Goal: Task Accomplishment & Management: Manage account settings

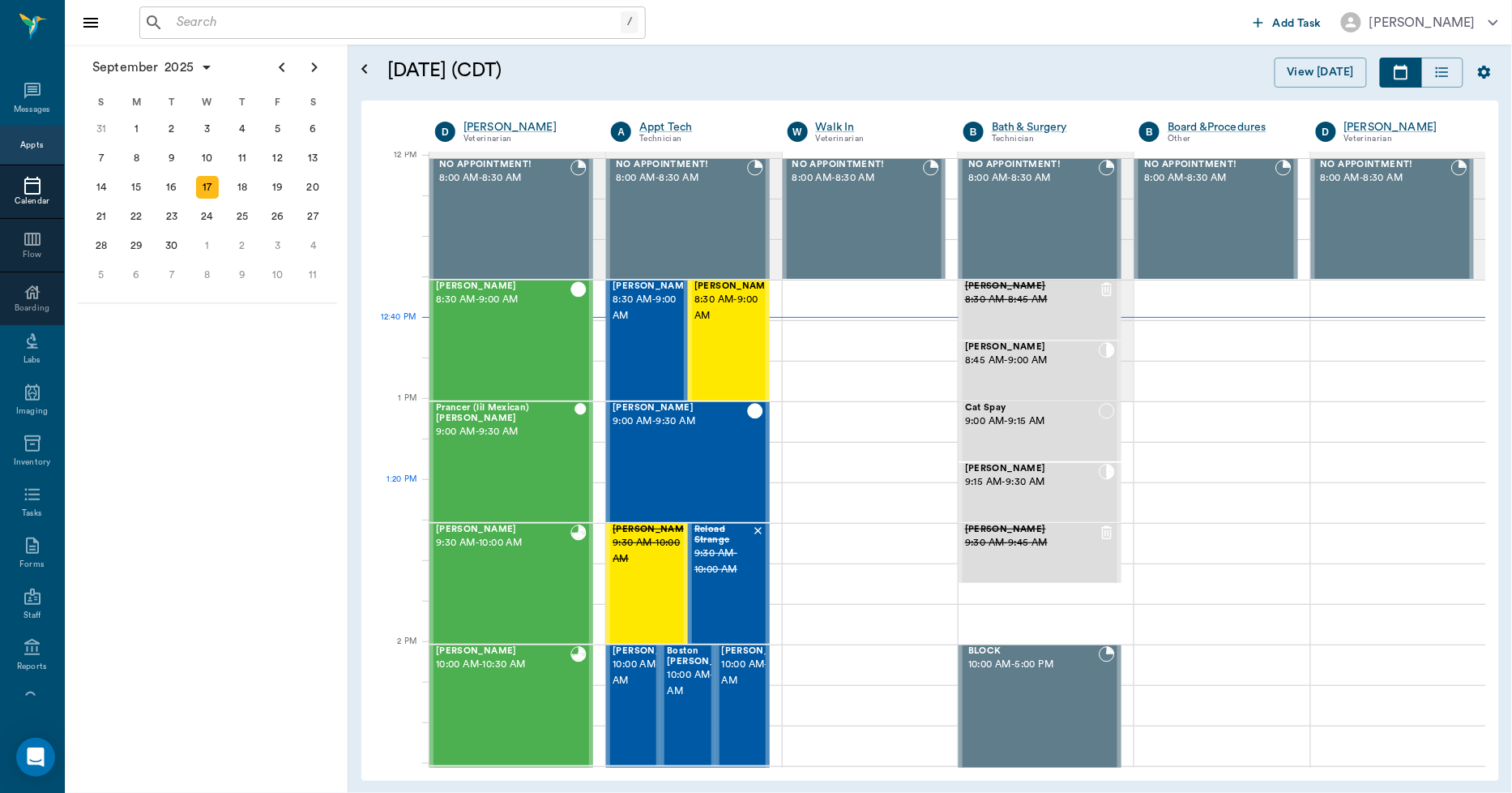
scroll to position [976, 0]
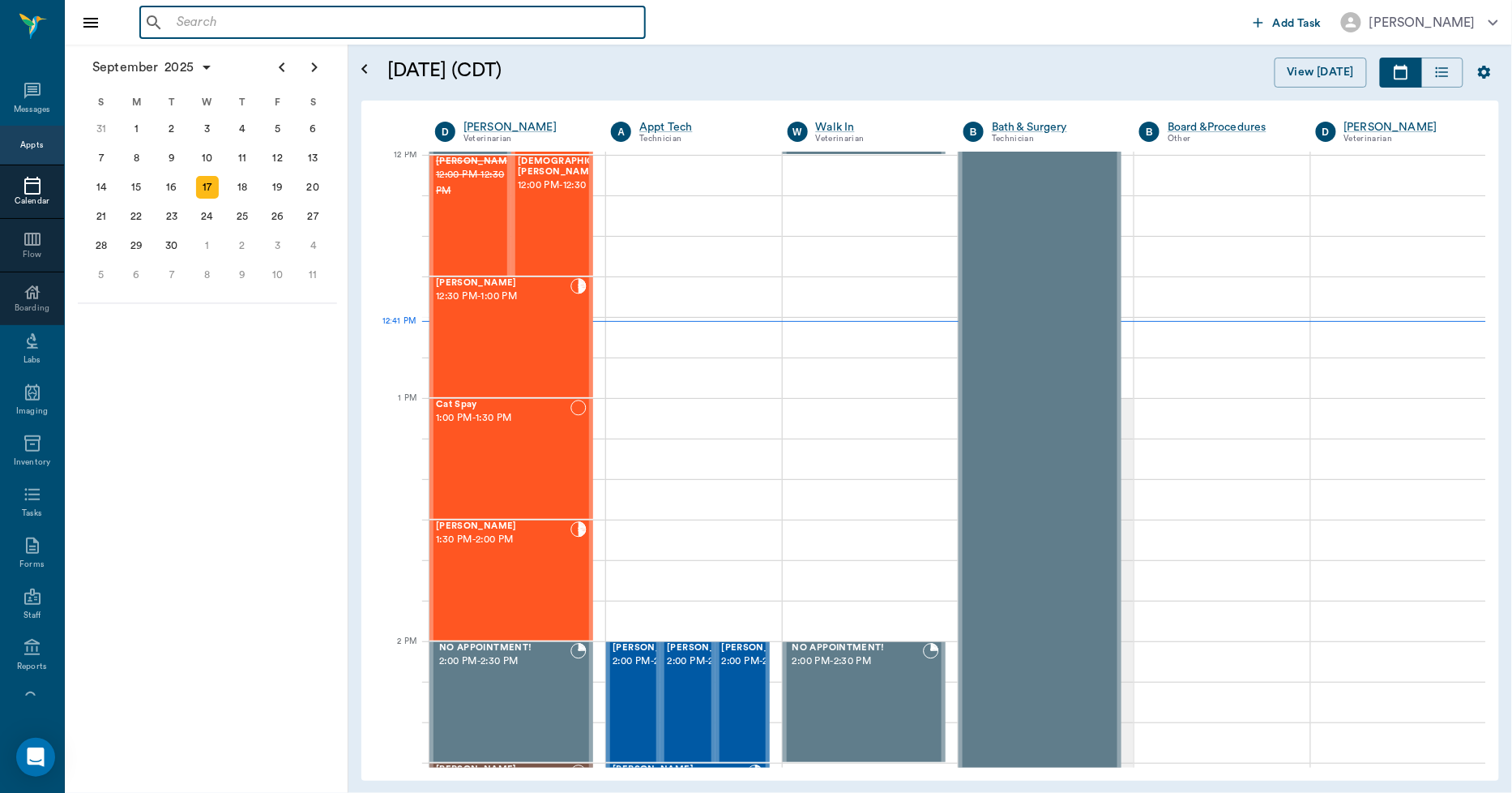
click at [207, 19] on input "text" at bounding box center [404, 22] width 469 height 23
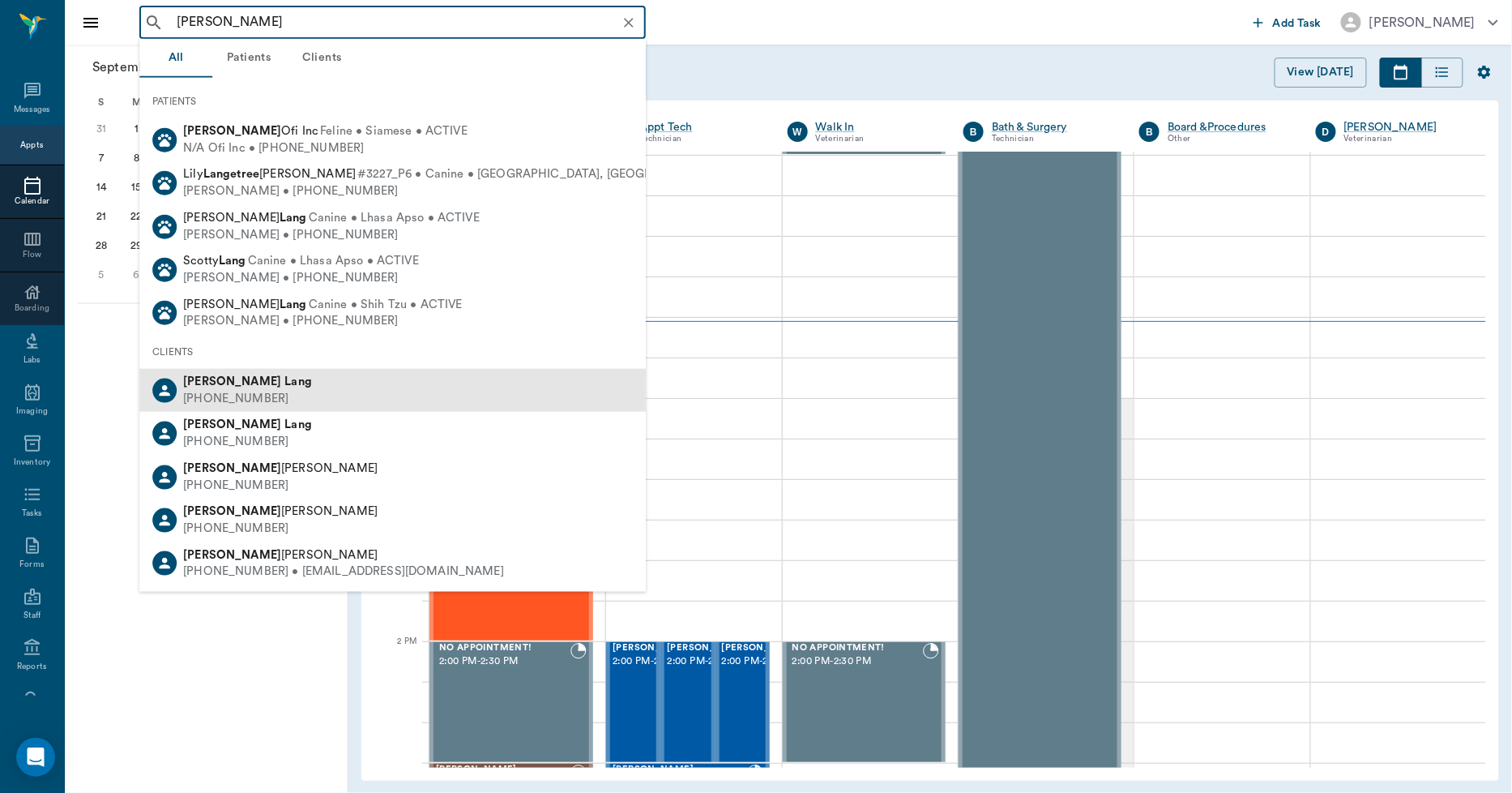
click at [217, 401] on div "(430) 342-9334" at bounding box center [248, 399] width 129 height 17
type input "tiffany lang"
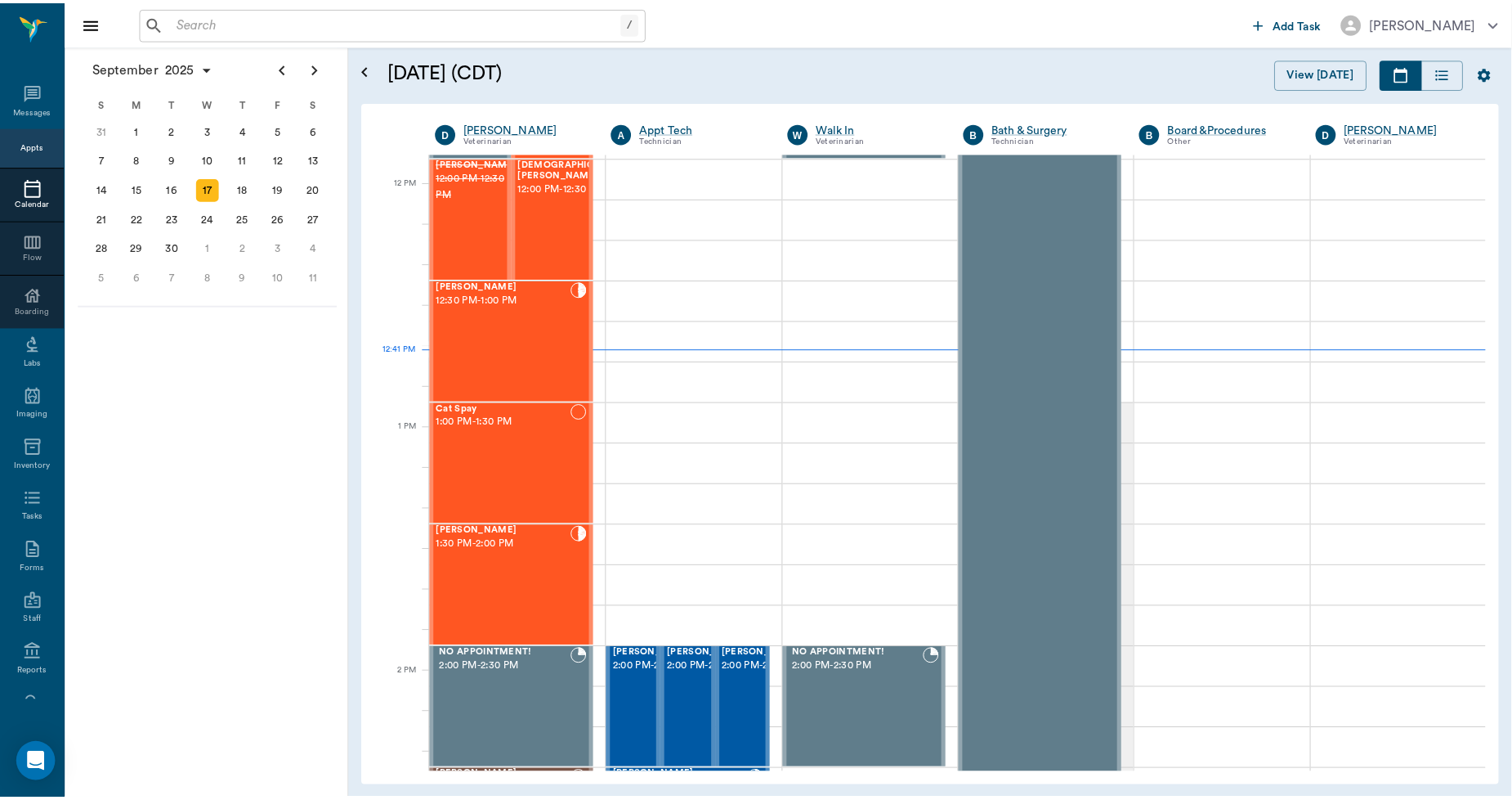
scroll to position [984, 0]
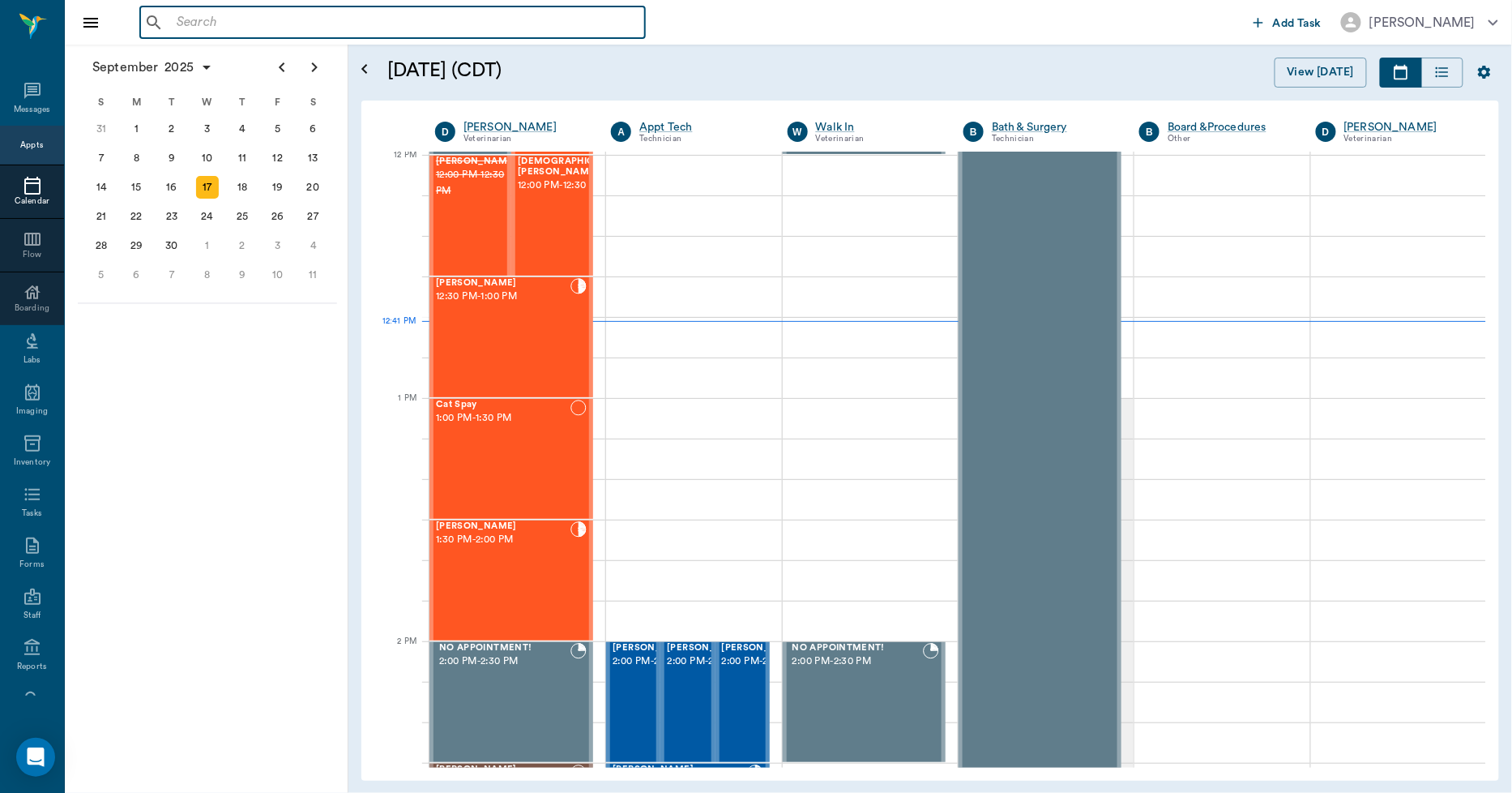
click at [205, 31] on input "text" at bounding box center [404, 22] width 469 height 23
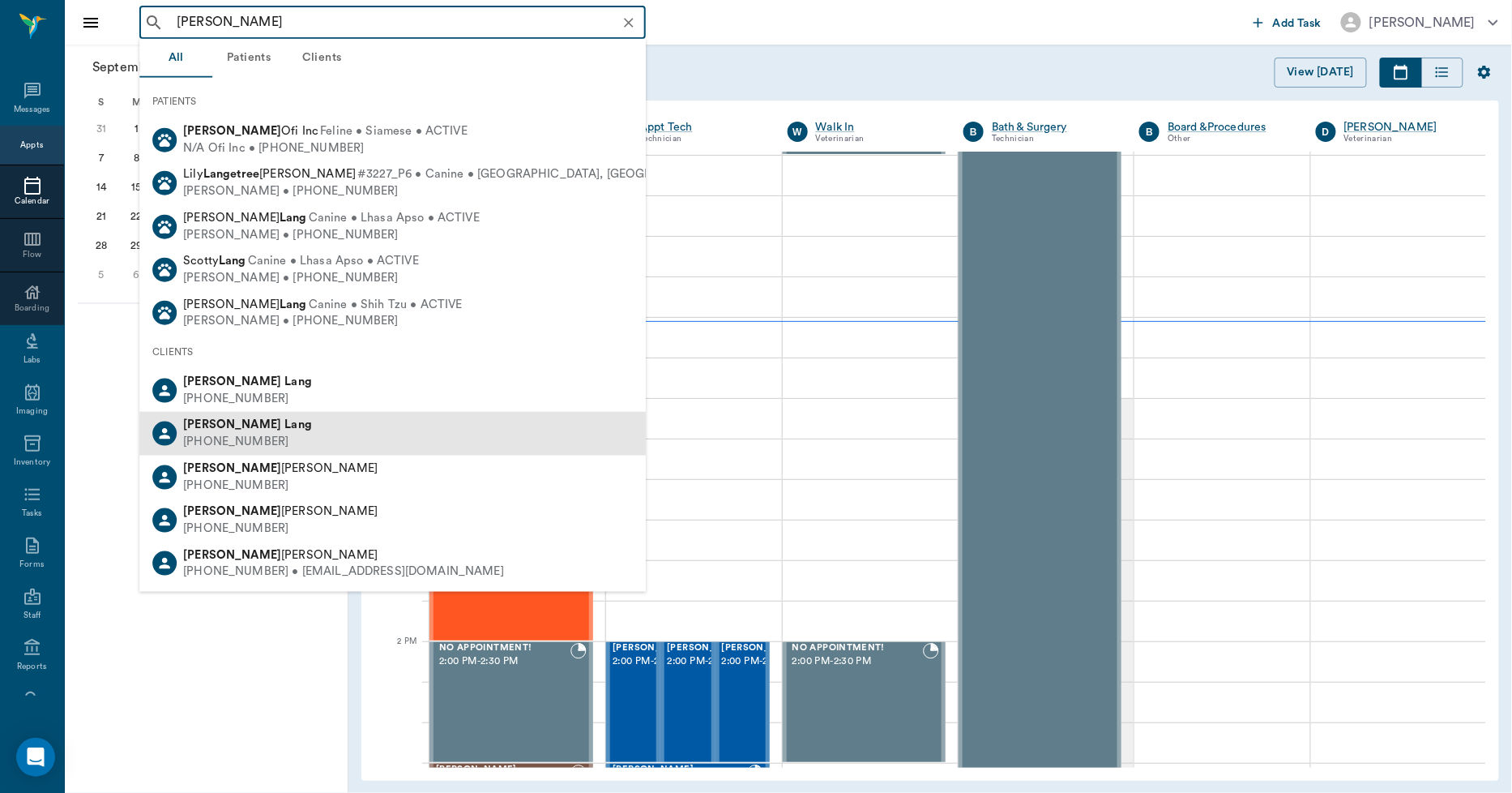
click at [252, 438] on div "(903) 244-4536" at bounding box center [248, 441] width 129 height 17
type input "tiffany lang"
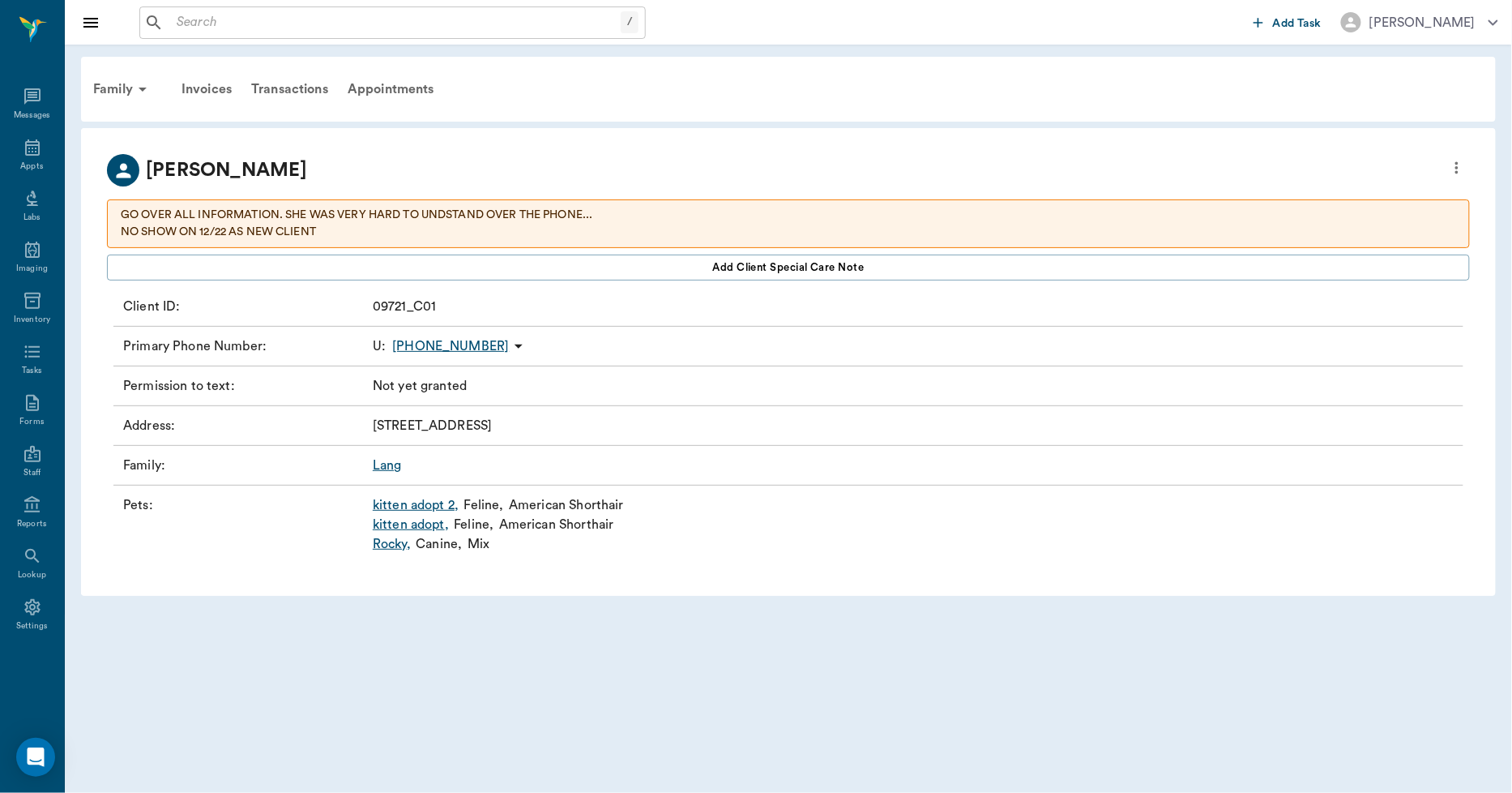
click at [416, 504] on link "kitten adopt 2 ," at bounding box center [415, 504] width 86 height 19
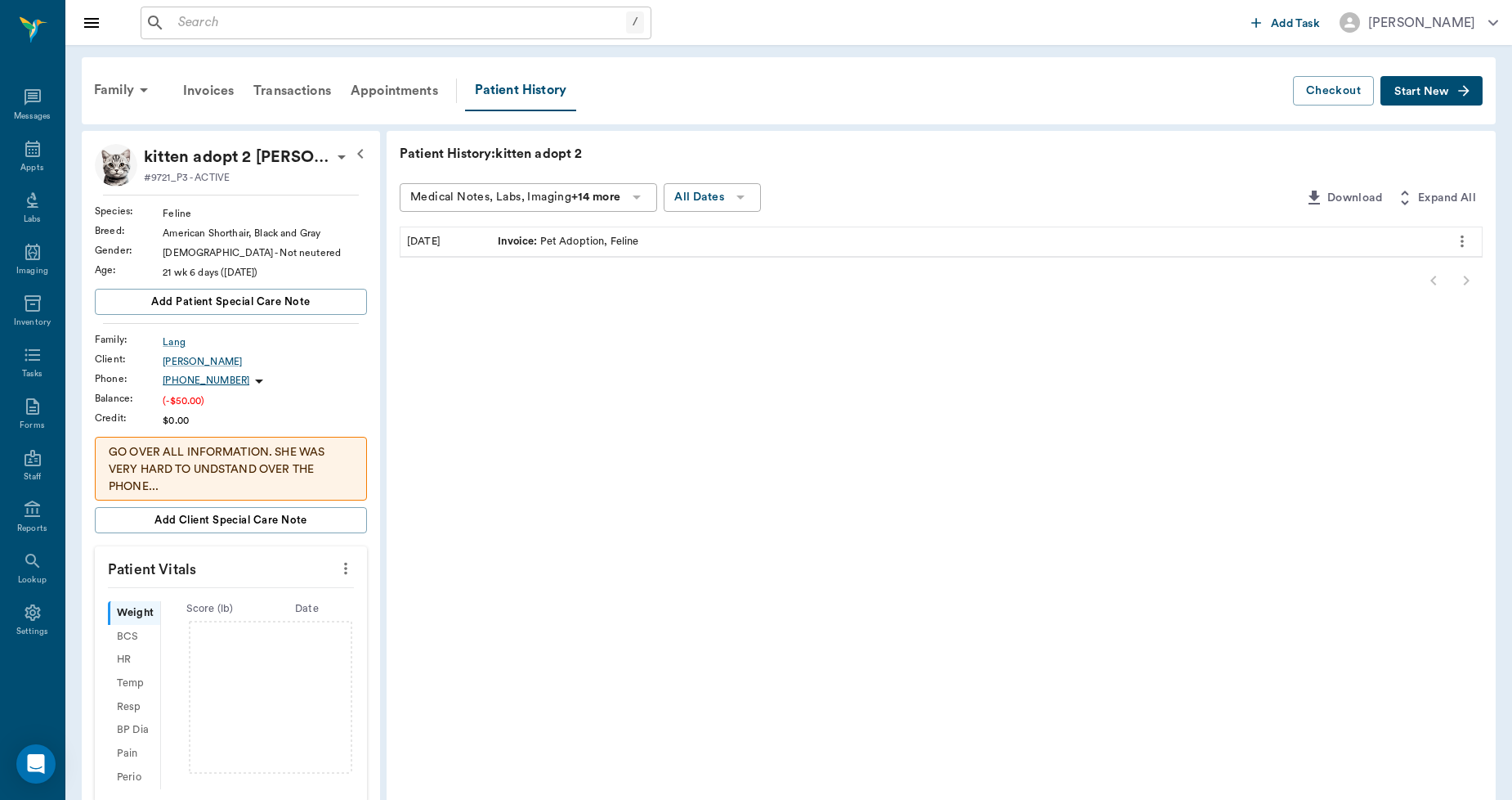
click at [516, 240] on span "Invoice :" at bounding box center [518, 241] width 42 height 16
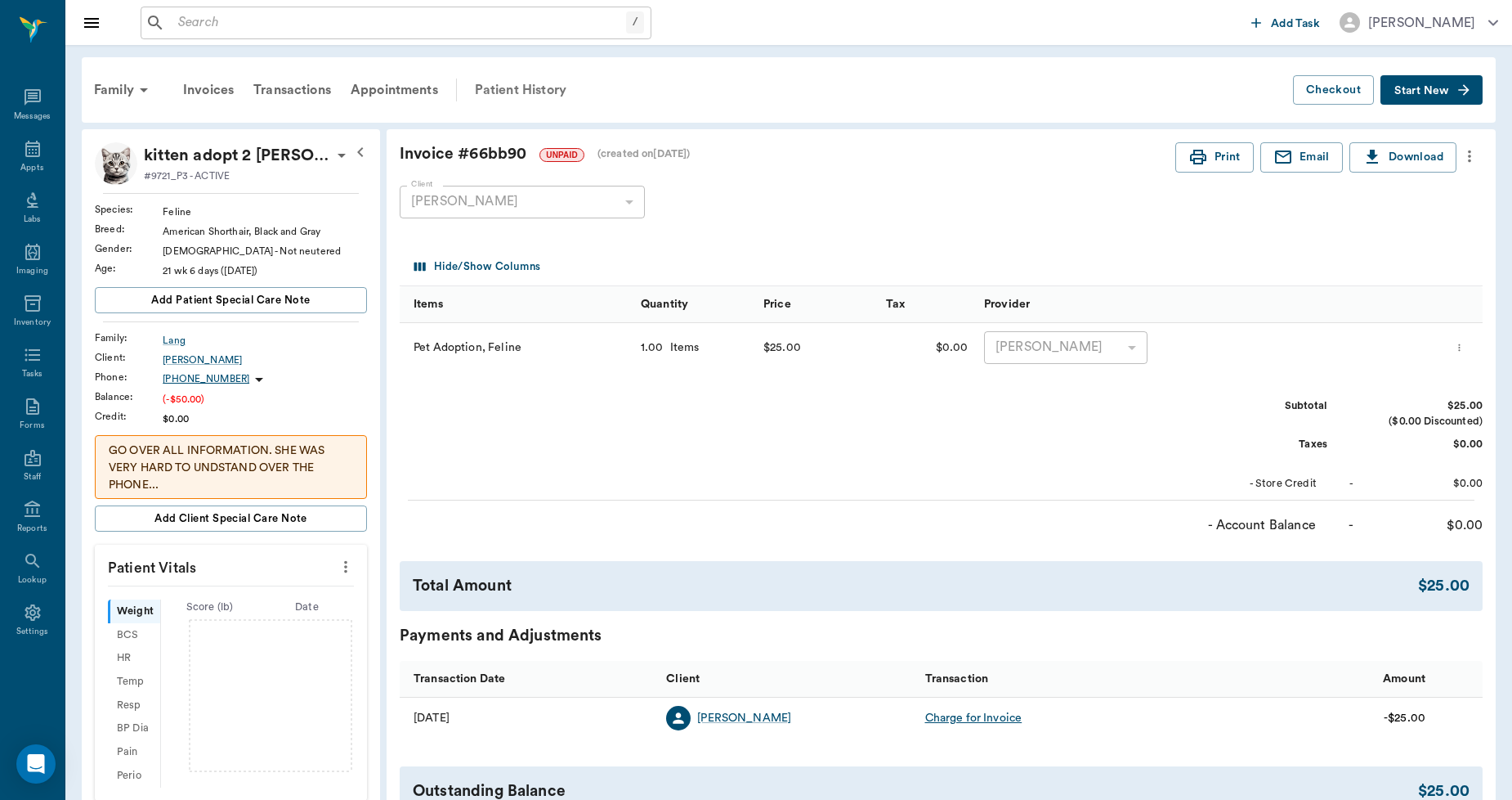
click at [518, 92] on div "Patient History" at bounding box center [520, 90] width 111 height 39
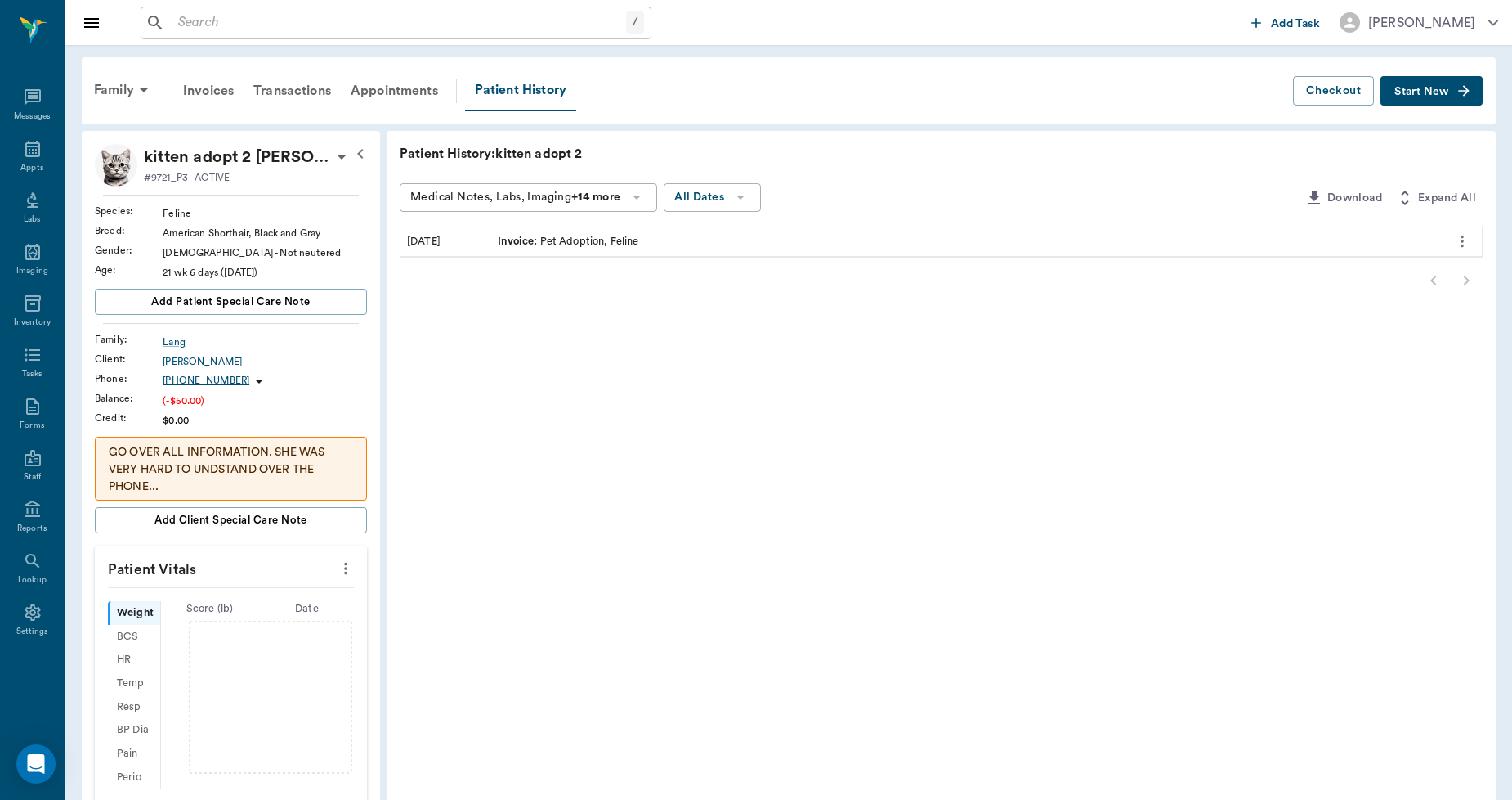
click at [1461, 239] on icon "more" at bounding box center [1462, 241] width 18 height 19
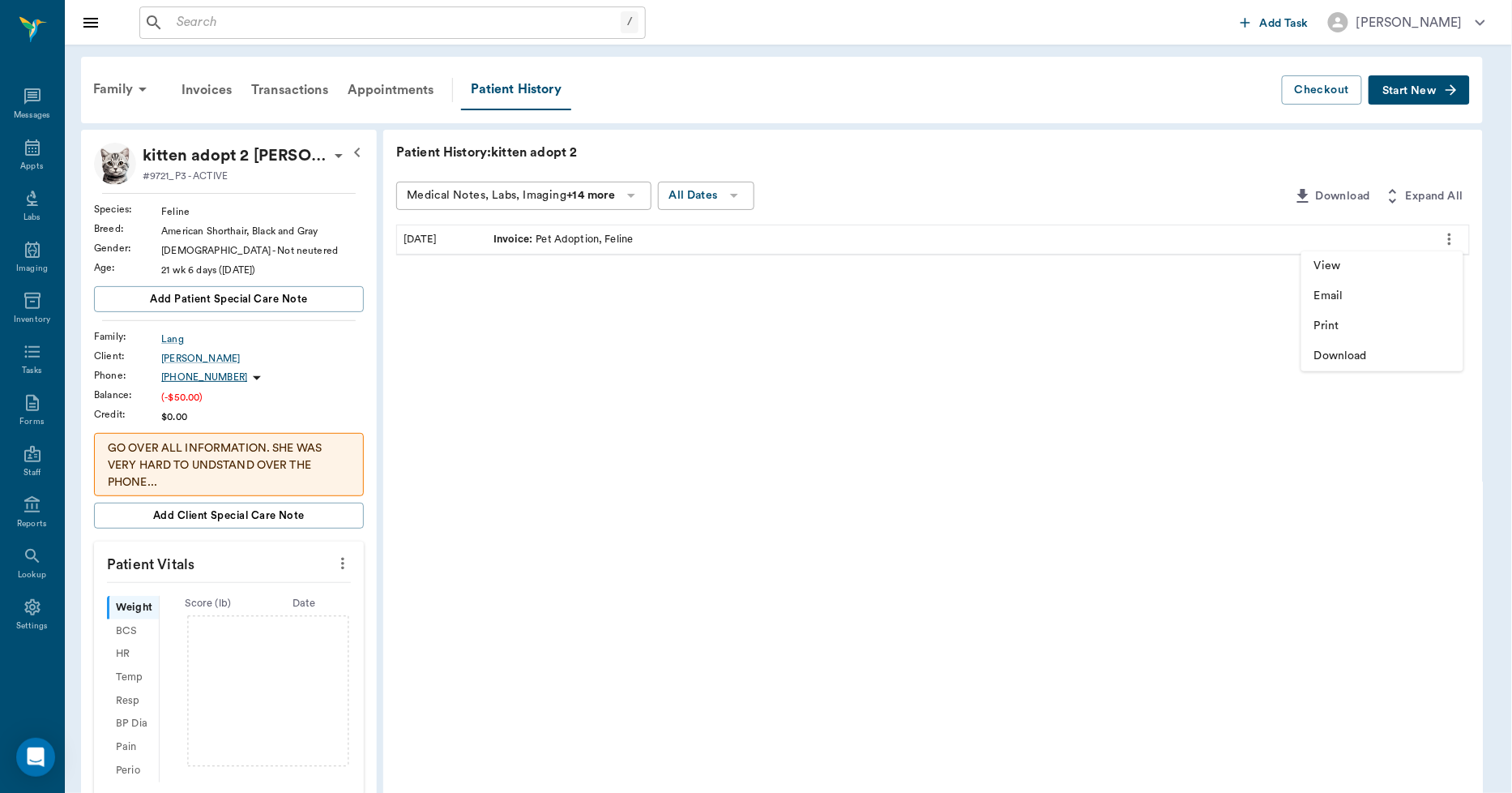
click at [1080, 183] on div at bounding box center [756, 396] width 1512 height 793
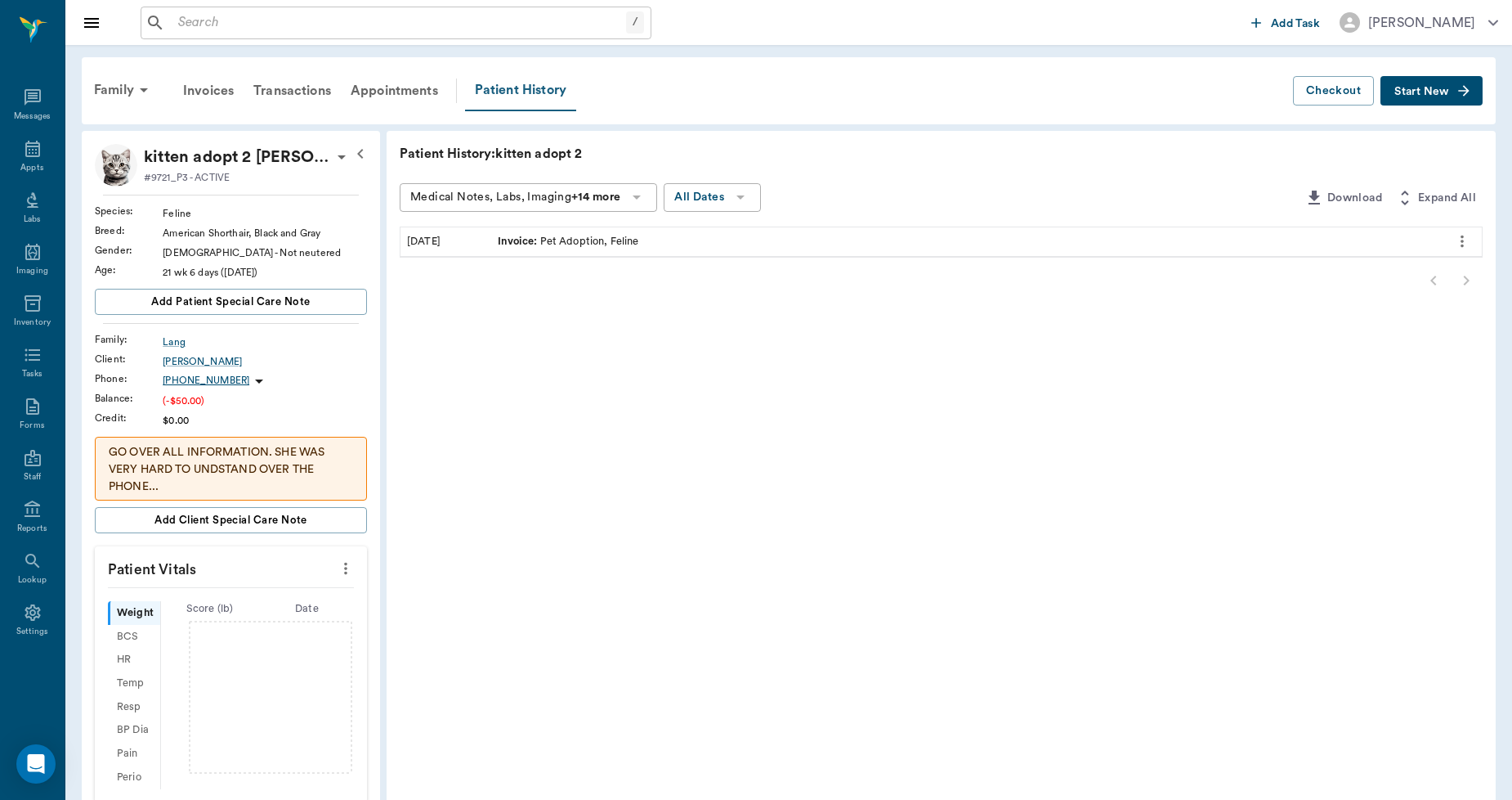
click at [525, 87] on div "Patient History" at bounding box center [520, 91] width 111 height 41
click at [332, 158] on icon at bounding box center [341, 157] width 19 height 19
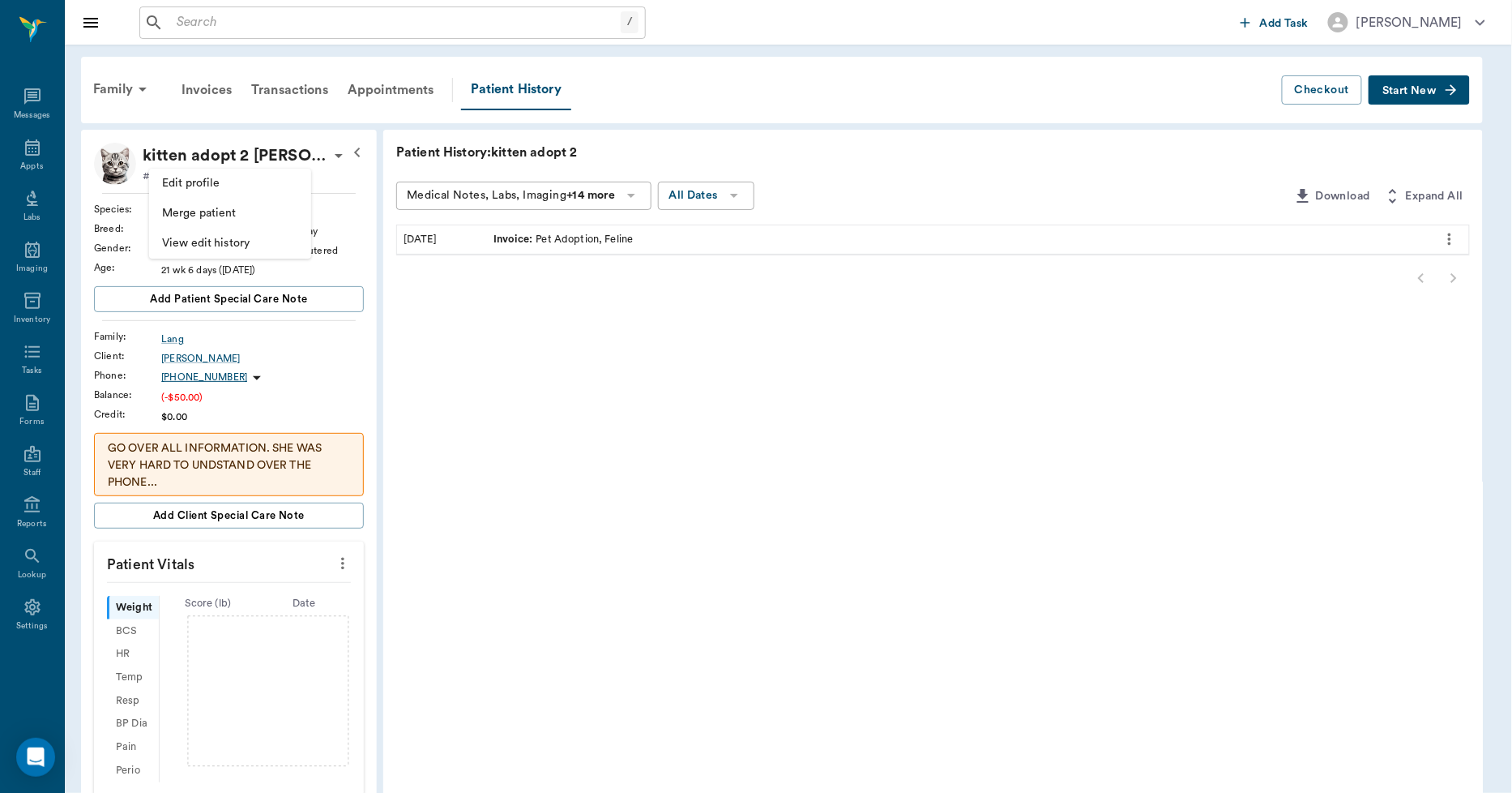
click at [103, 90] on div at bounding box center [756, 396] width 1512 height 793
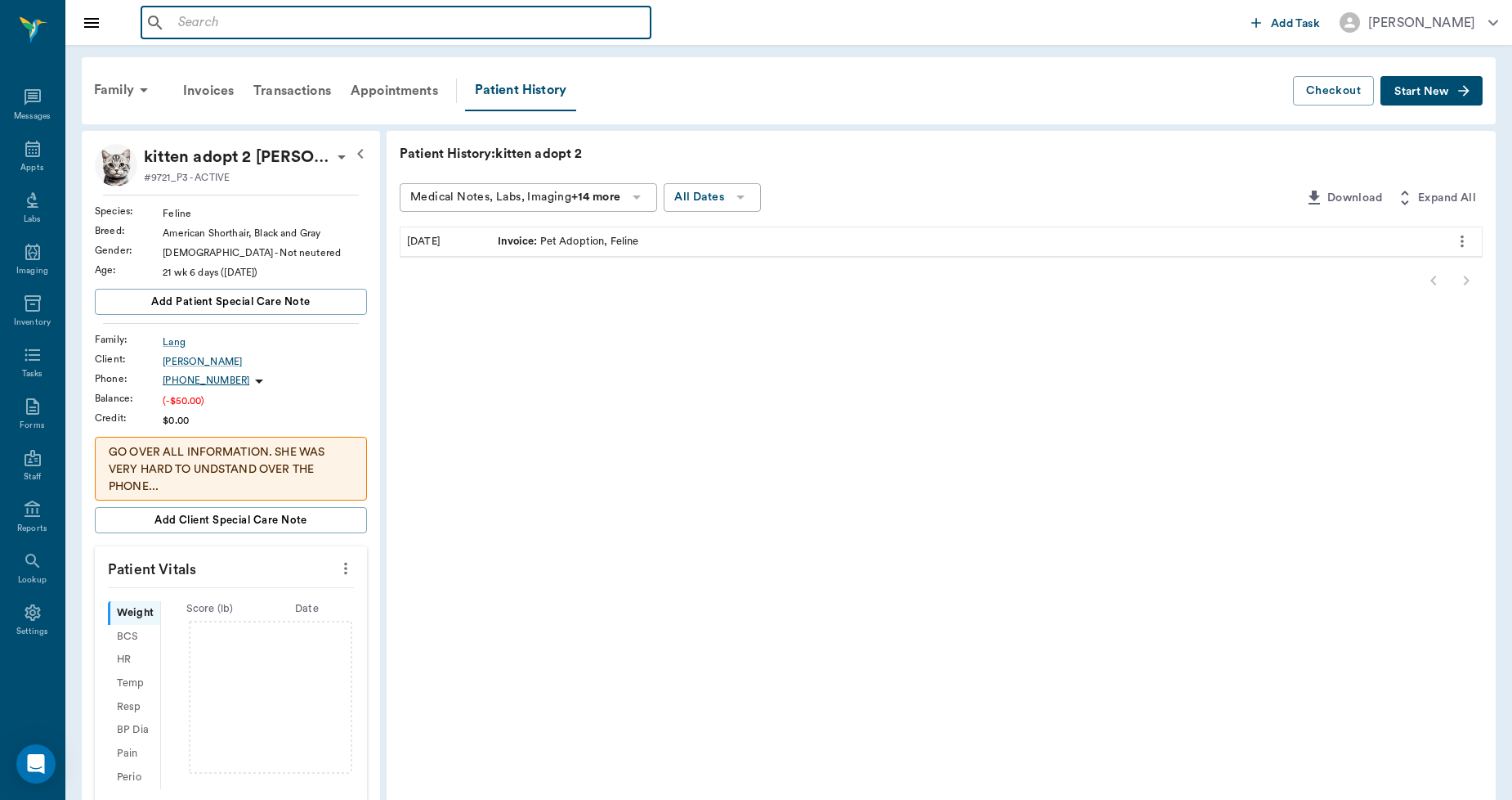
click at [201, 27] on input "text" at bounding box center [408, 22] width 473 height 23
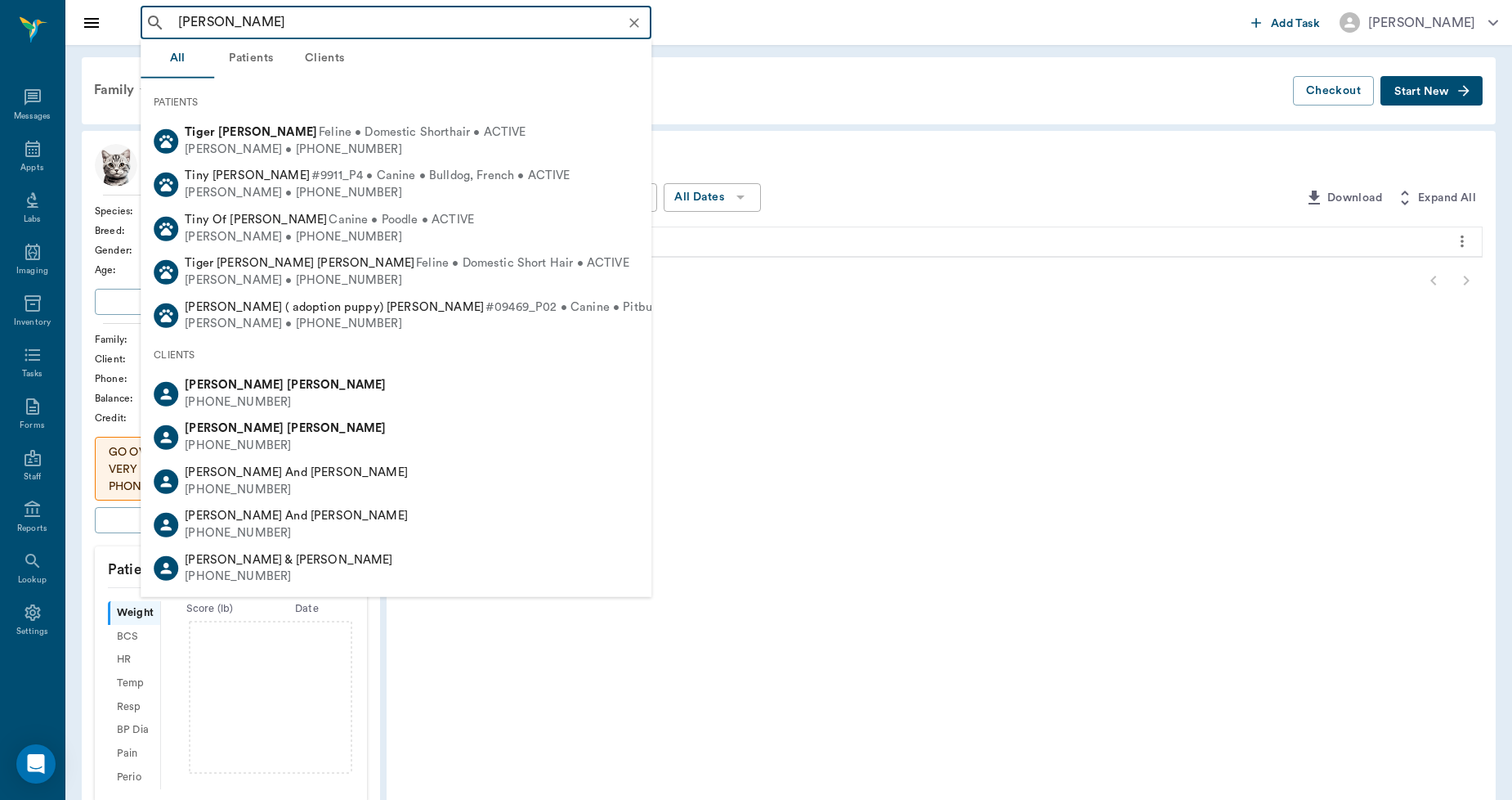
type input "tiffany lang"
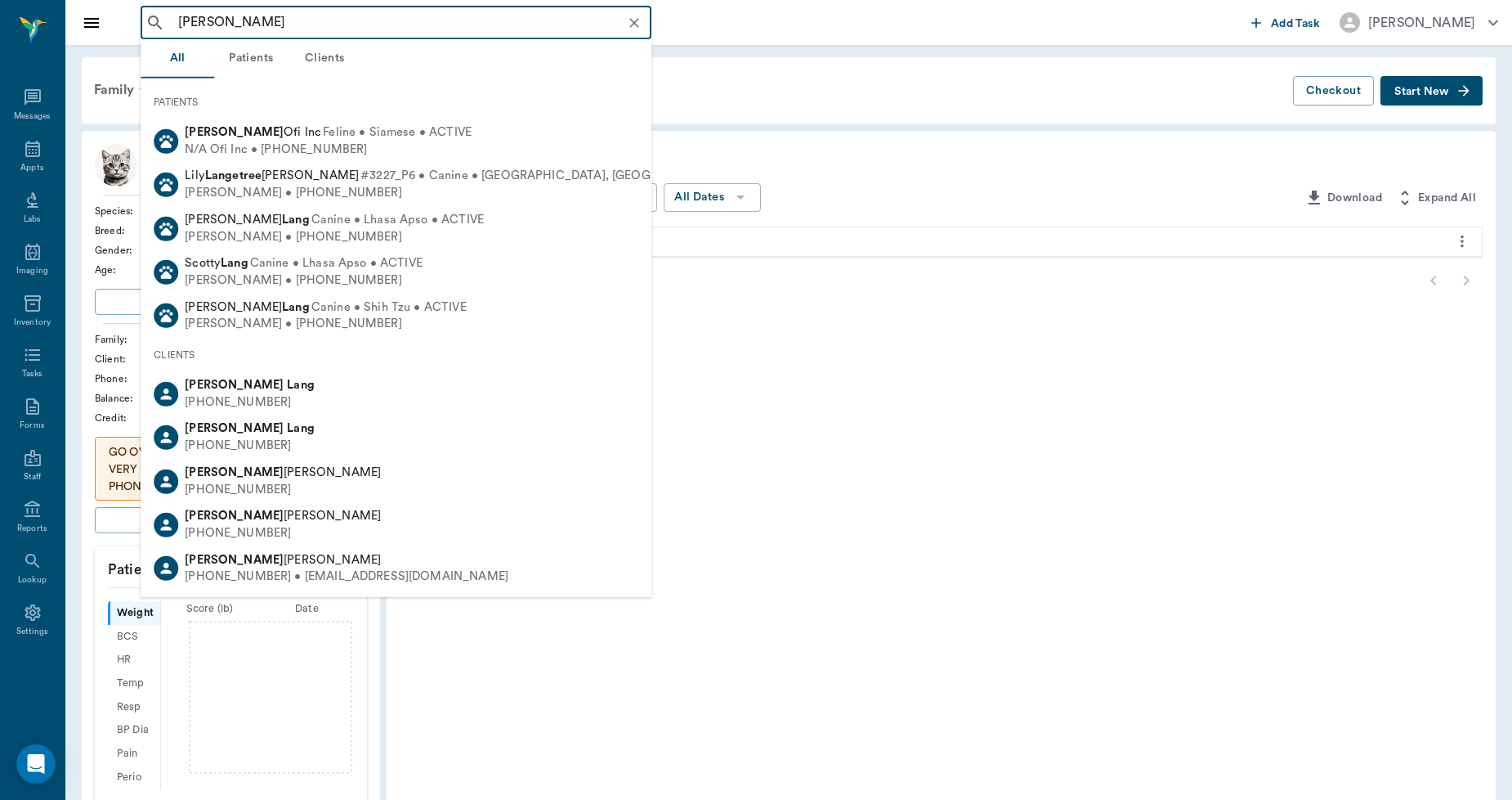
click at [258, 395] on div "(430) 342-9334" at bounding box center [250, 402] width 130 height 17
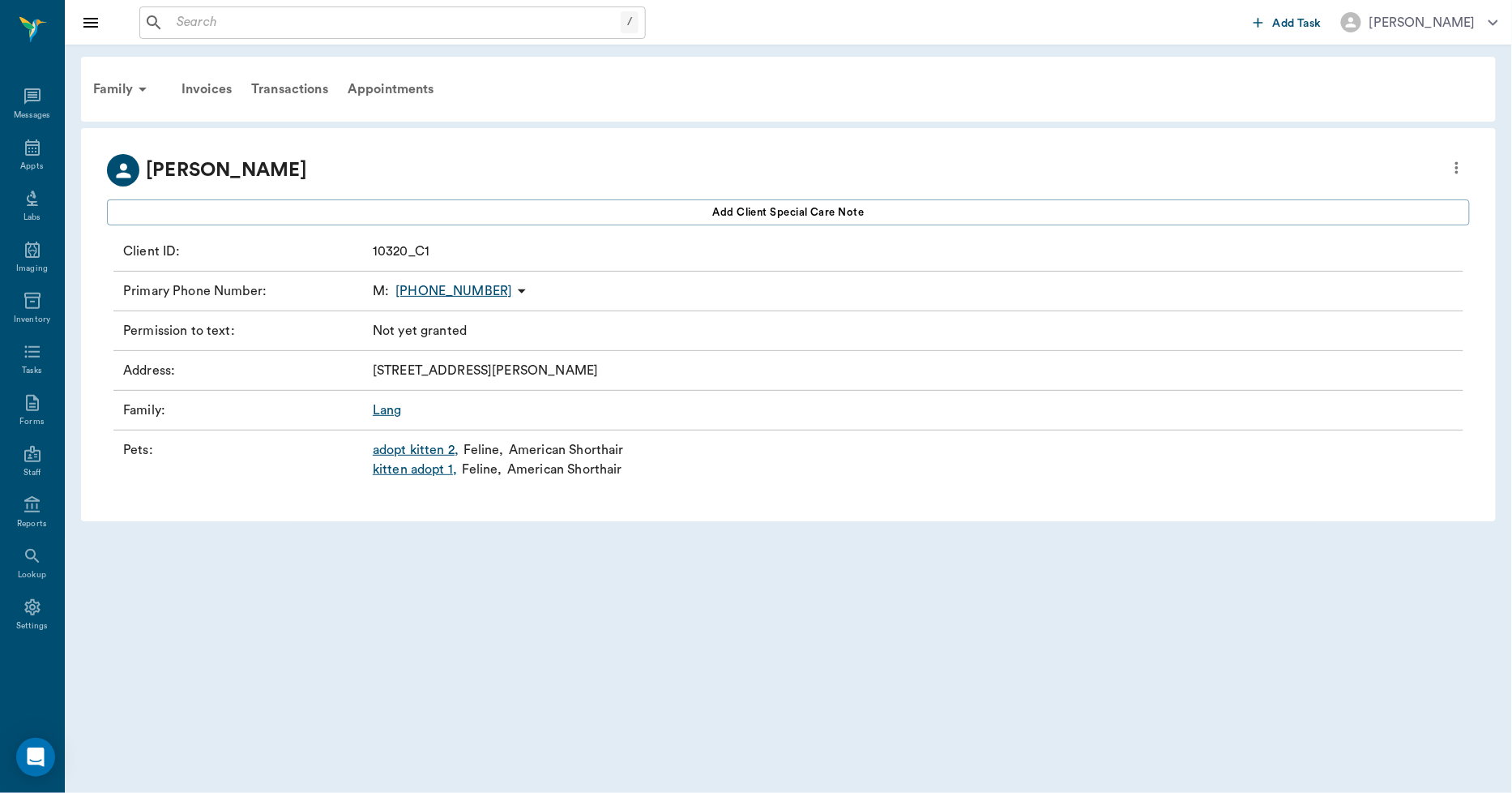
click at [432, 451] on link "adopt kitten 2 ," at bounding box center [415, 450] width 86 height 19
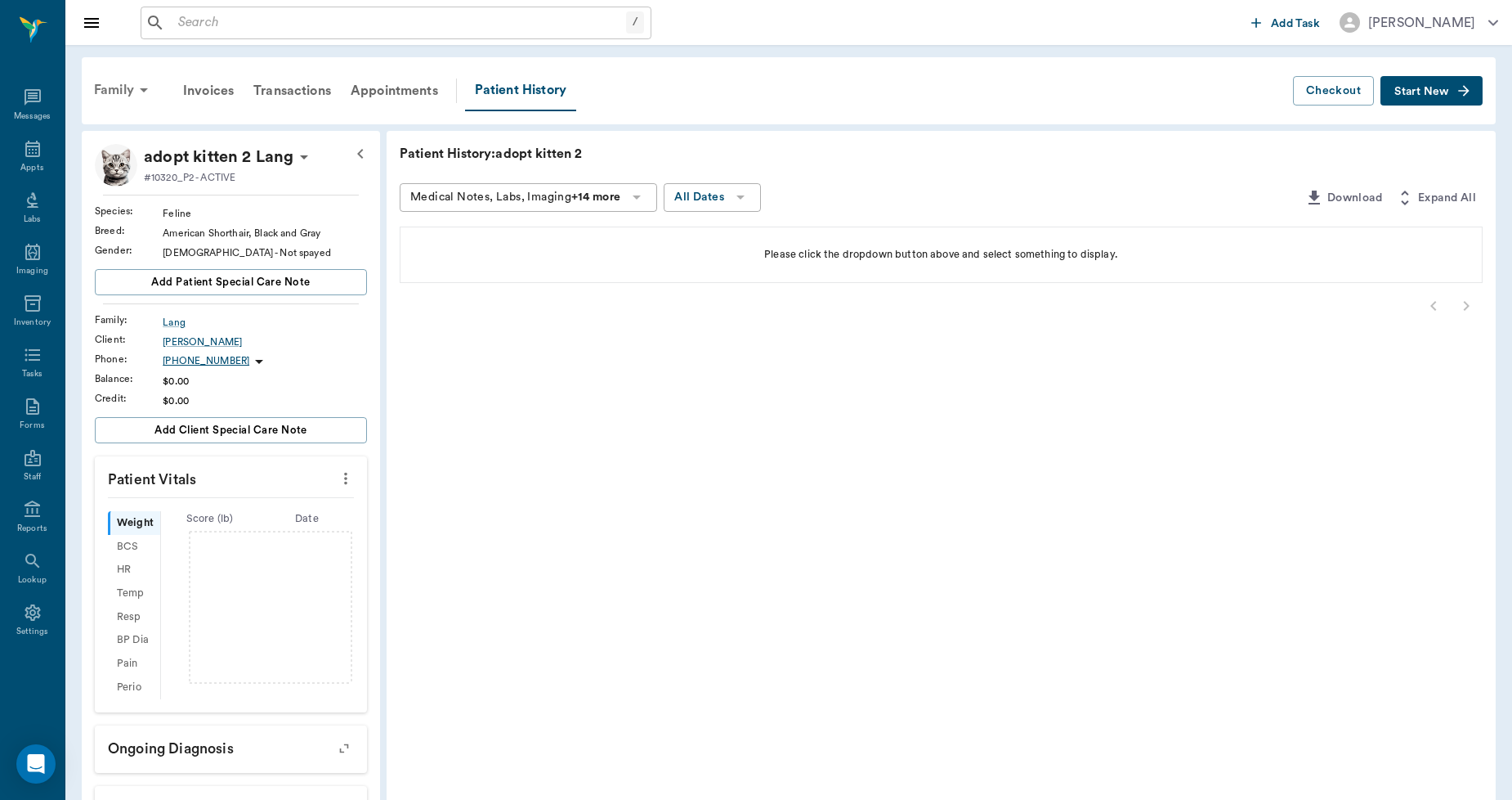
click at [117, 87] on div "Family" at bounding box center [124, 90] width 80 height 39
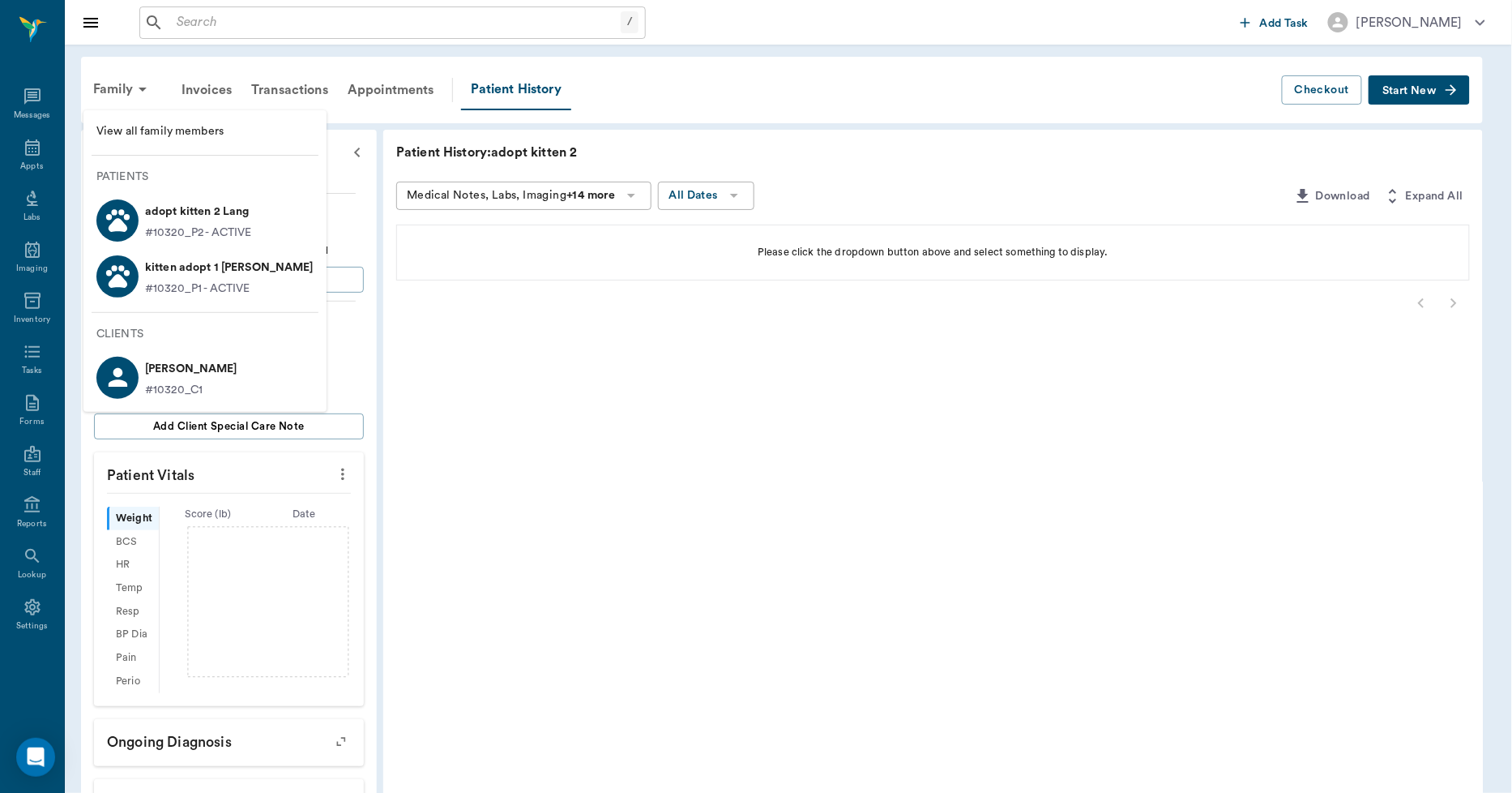
click at [175, 274] on p "kitten adopt 1 Lang" at bounding box center [230, 267] width 169 height 26
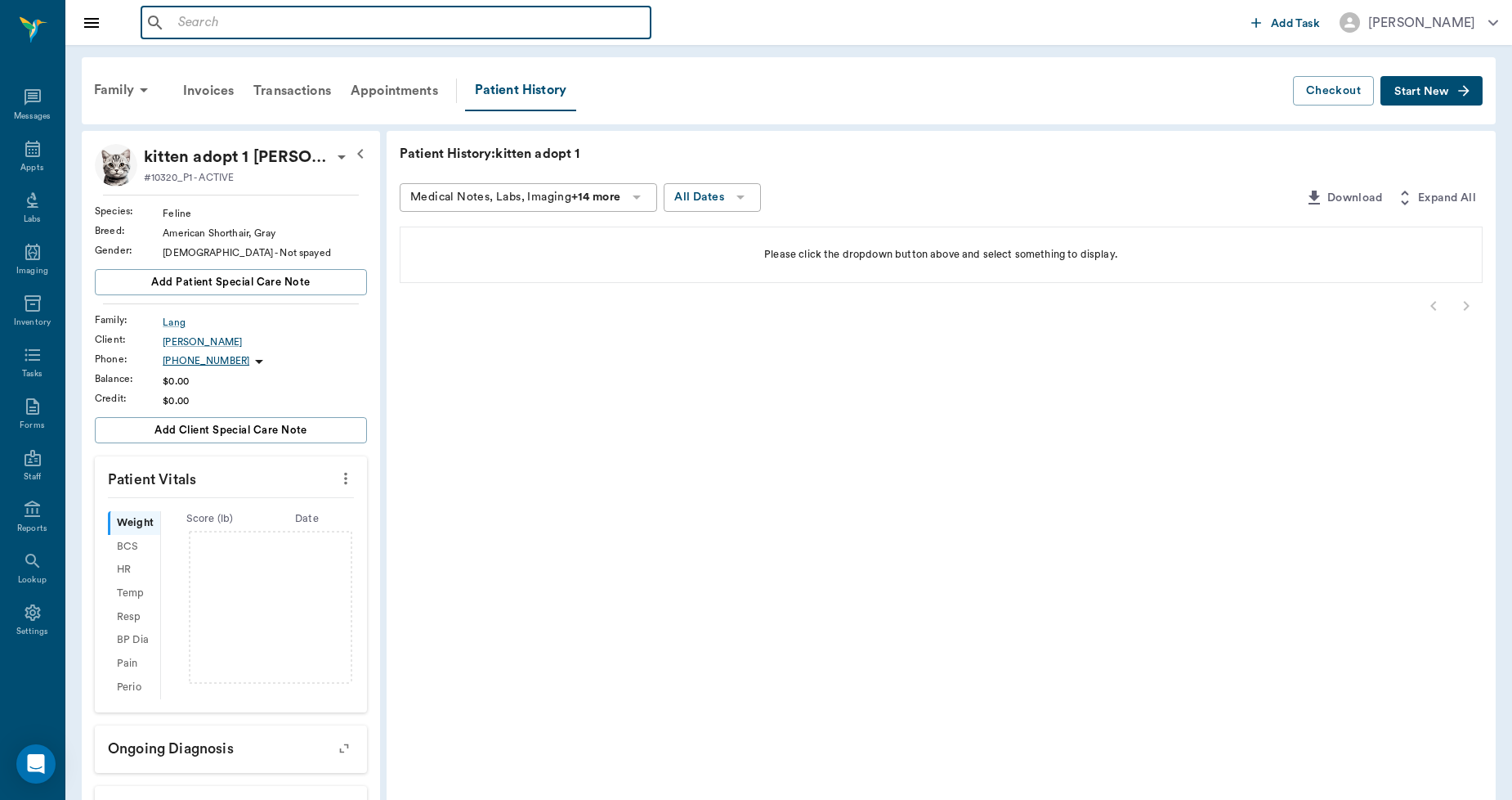
click at [182, 27] on input "text" at bounding box center [408, 22] width 473 height 23
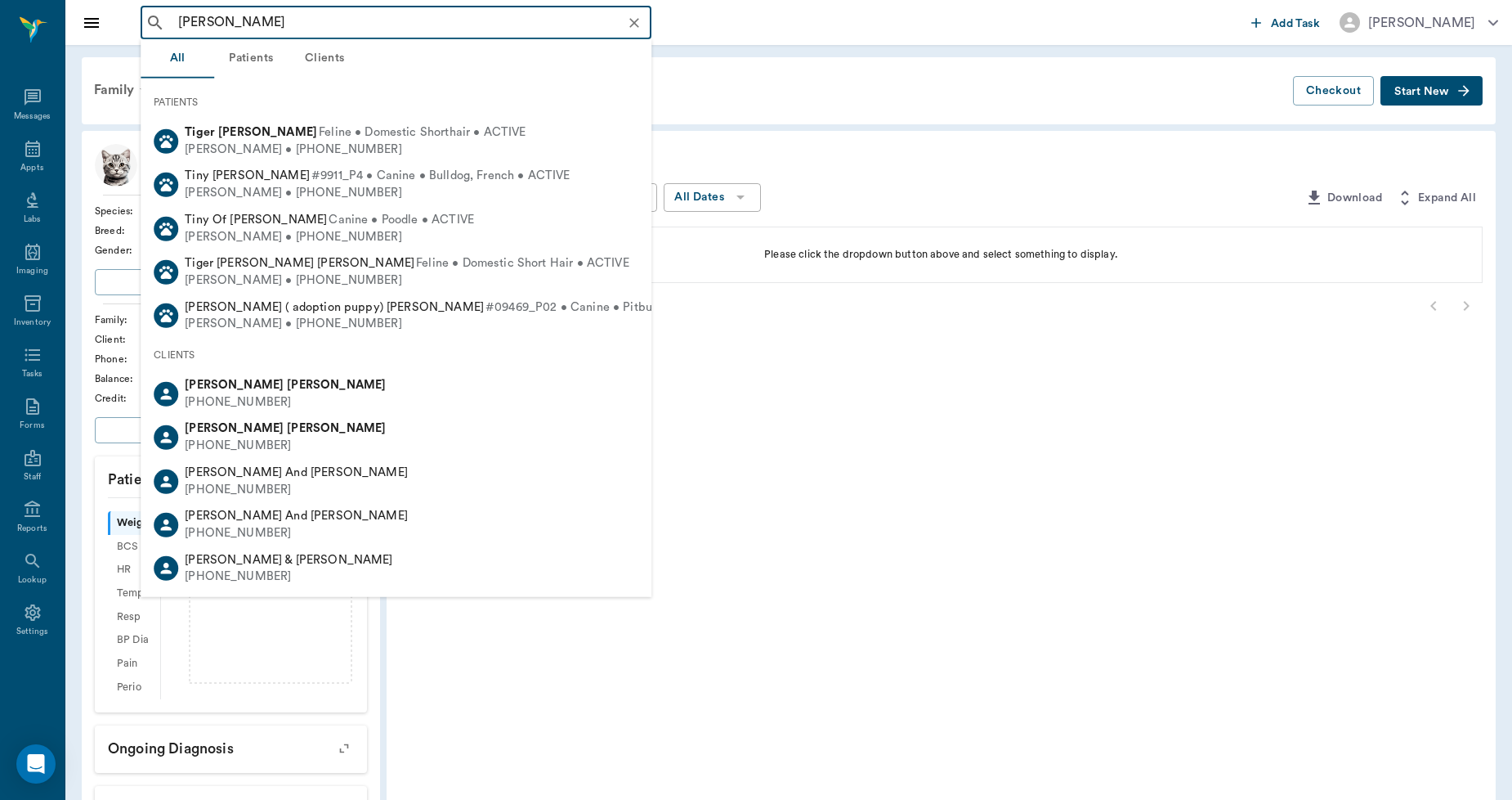
type input "tiffany lang"
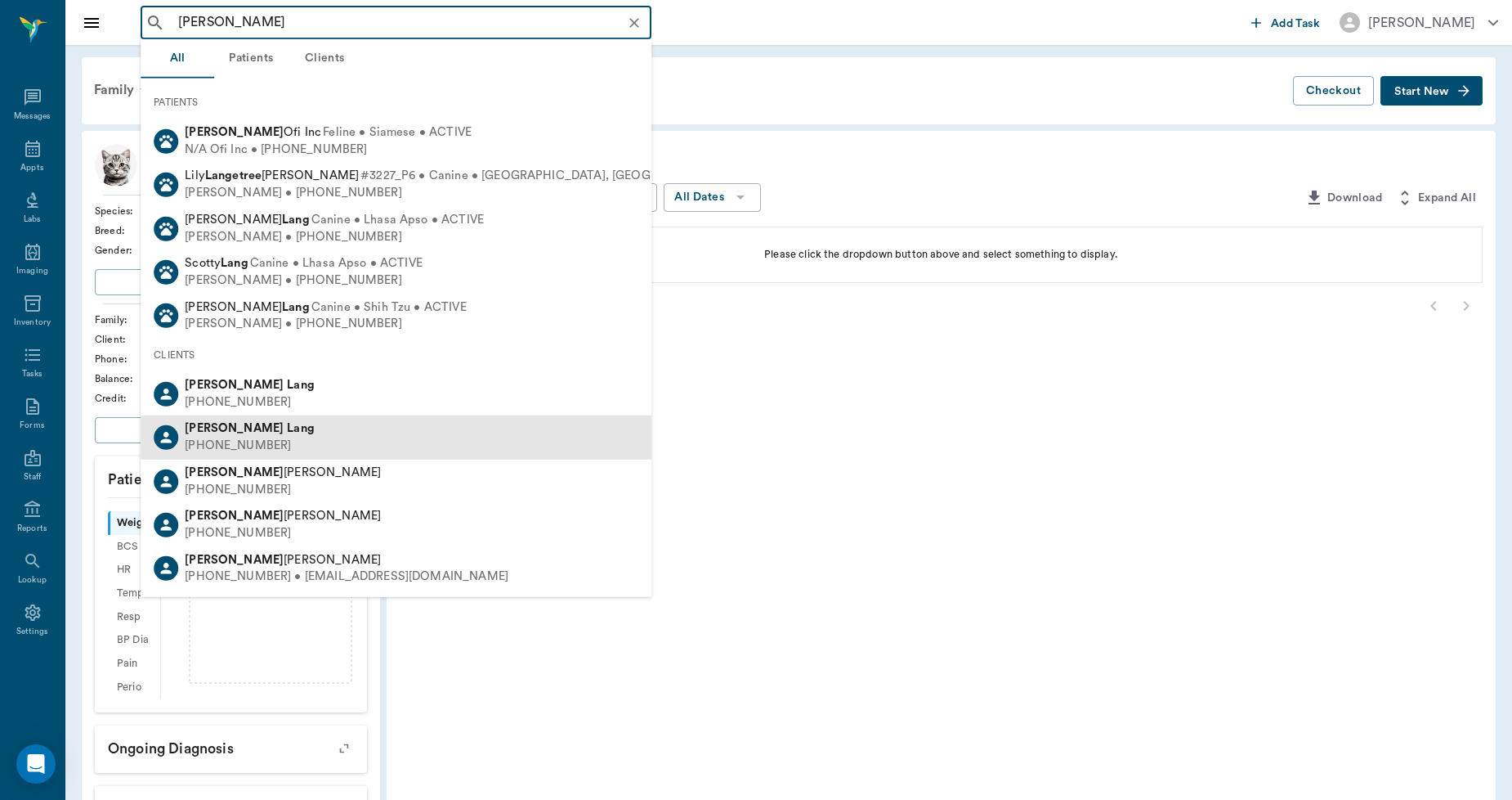
click at [227, 445] on div "(903) 244-4536" at bounding box center [250, 445] width 130 height 17
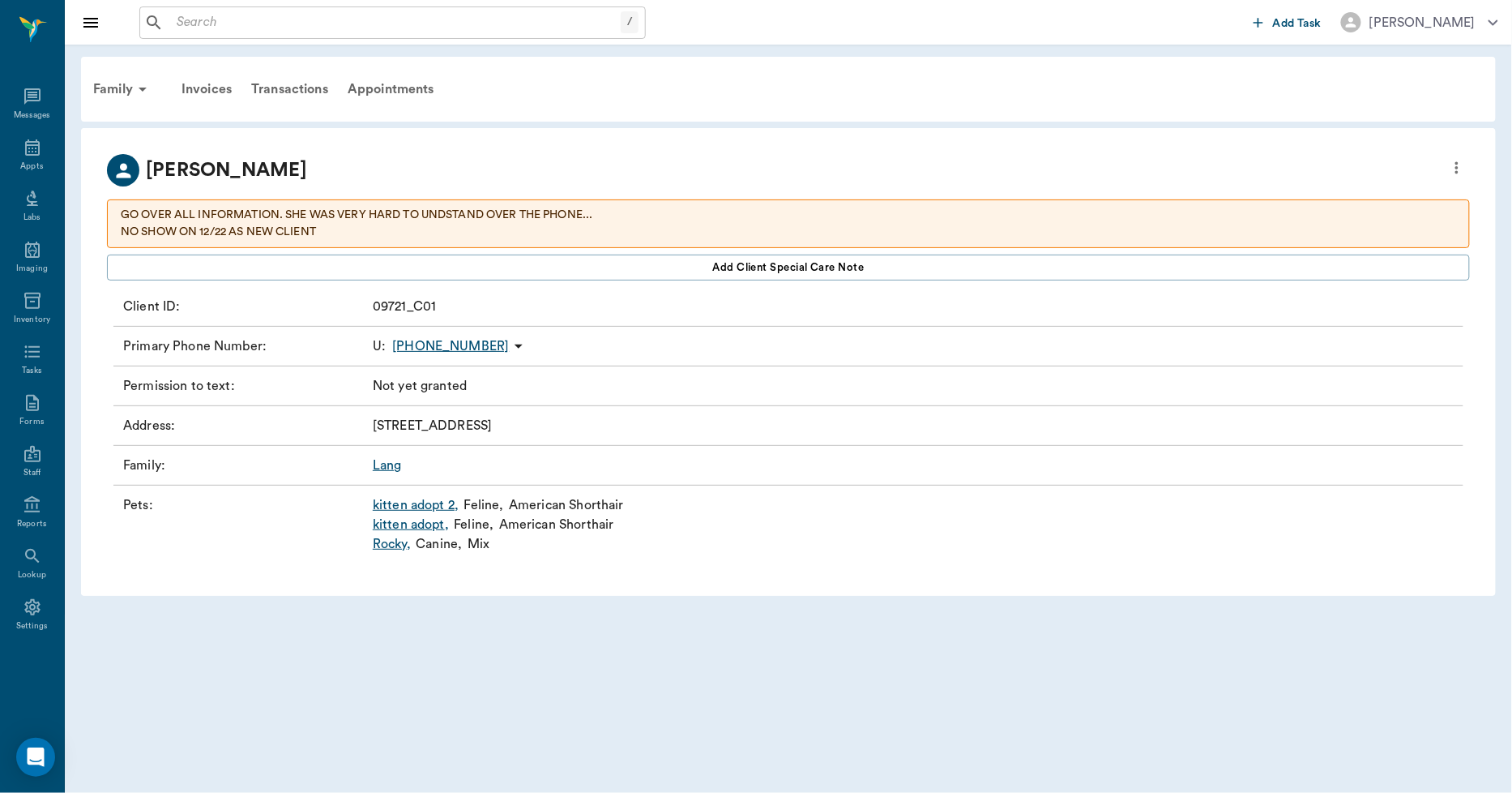
click at [1456, 162] on icon "more" at bounding box center [1458, 167] width 4 height 12
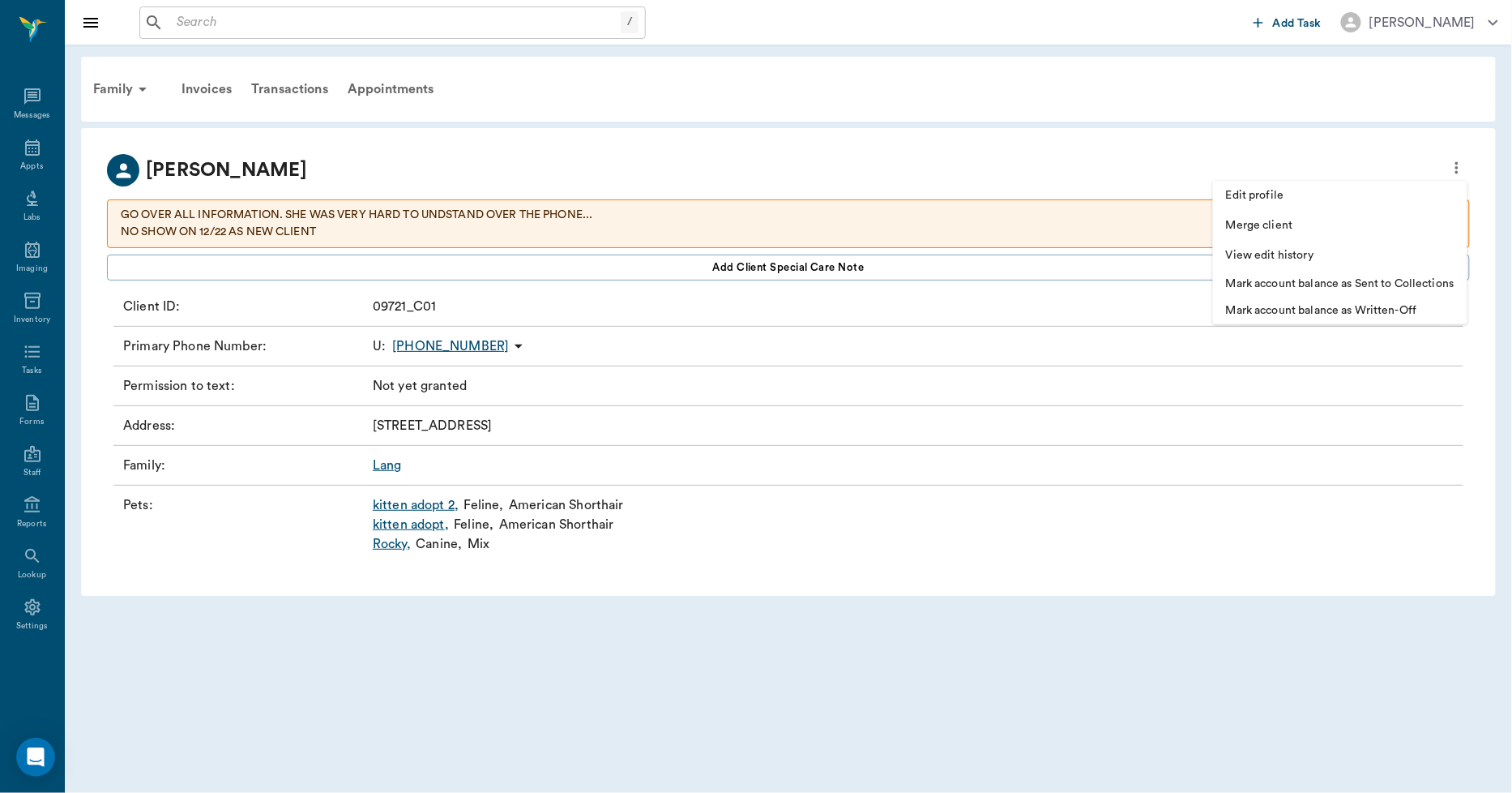
click at [1281, 195] on span "Edit profile" at bounding box center [1340, 195] width 229 height 17
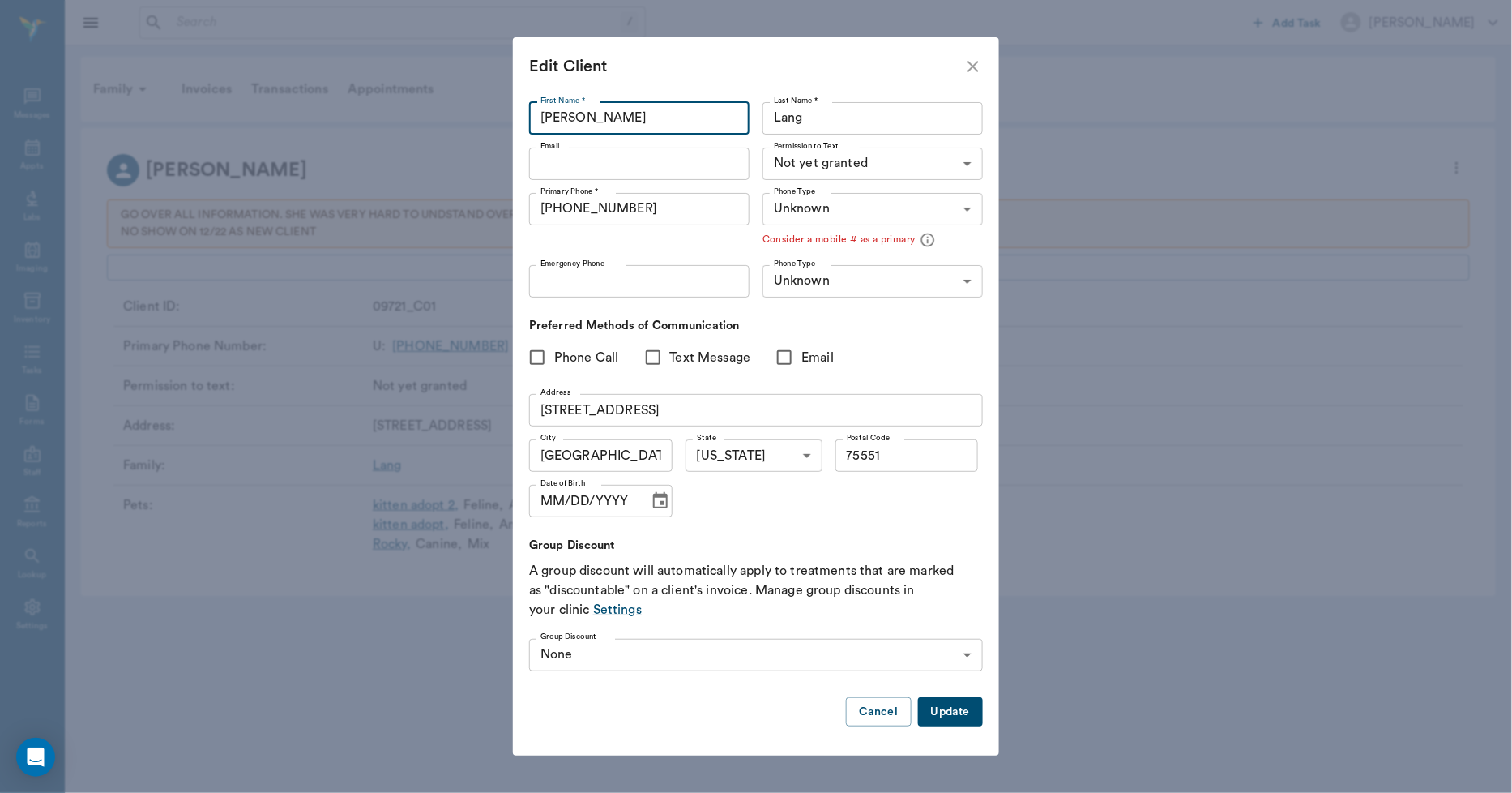
click at [538, 124] on input "Tiffany" at bounding box center [639, 118] width 221 height 33
type input "*Tiffany"
click at [811, 120] on input "Lang" at bounding box center [873, 118] width 221 height 33
type input "Lang*"
click at [959, 703] on button "Update" at bounding box center [950, 711] width 64 height 30
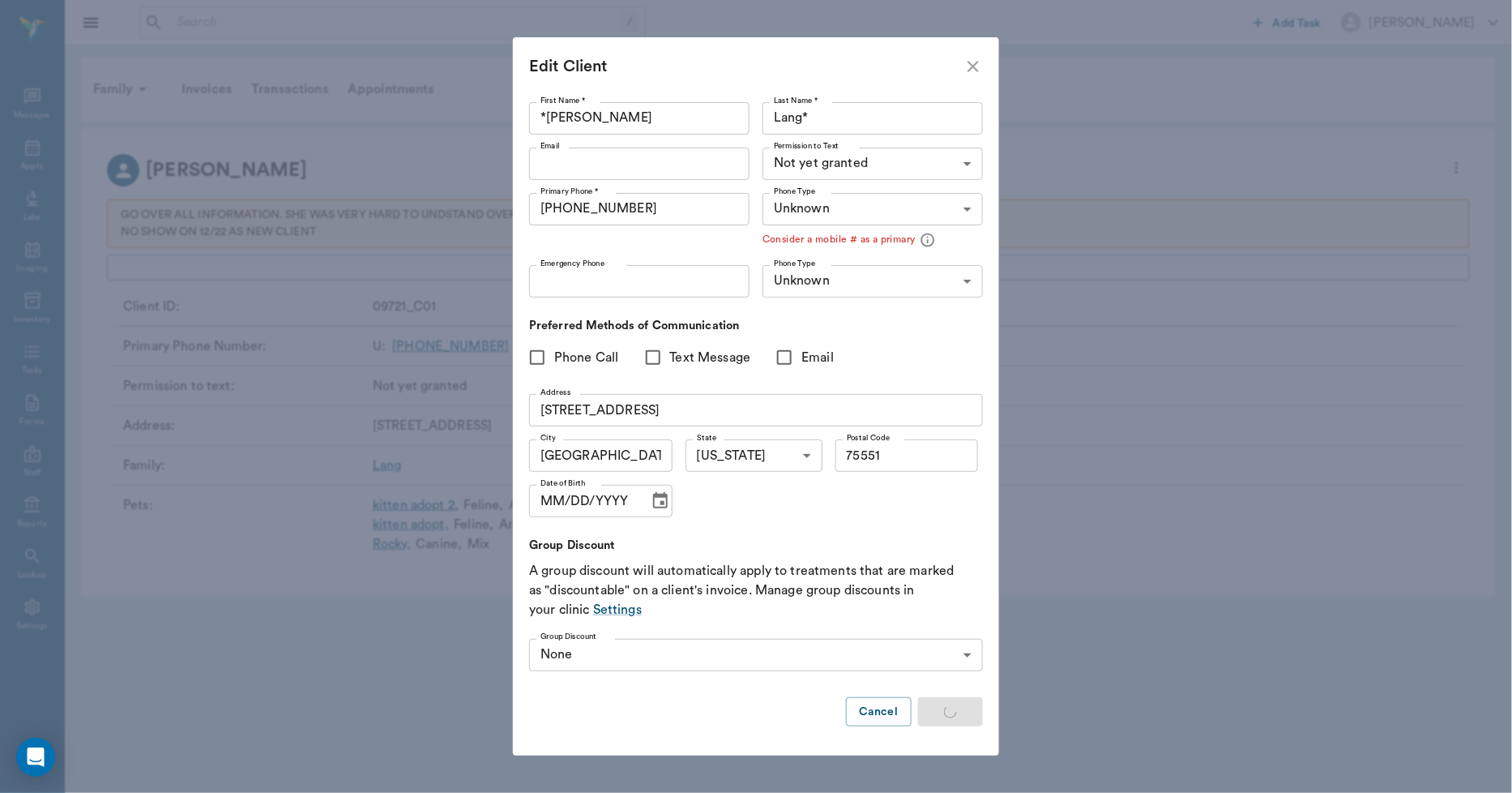
type input "MOBILE"
type input "LANDLINE"
type input "UNKNOWN"
type input "75551"
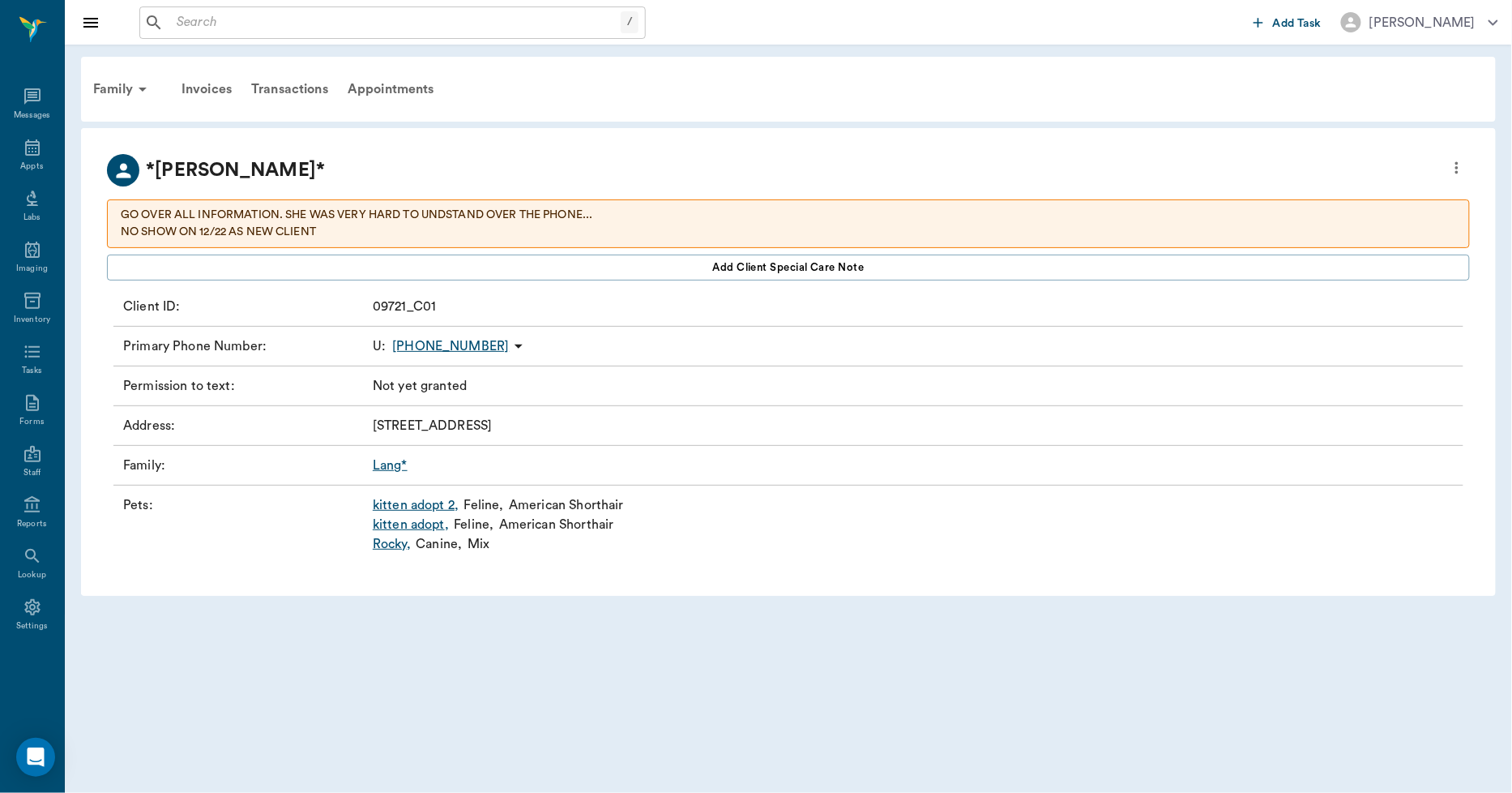
click at [420, 505] on link "kitten adopt 2 ," at bounding box center [415, 504] width 86 height 19
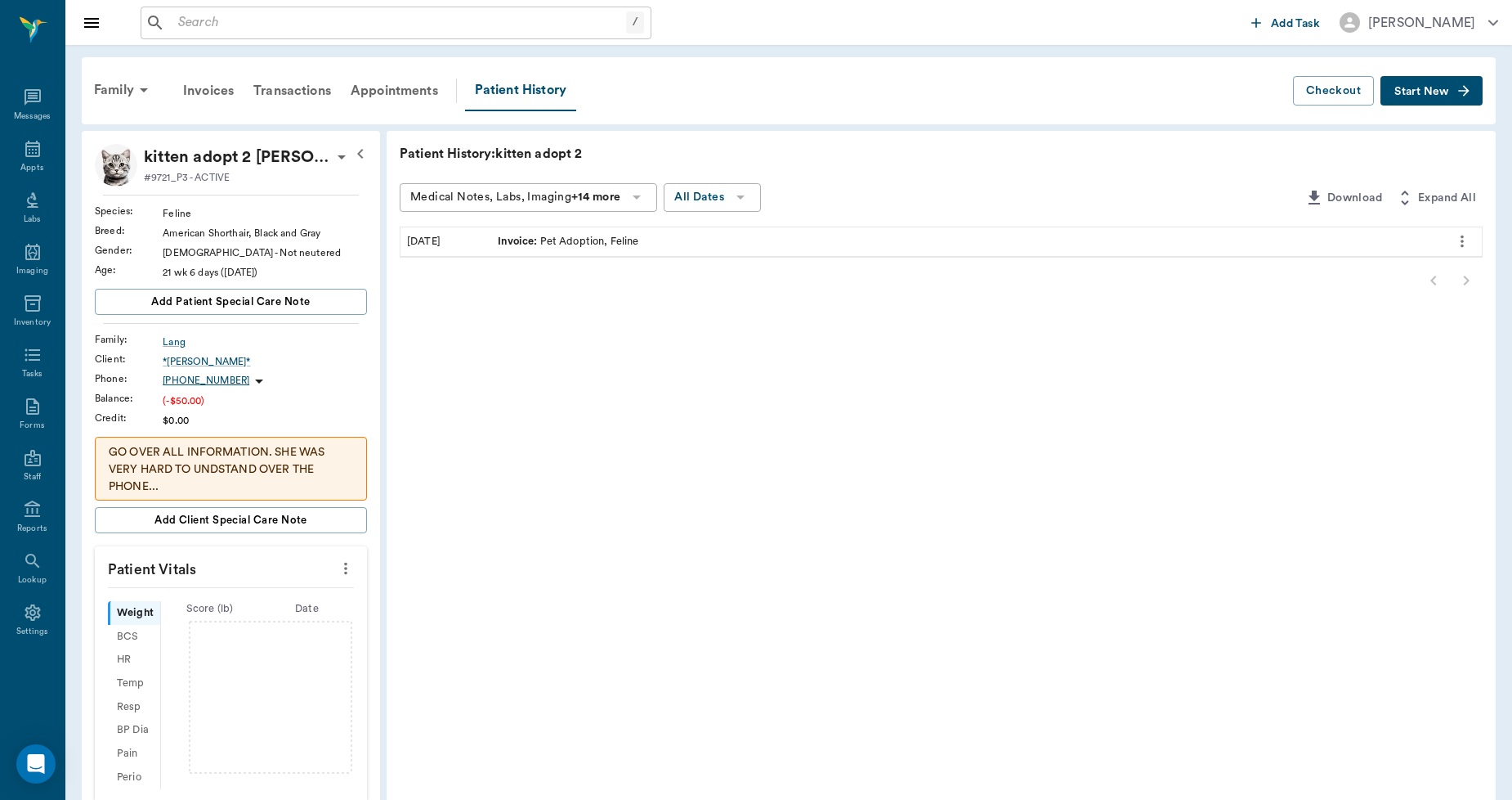
click at [186, 18] on input "text" at bounding box center [398, 22] width 454 height 23
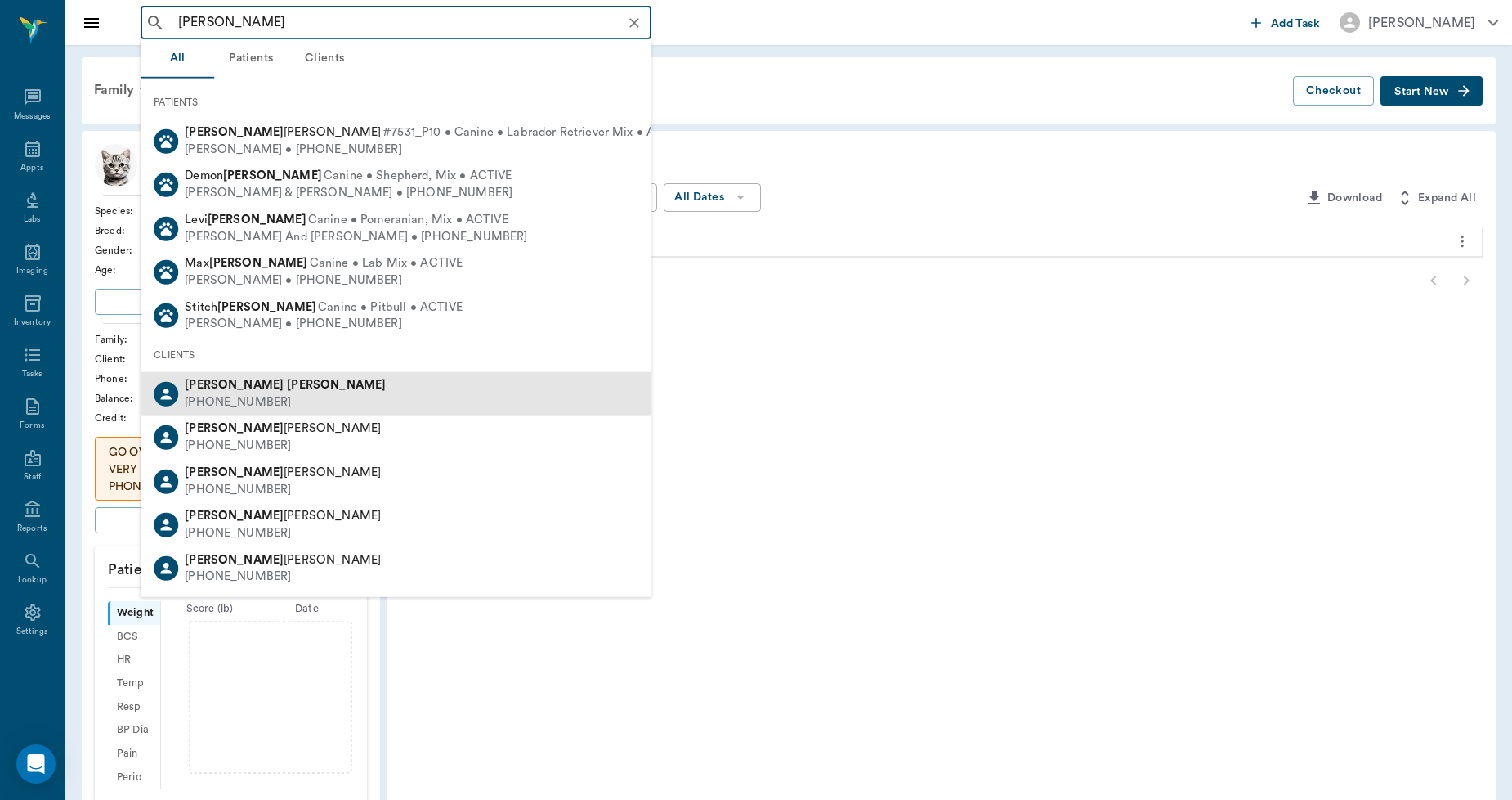
click at [239, 399] on div "(903) 296-1668" at bounding box center [285, 402] width 201 height 17
type input "patricia lawrence"
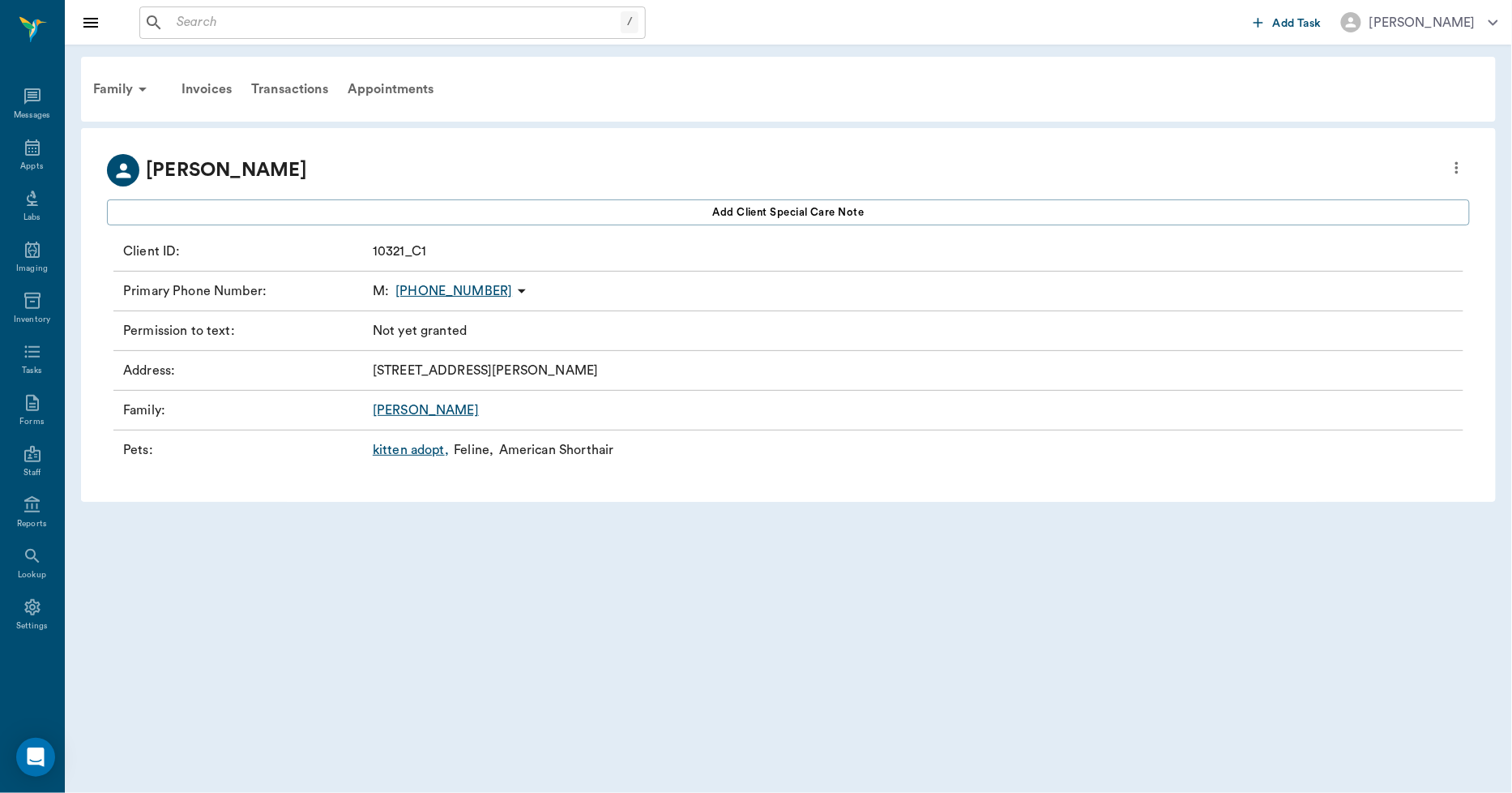
click at [410, 451] on link "kitten adopt ," at bounding box center [410, 450] width 76 height 19
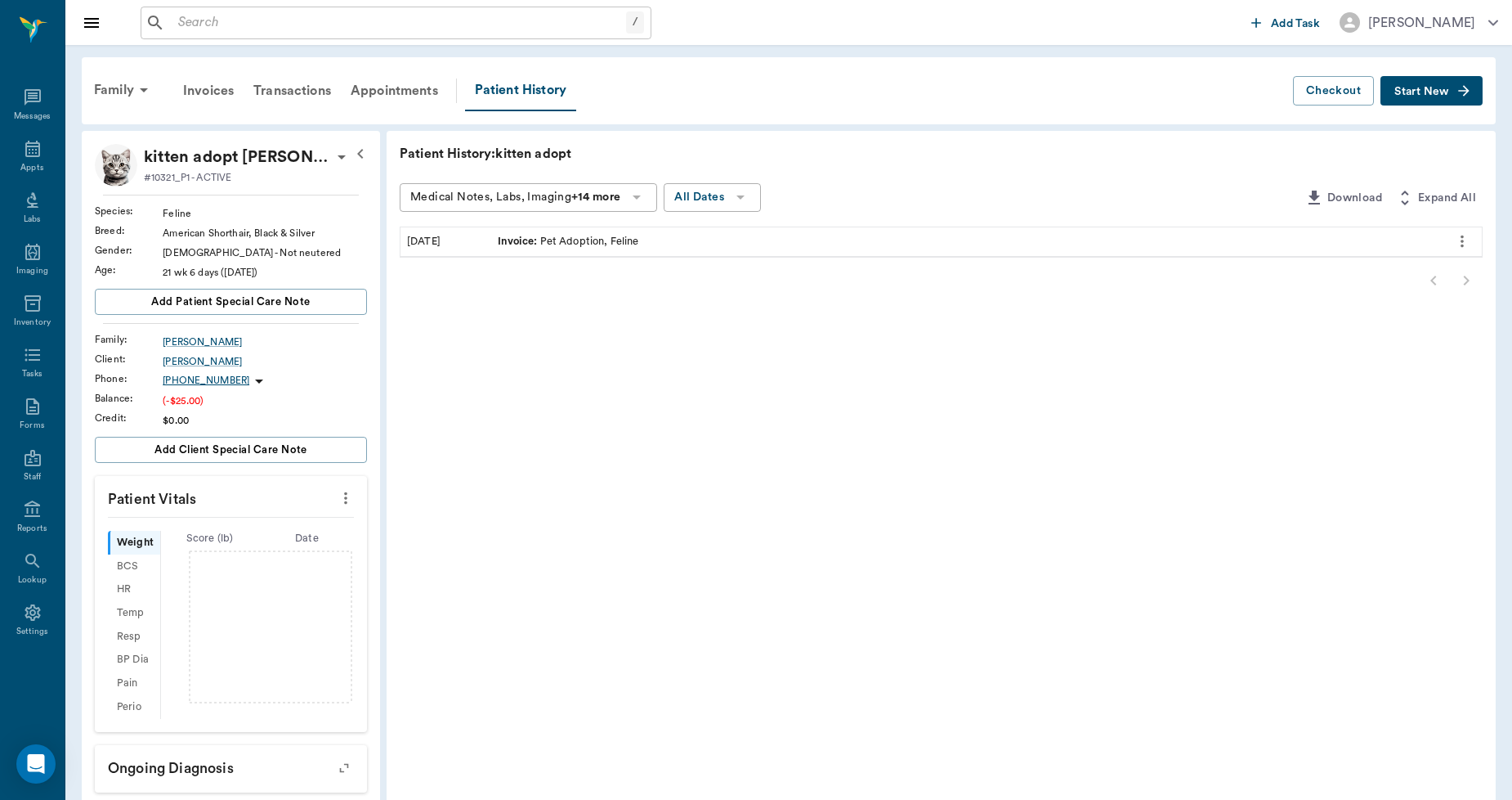
click at [1448, 92] on span "Start New" at bounding box center [1421, 92] width 55 height 0
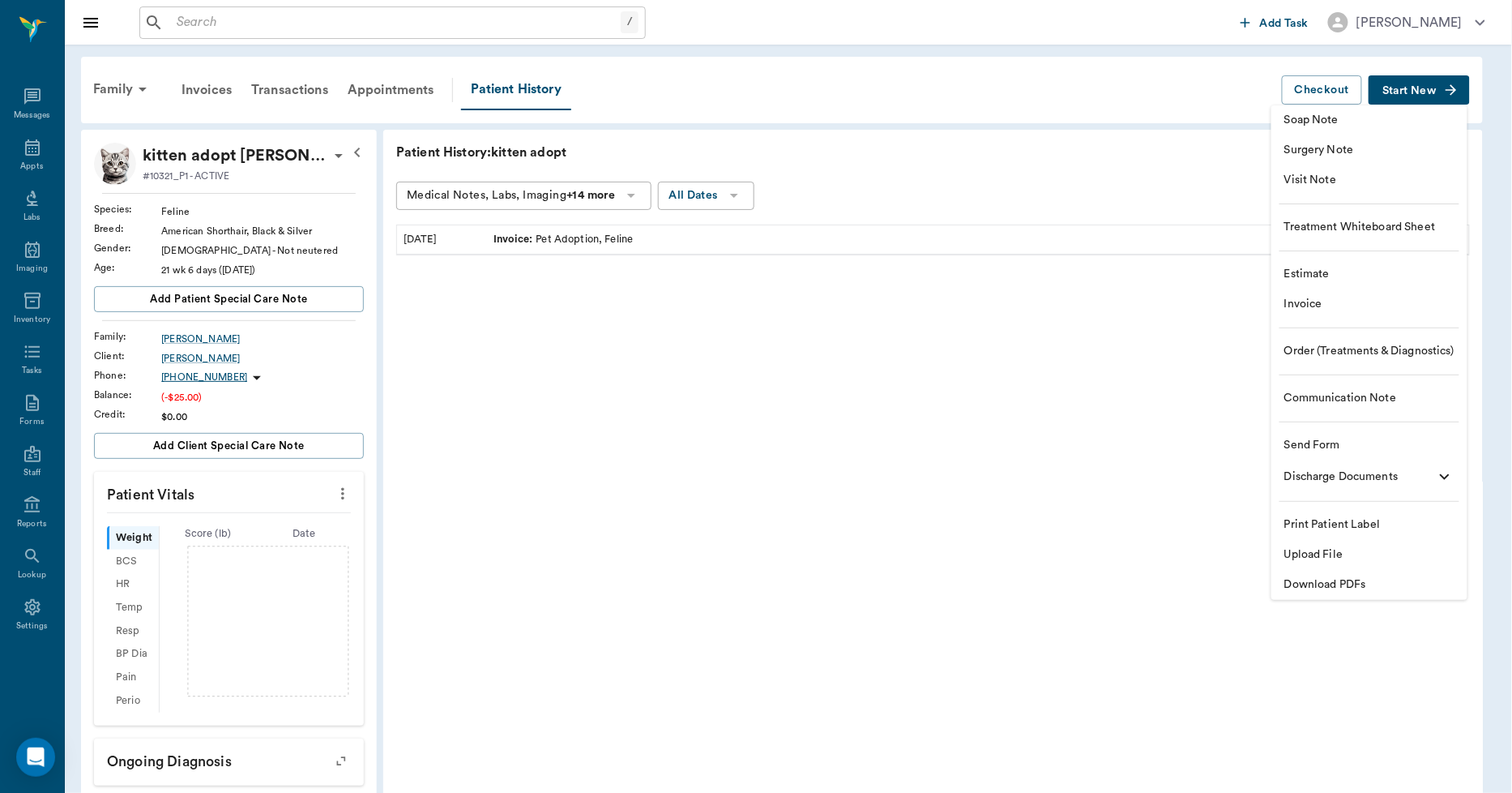
click at [1345, 553] on span "Upload File" at bounding box center [1369, 554] width 170 height 17
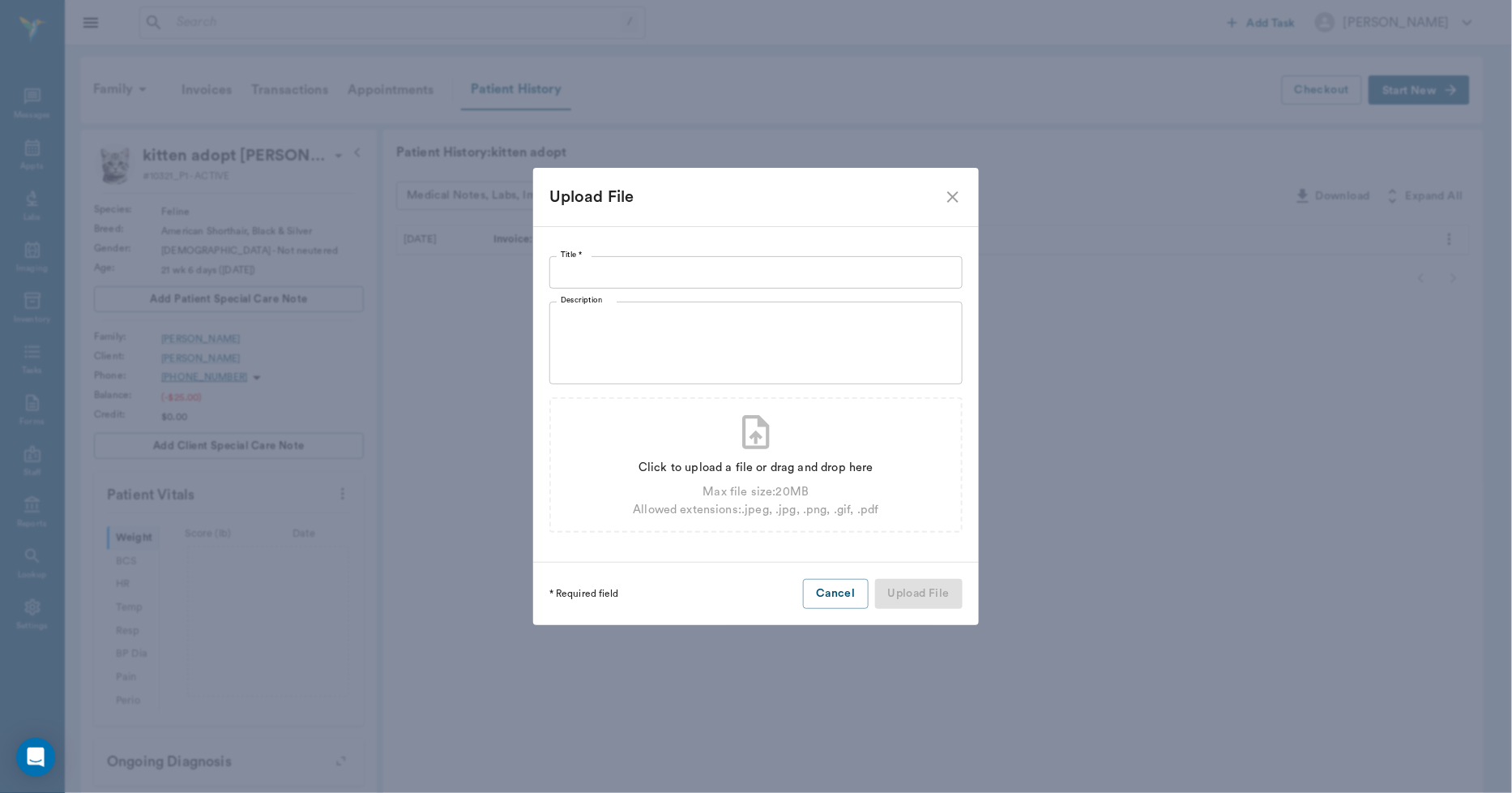
click at [579, 275] on input "Title *" at bounding box center [756, 273] width 413 height 33
type input "Adoption Agreement"
click at [719, 504] on div "Allowed extensions: .jpeg, .jpg, .png, .gif, .pdf" at bounding box center [756, 510] width 245 height 18
type input "C:\fakepath\lawrenceadoption.pdf"
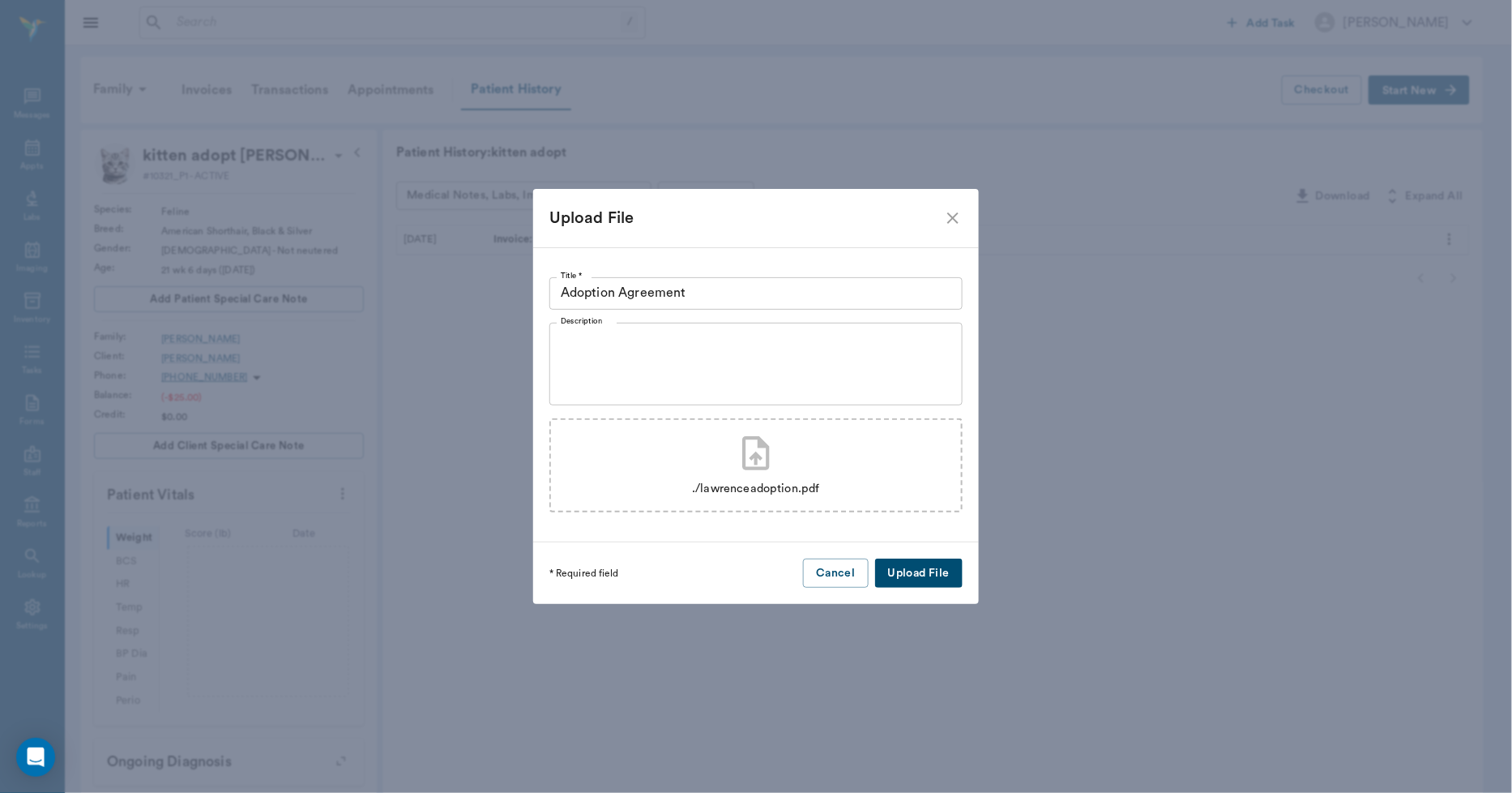
click at [938, 570] on button "Upload File" at bounding box center [919, 573] width 87 height 30
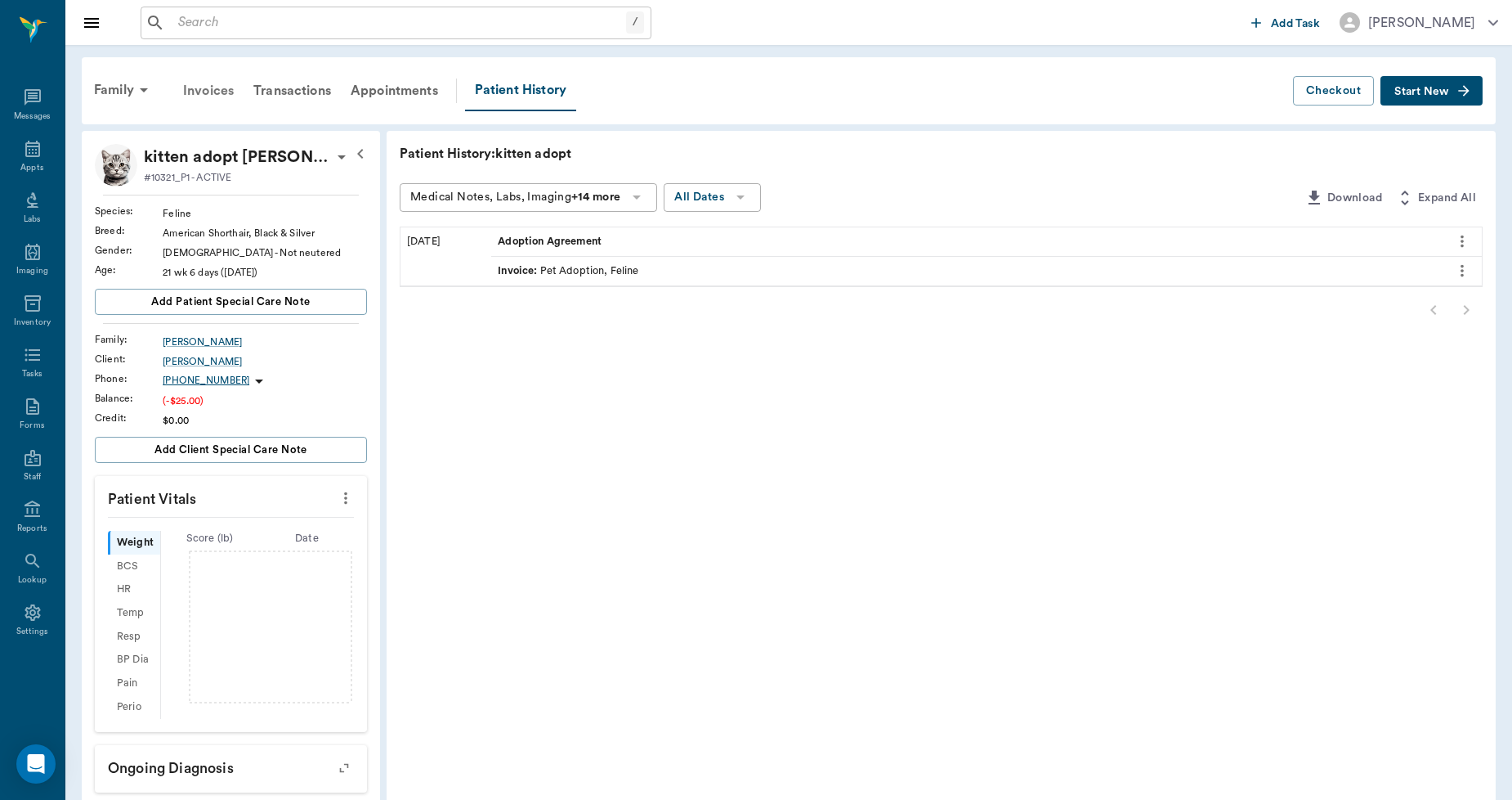
click at [223, 91] on div "Invoices" at bounding box center [208, 91] width 71 height 39
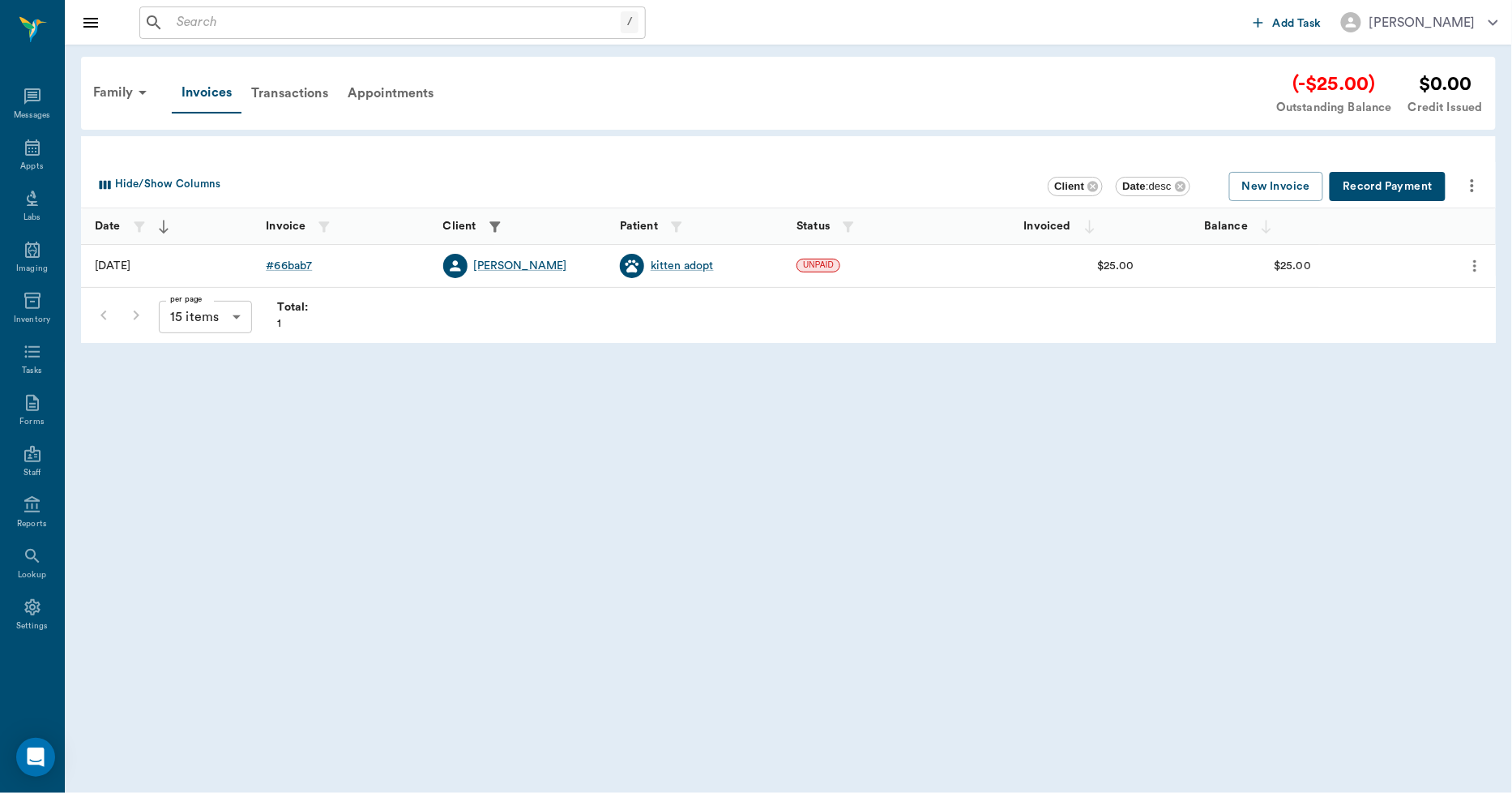
click at [1394, 189] on button "Record Payment" at bounding box center [1388, 186] width 116 height 30
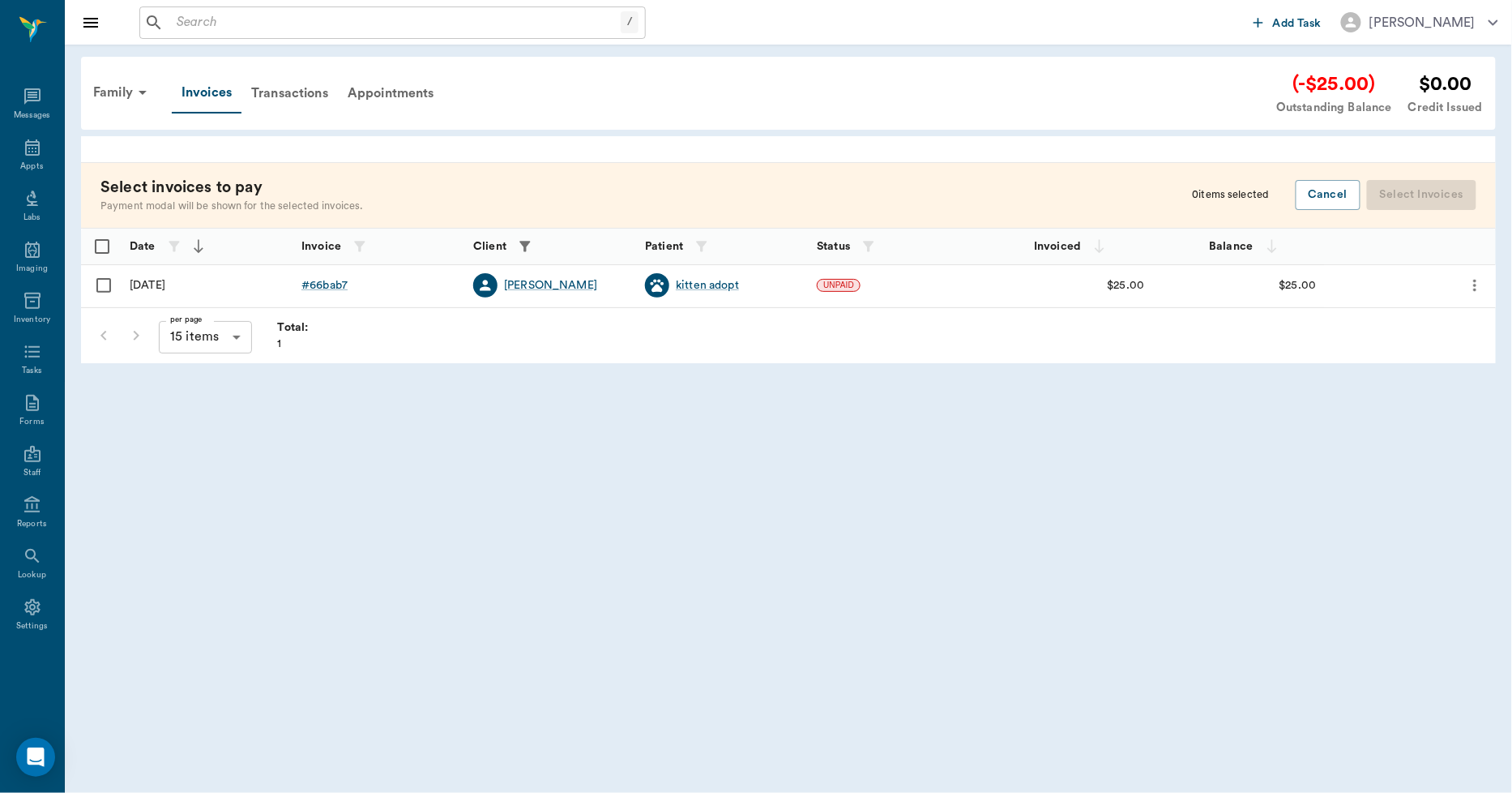
click at [101, 286] on input "Select row" at bounding box center [103, 284] width 34 height 34
checkbox input "false"
checkbox input "true"
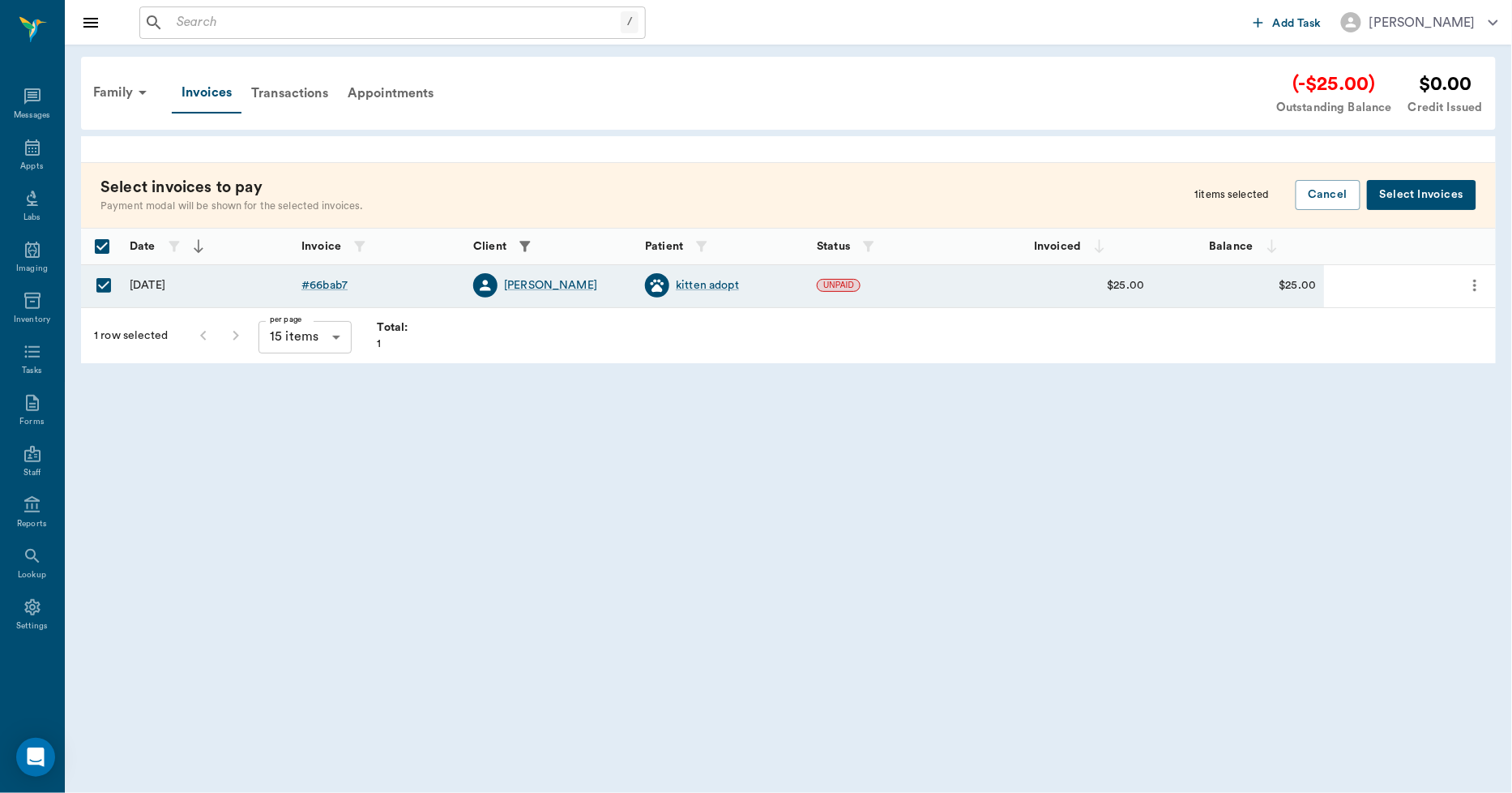
click at [1438, 191] on button "Select Invoices" at bounding box center [1421, 194] width 109 height 30
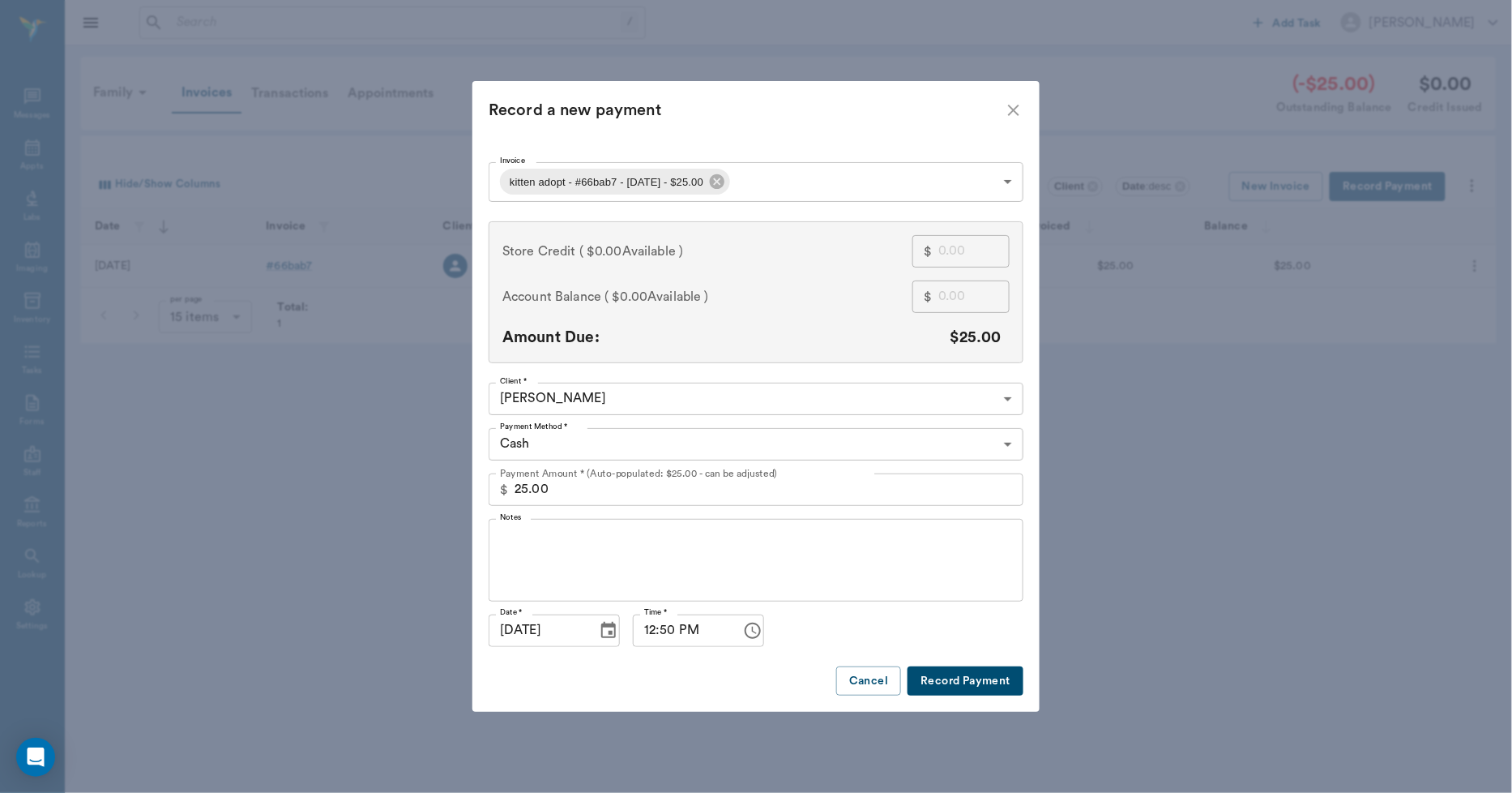
click at [544, 450] on body "/ ​ Add Task Dr. Bert Ellsworth Nectar Messages Appts Labs Imaging Inventory Ta…" at bounding box center [756, 396] width 1512 height 793
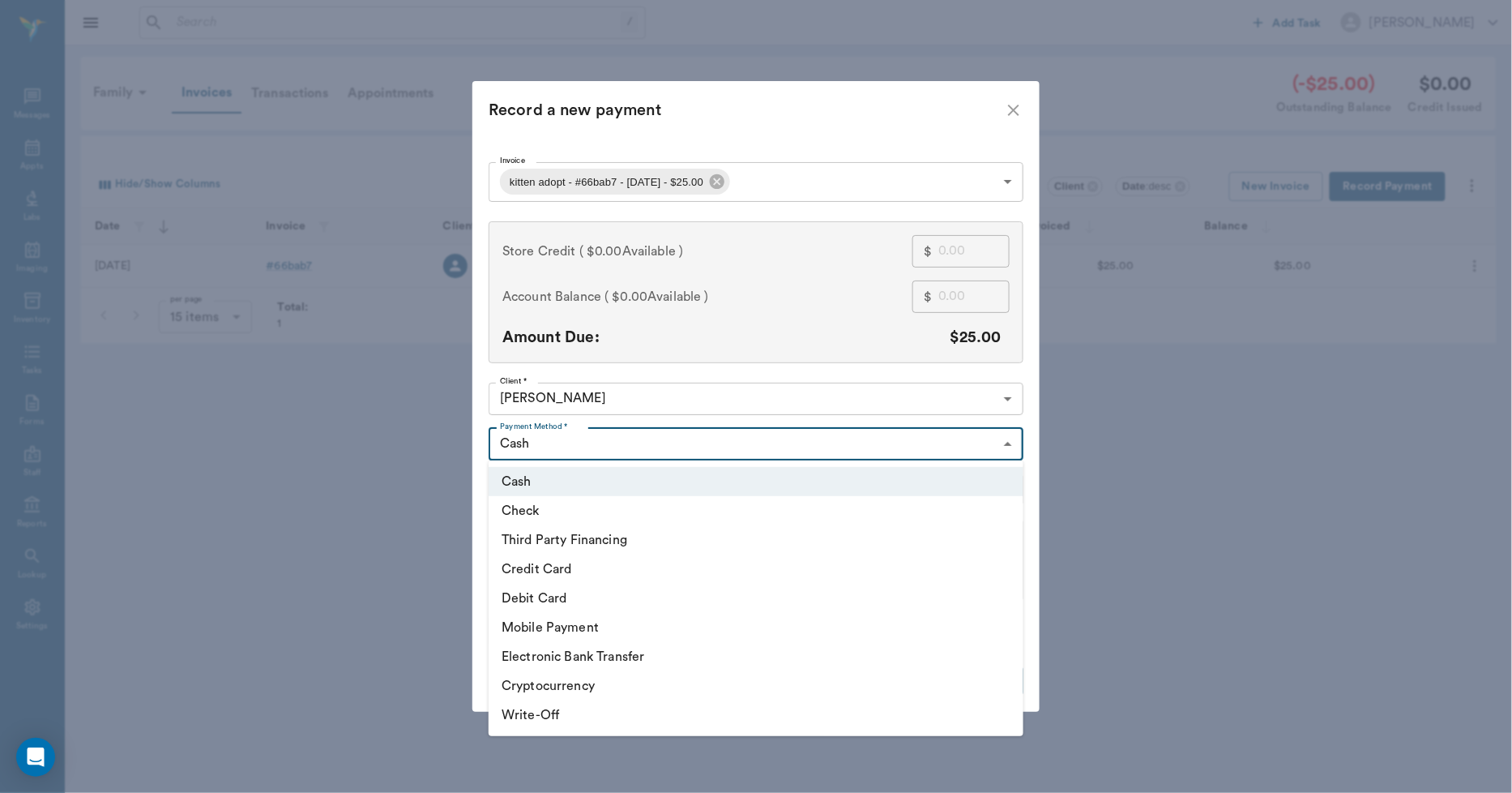
click at [553, 571] on li "Credit Card" at bounding box center [756, 569] width 535 height 29
type input "CREDIT_CARD"
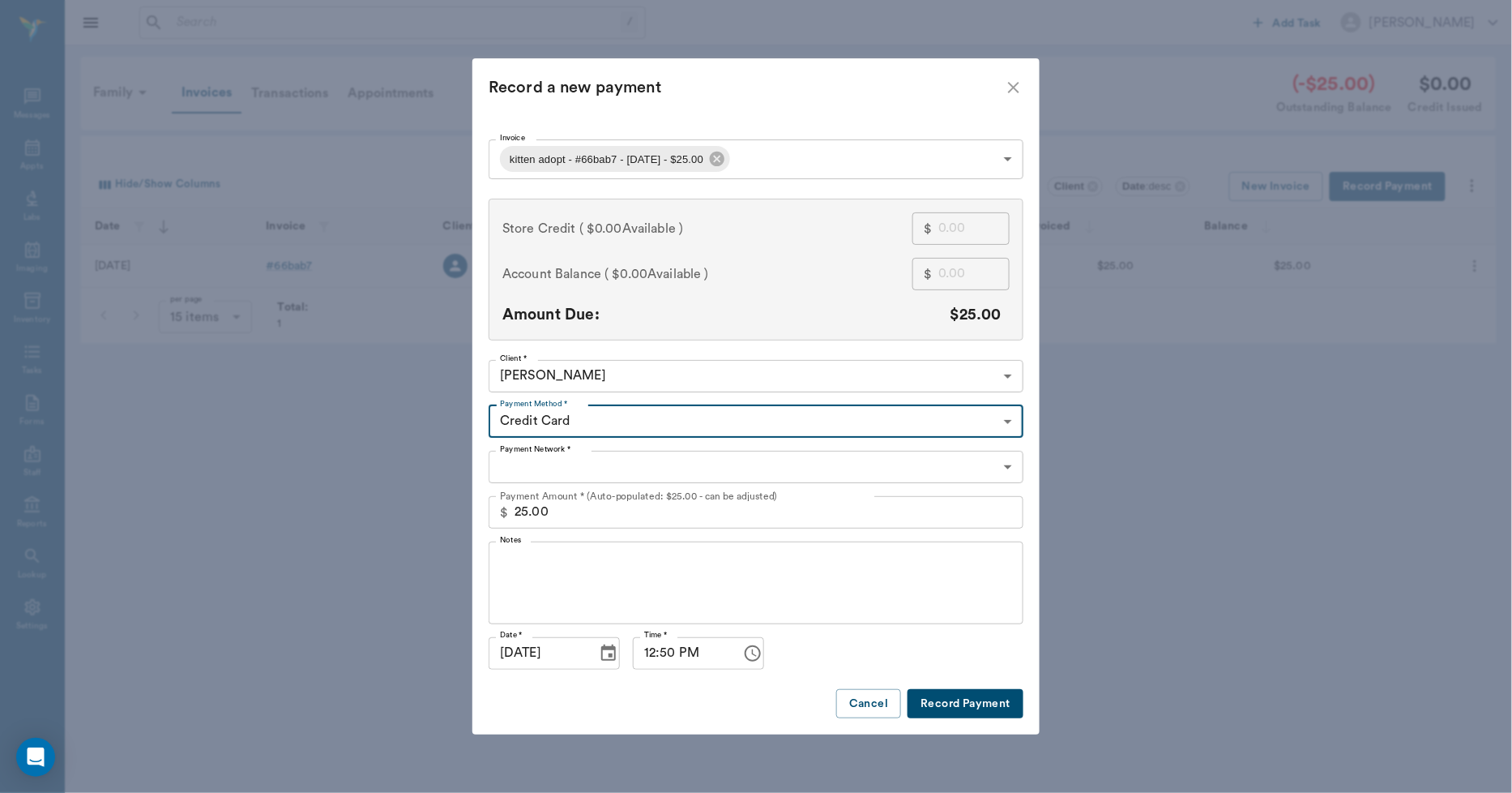
click at [545, 476] on body "/ ​ Add Task Dr. Bert Ellsworth Nectar Messages Appts Labs Imaging Inventory Ta…" at bounding box center [756, 396] width 1512 height 793
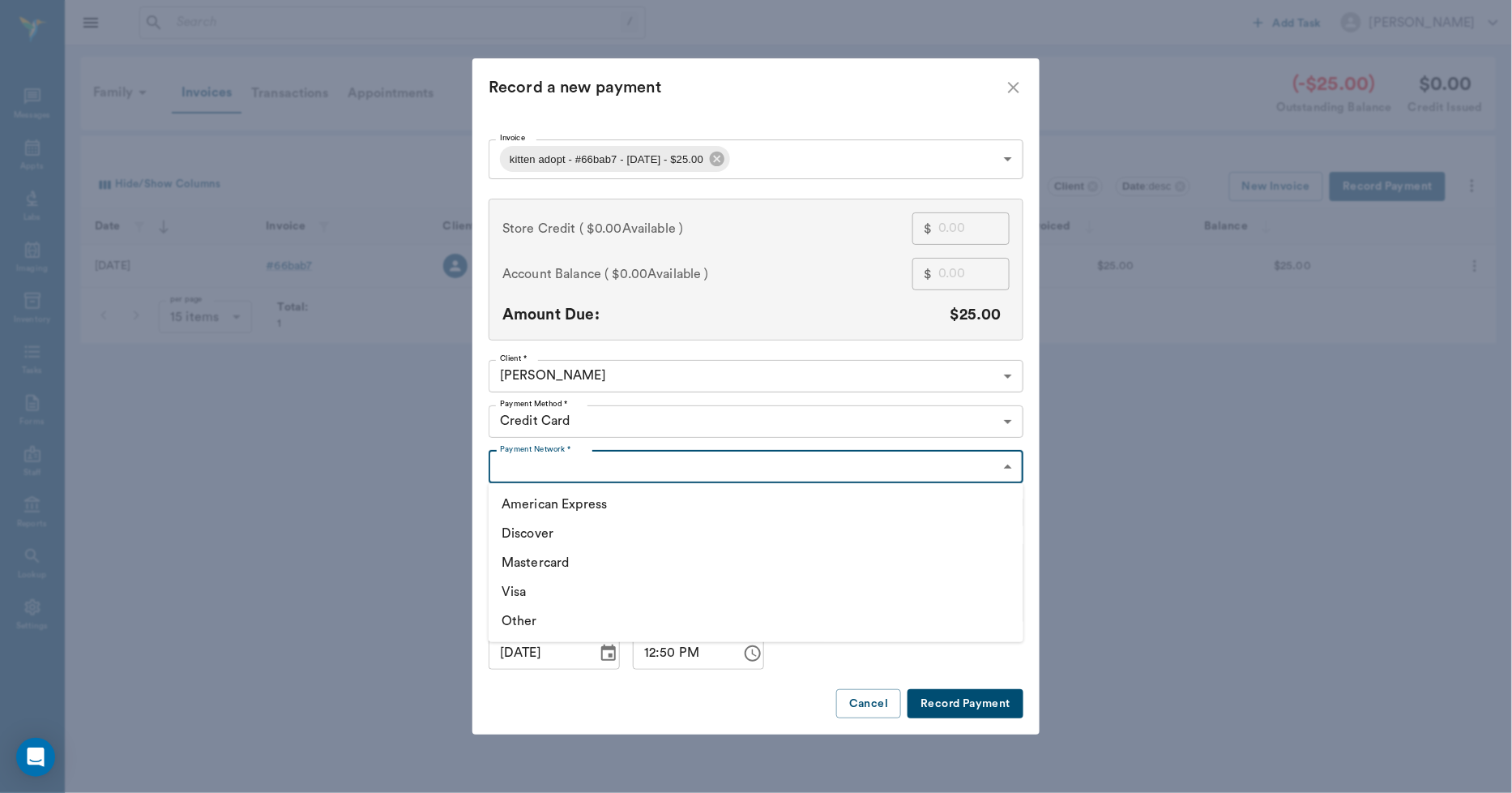
drag, startPoint x: 521, startPoint y: 589, endPoint x: 582, endPoint y: 603, distance: 62.6
click at [523, 589] on li "Visa" at bounding box center [756, 591] width 535 height 29
type input "VISA"
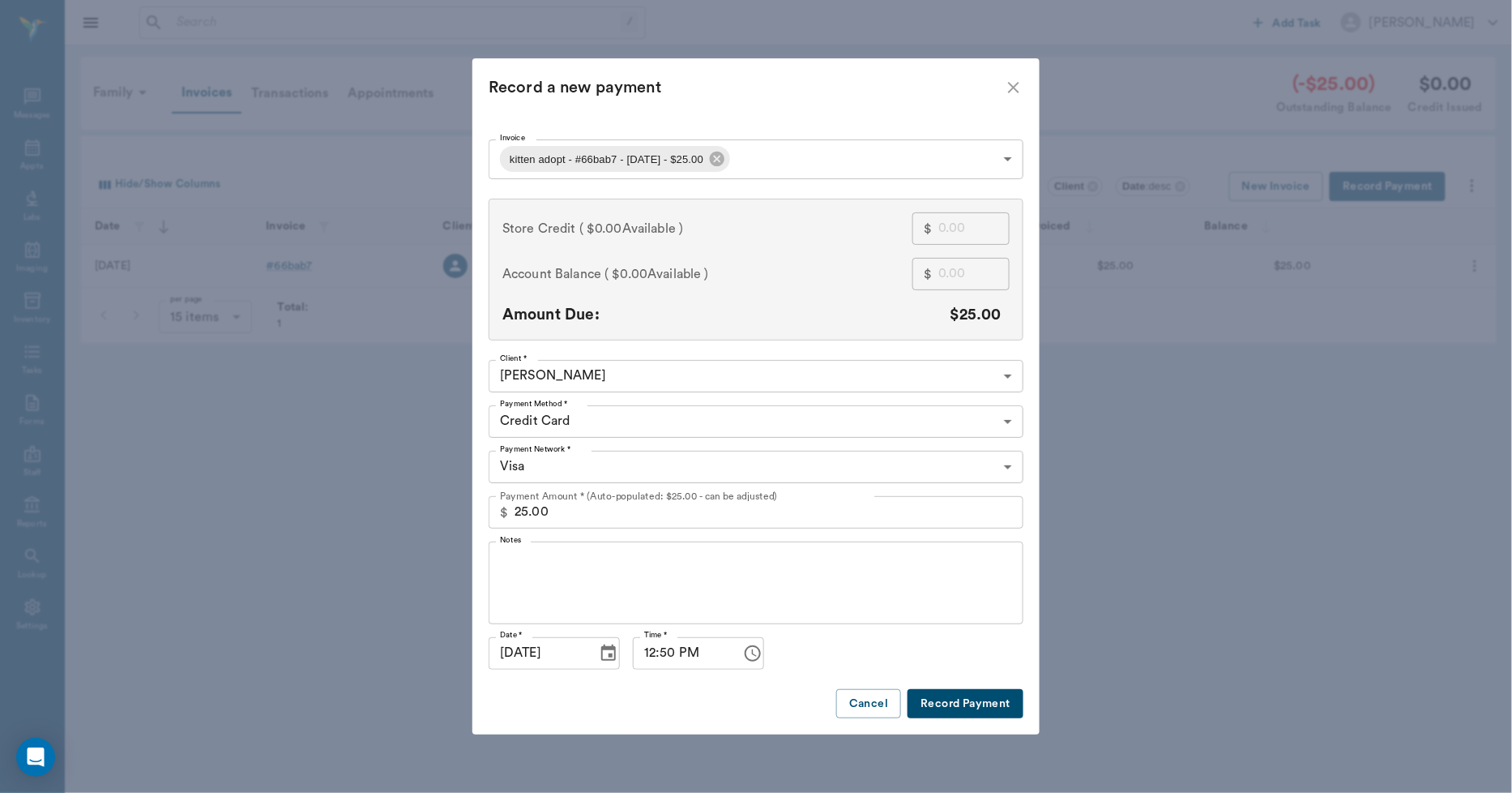
click at [974, 703] on button "Record Payment" at bounding box center [965, 703] width 116 height 30
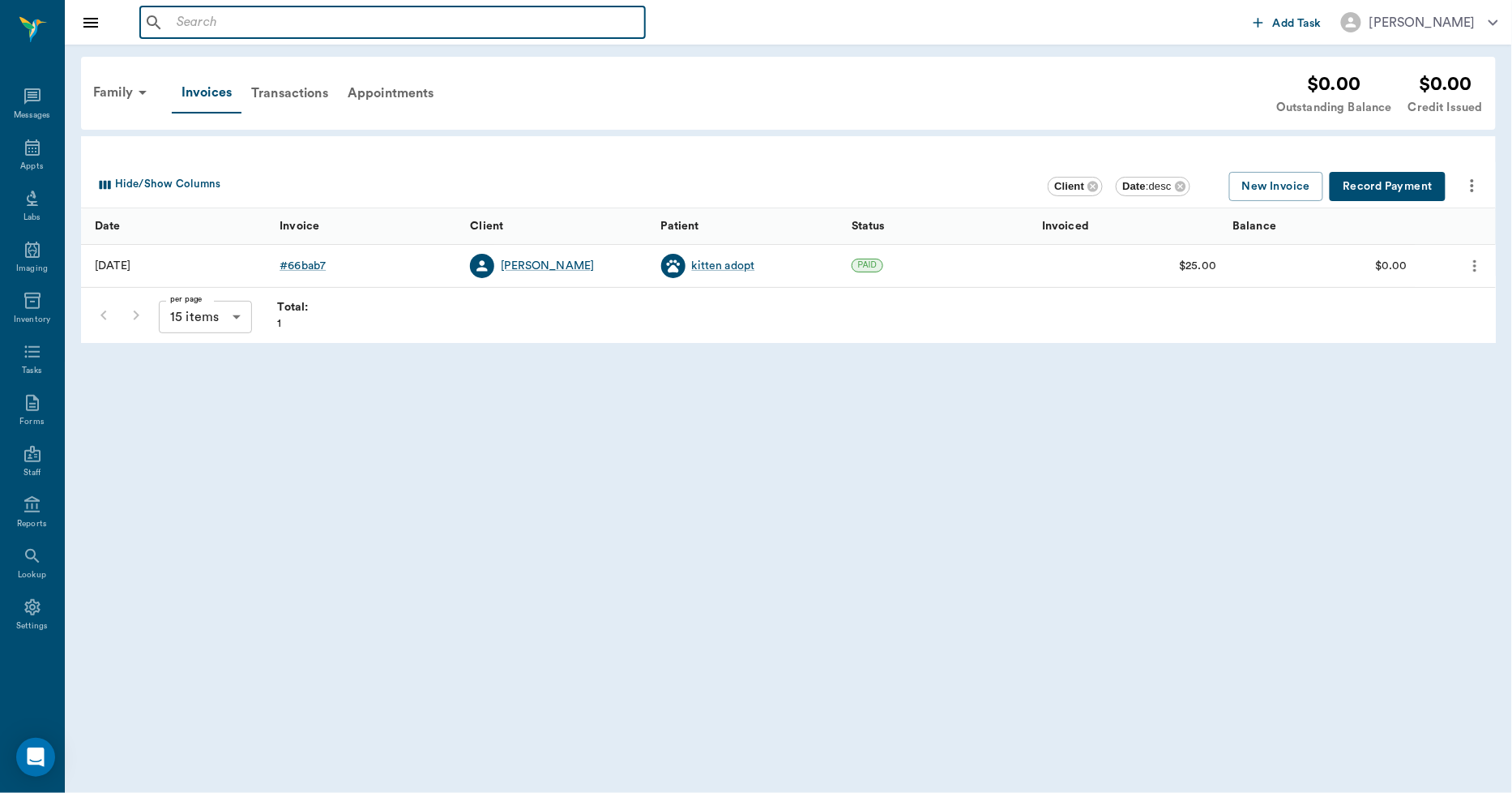
click at [187, 23] on input "text" at bounding box center [404, 22] width 469 height 23
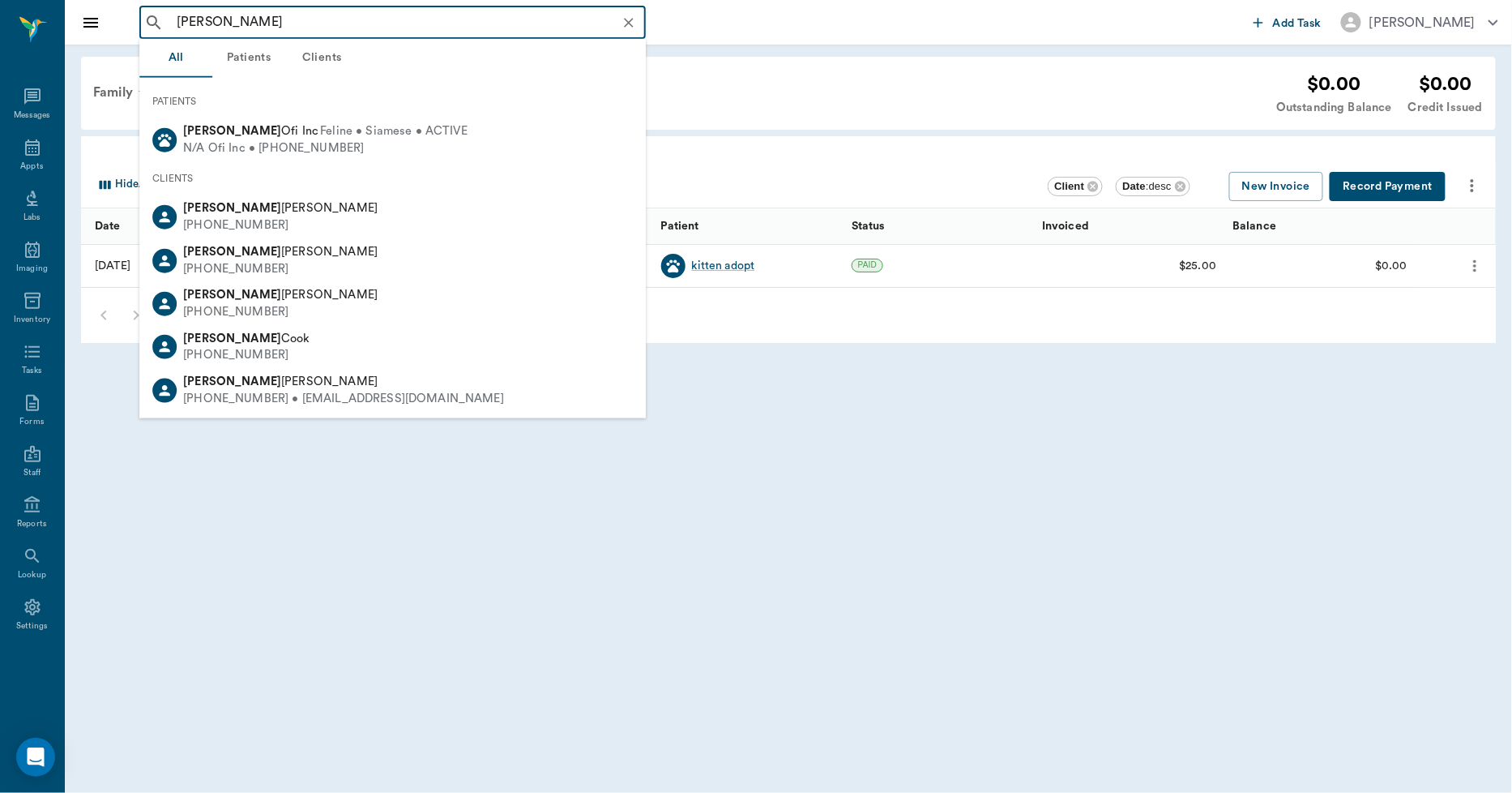
type input "tiffany lang"
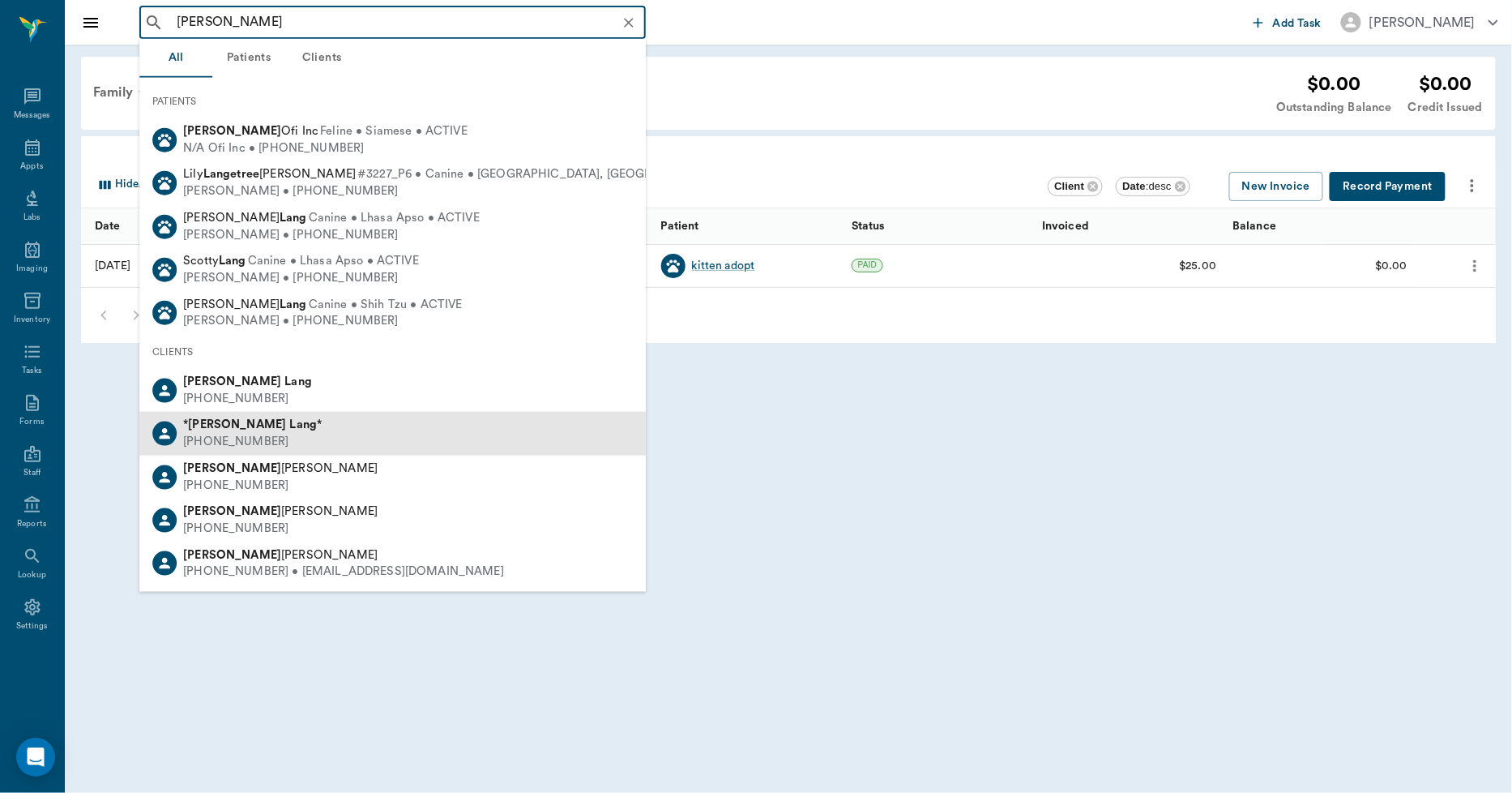
click at [233, 435] on div "(903) 244-4536" at bounding box center [252, 441] width 139 height 17
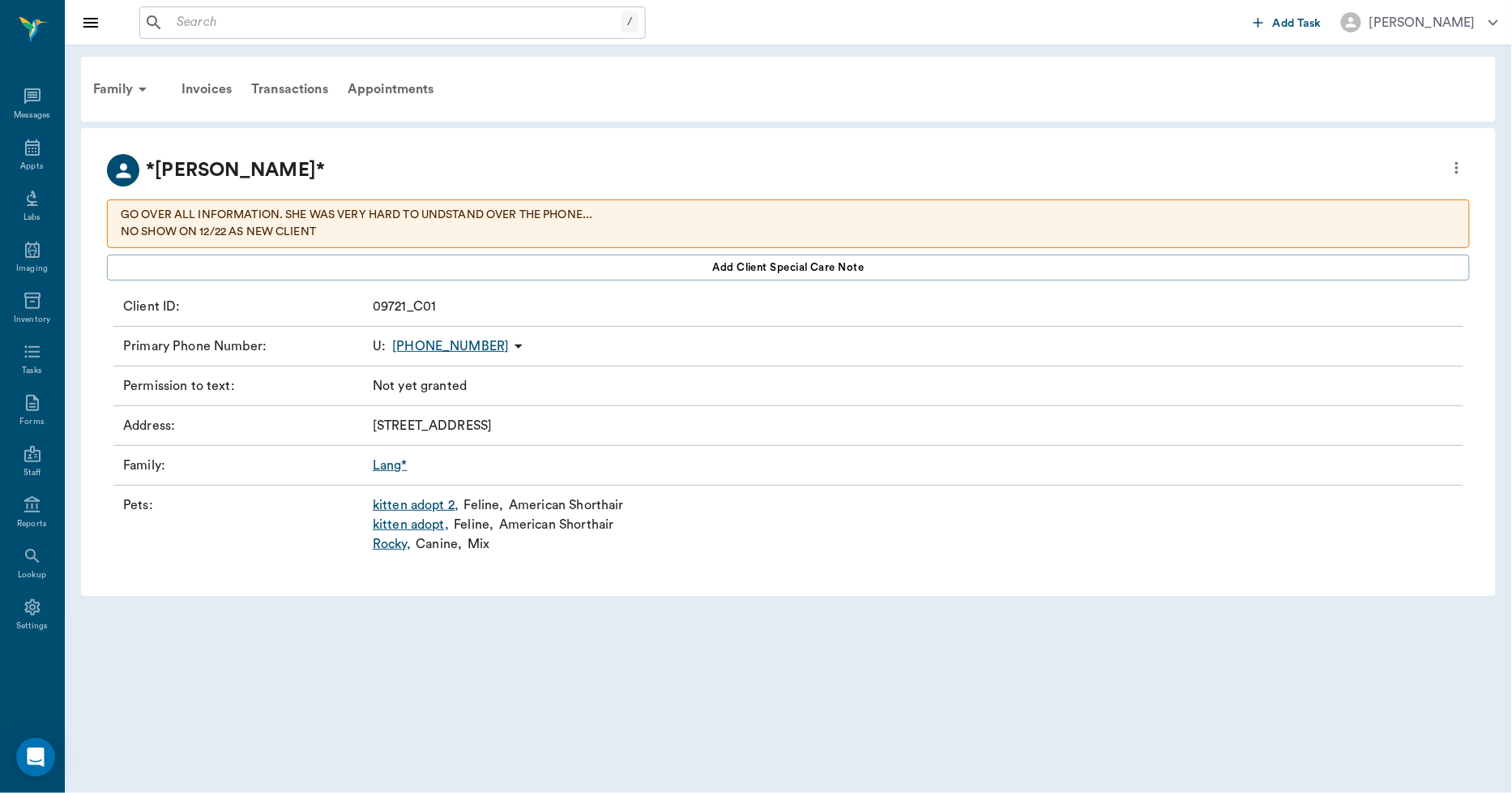
click at [421, 524] on link "kitten adopt ," at bounding box center [410, 524] width 76 height 19
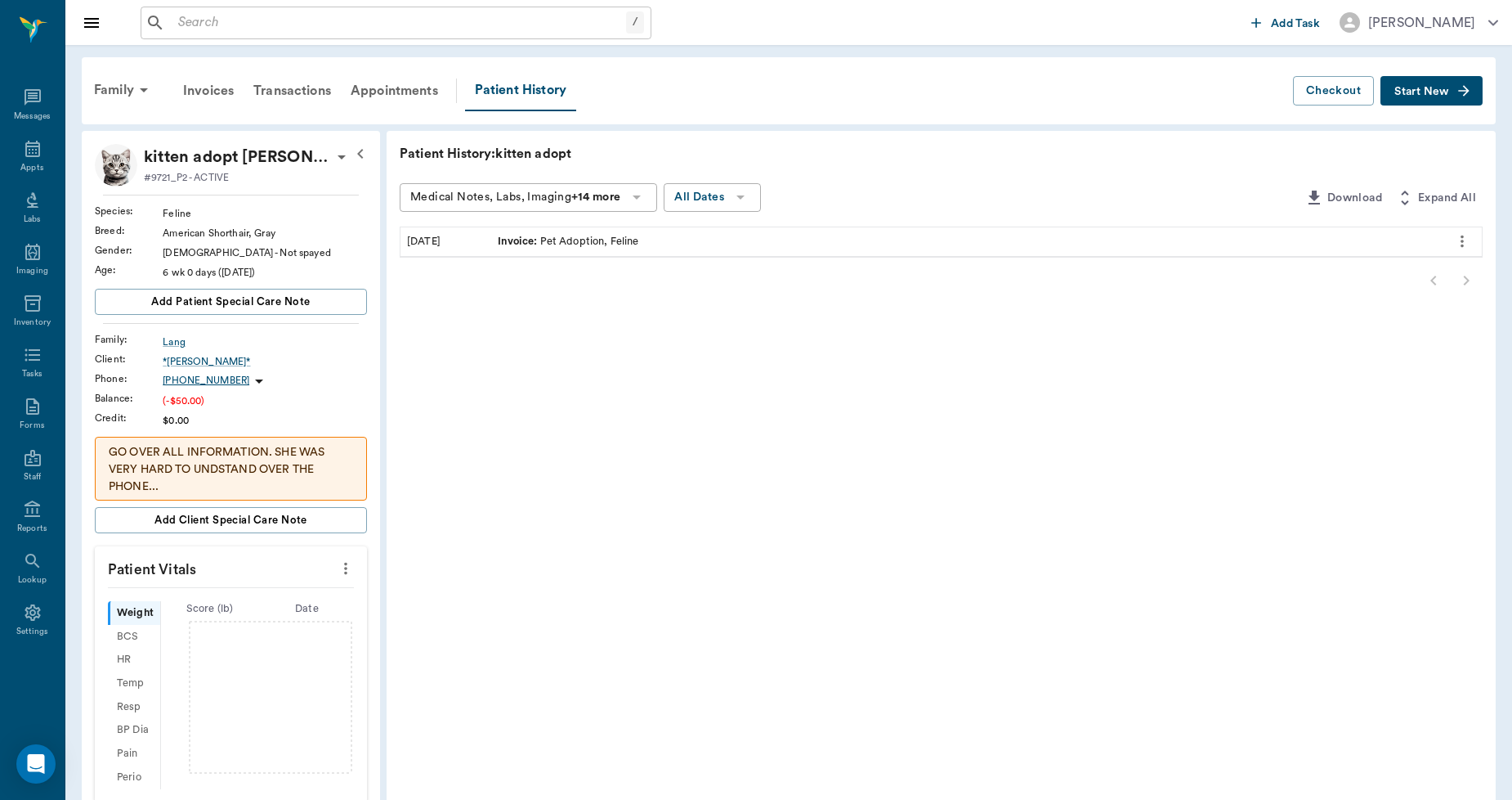
click at [1458, 242] on icon "more" at bounding box center [1462, 241] width 18 height 19
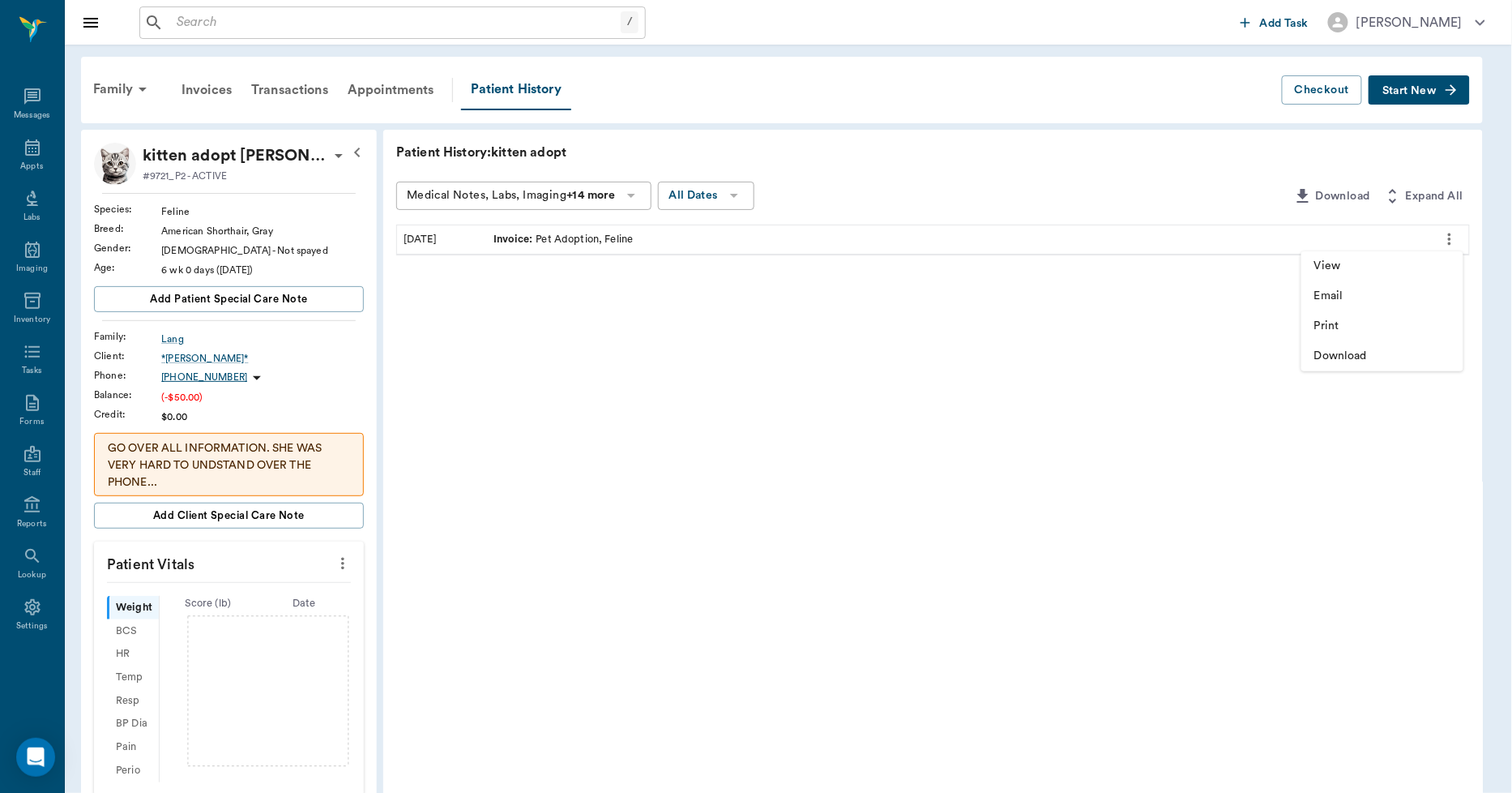
click at [516, 239] on div at bounding box center [756, 396] width 1512 height 793
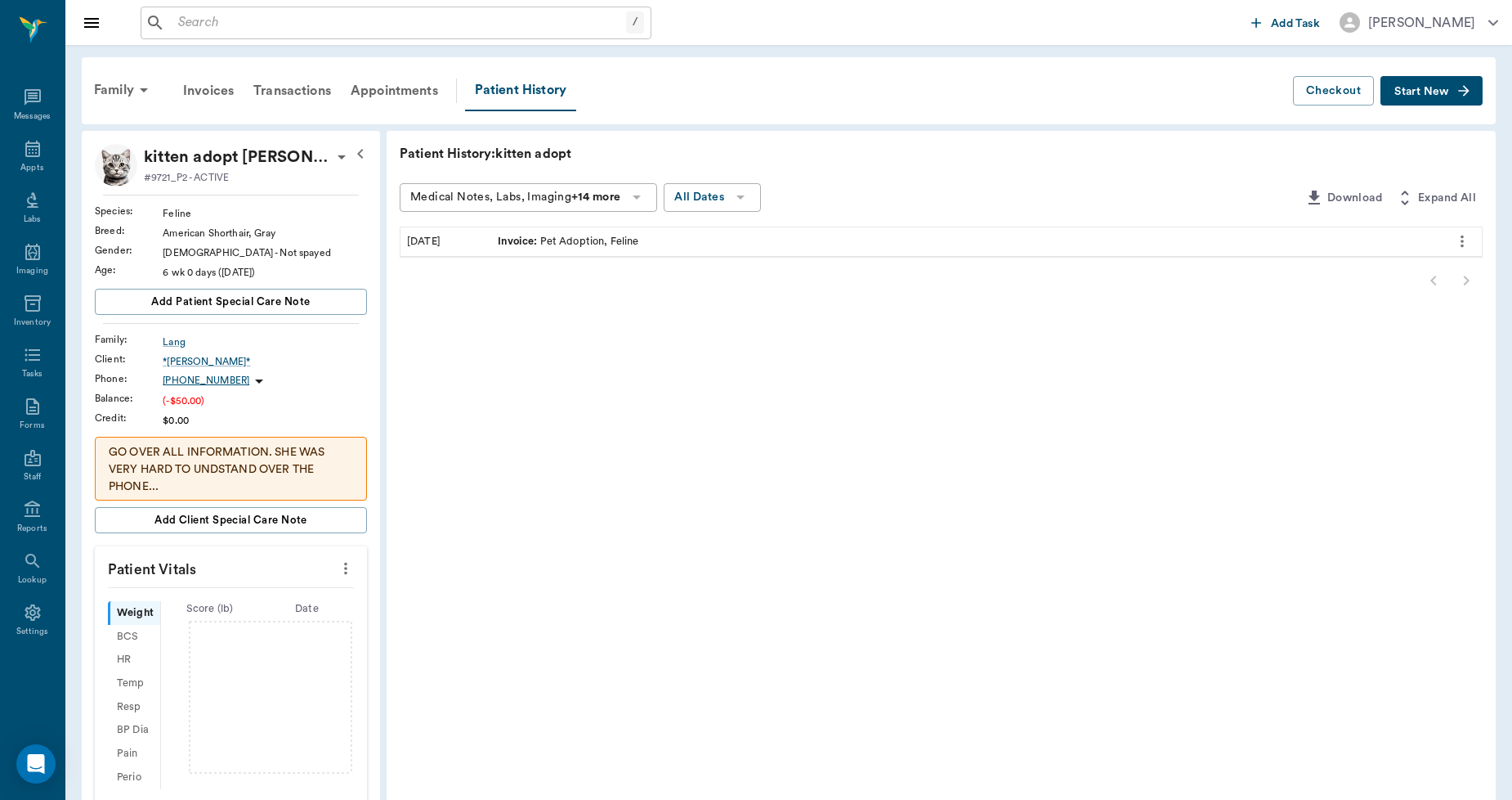
click at [520, 241] on span "Invoice :" at bounding box center [518, 241] width 42 height 16
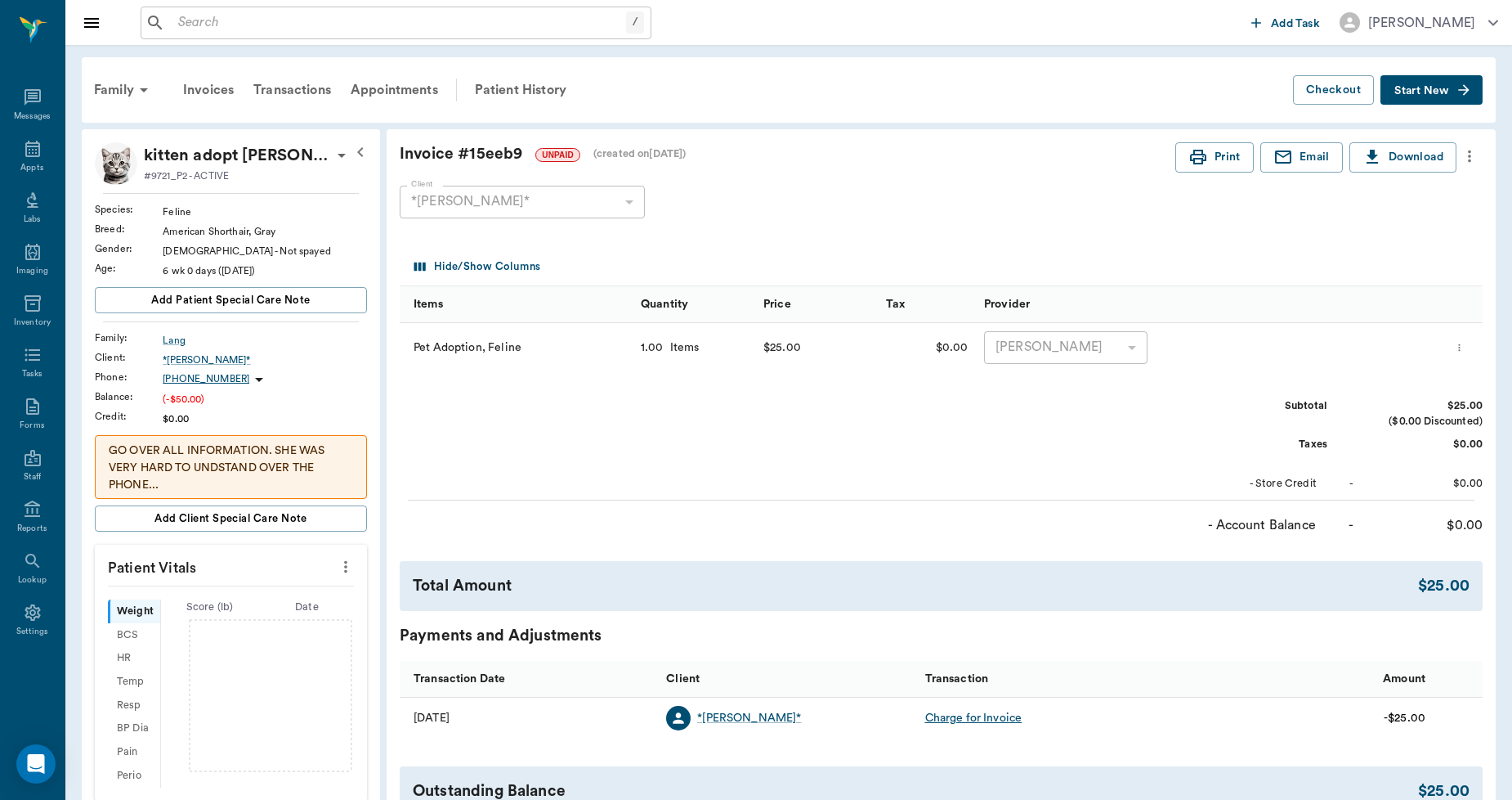
click at [1464, 346] on icon "more" at bounding box center [1459, 347] width 11 height 19
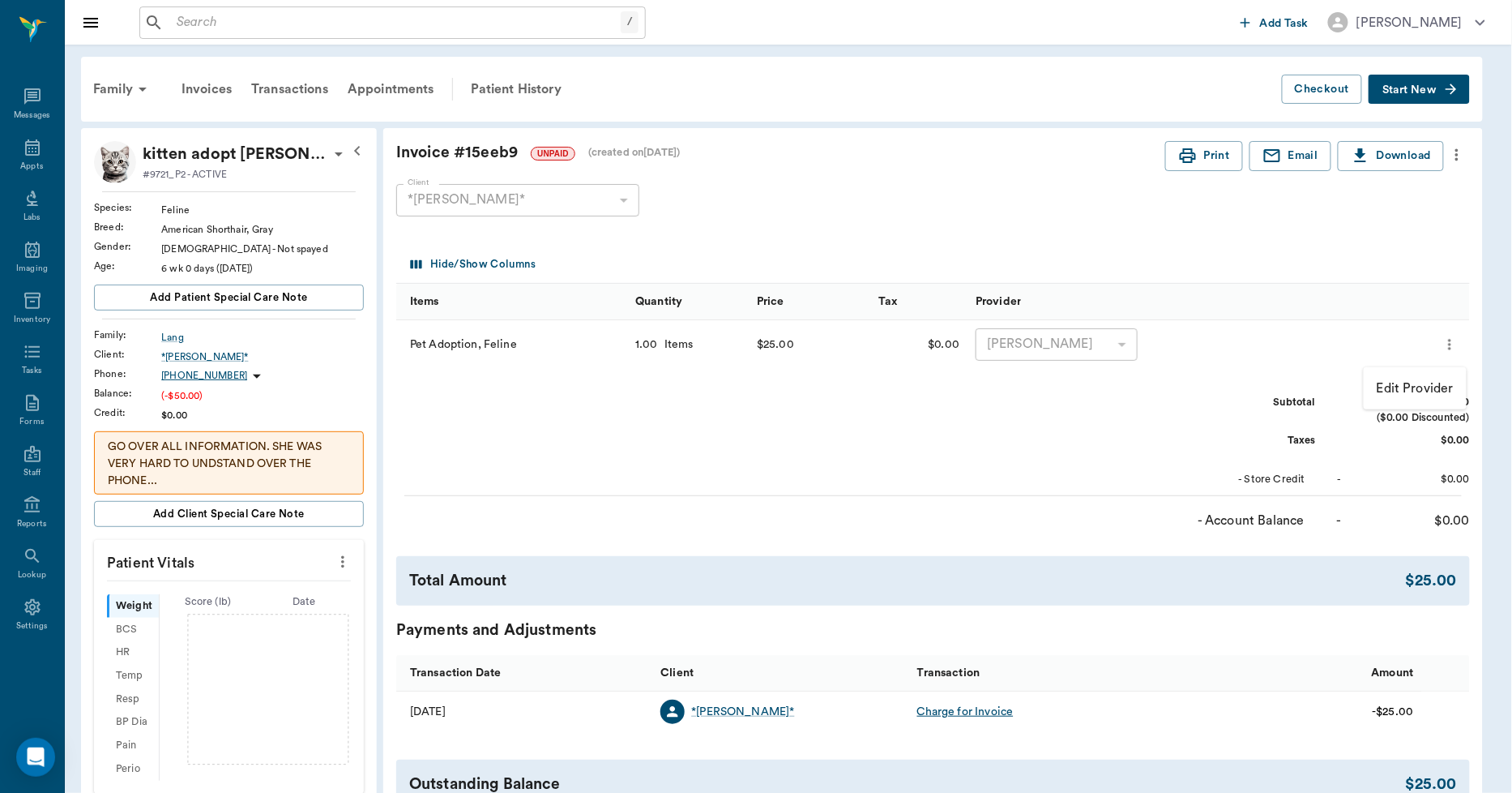
click at [970, 709] on div at bounding box center [756, 396] width 1512 height 793
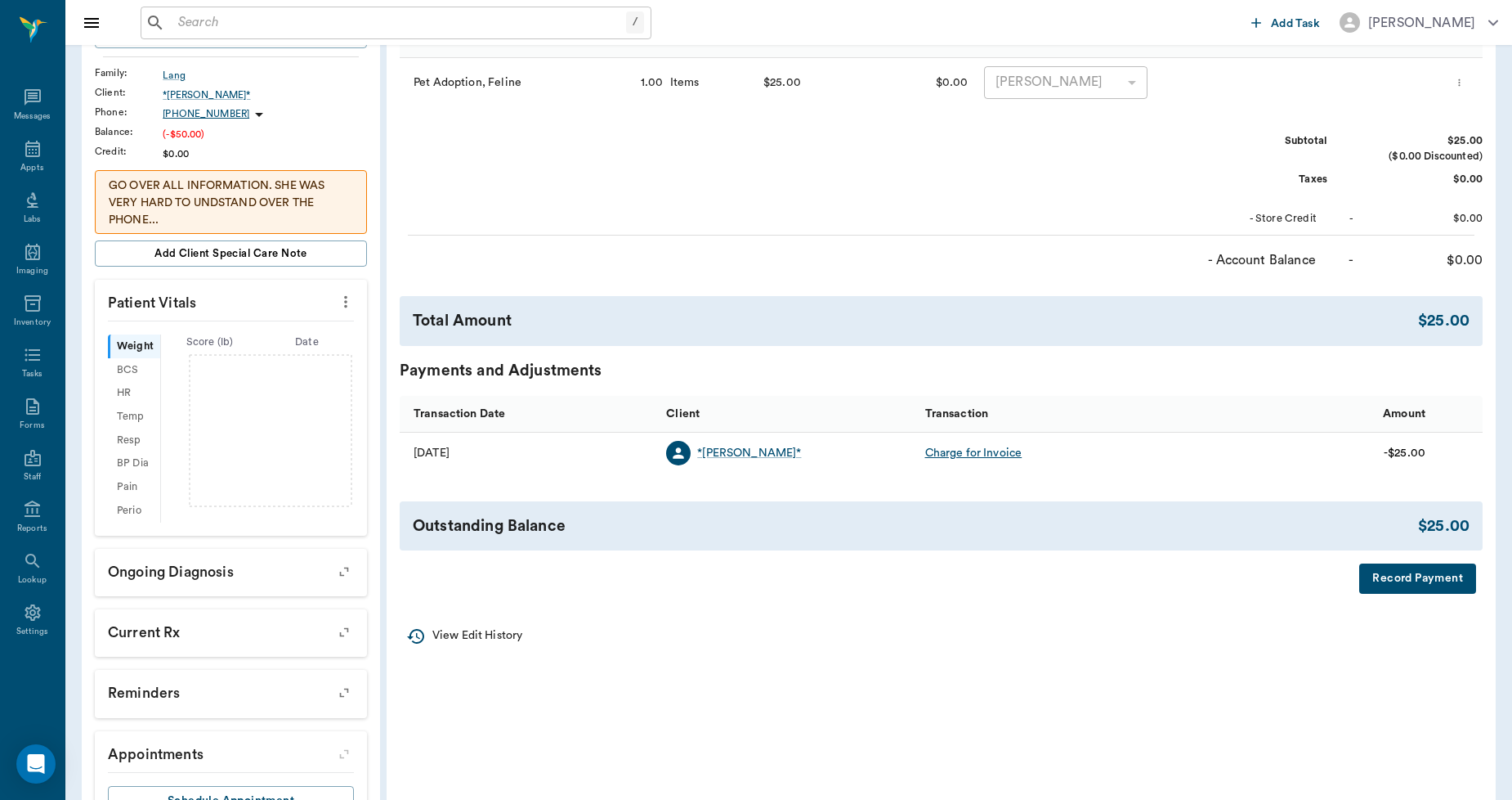
scroll to position [272, 0]
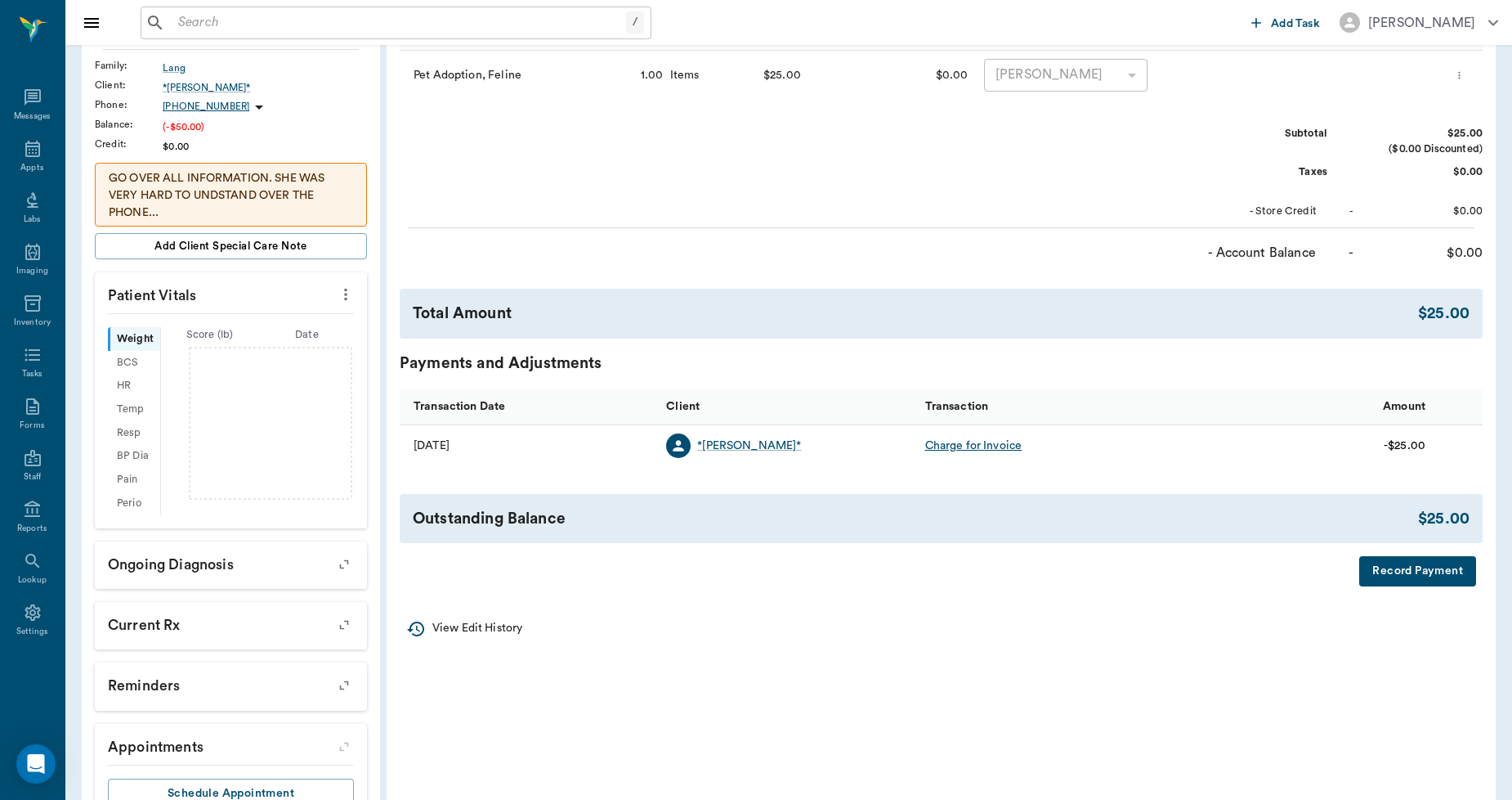
click at [989, 444] on div "Charge for Invoice" at bounding box center [974, 445] width 97 height 16
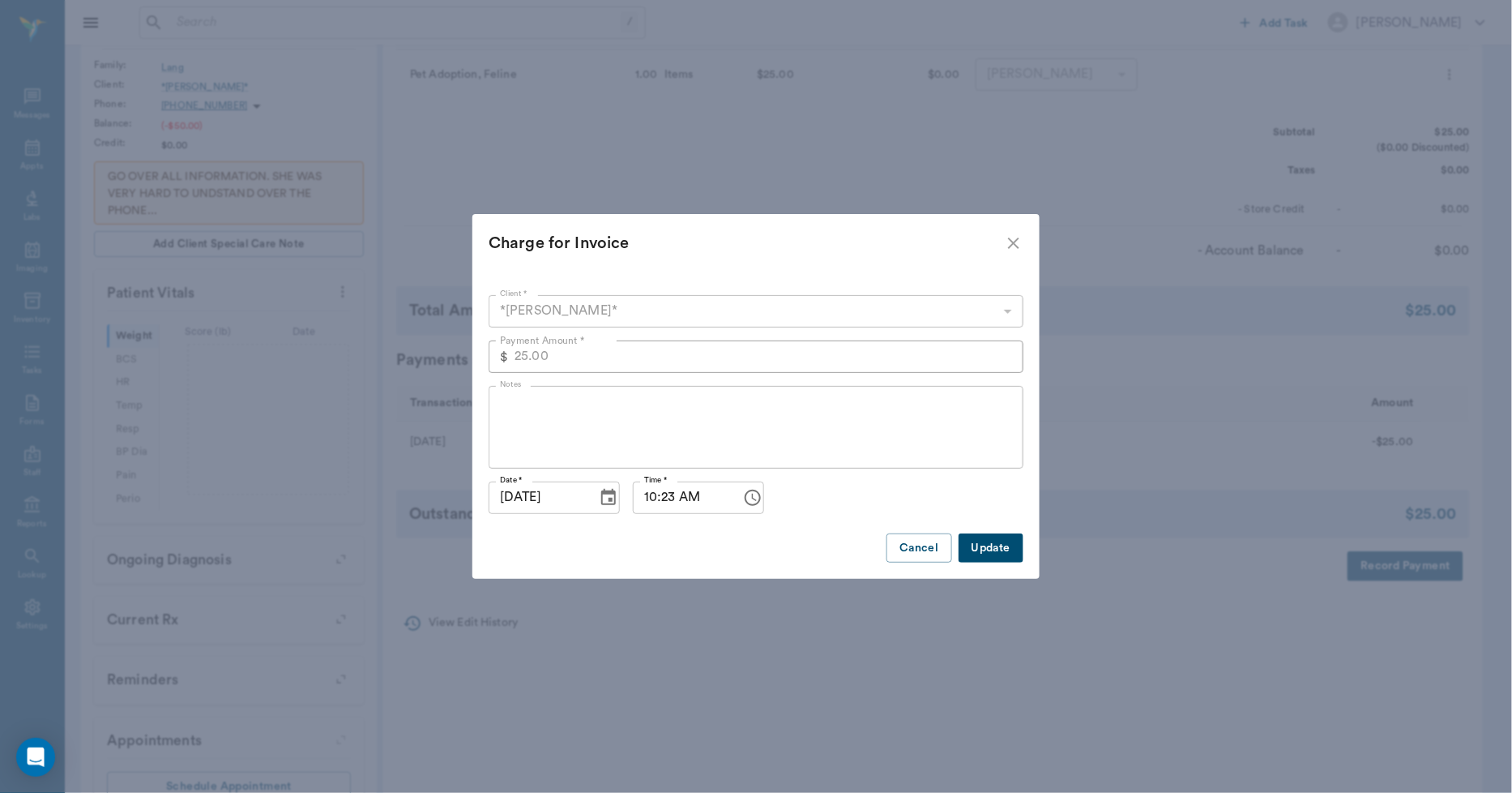
click at [1014, 238] on icon "close" at bounding box center [1013, 243] width 19 height 19
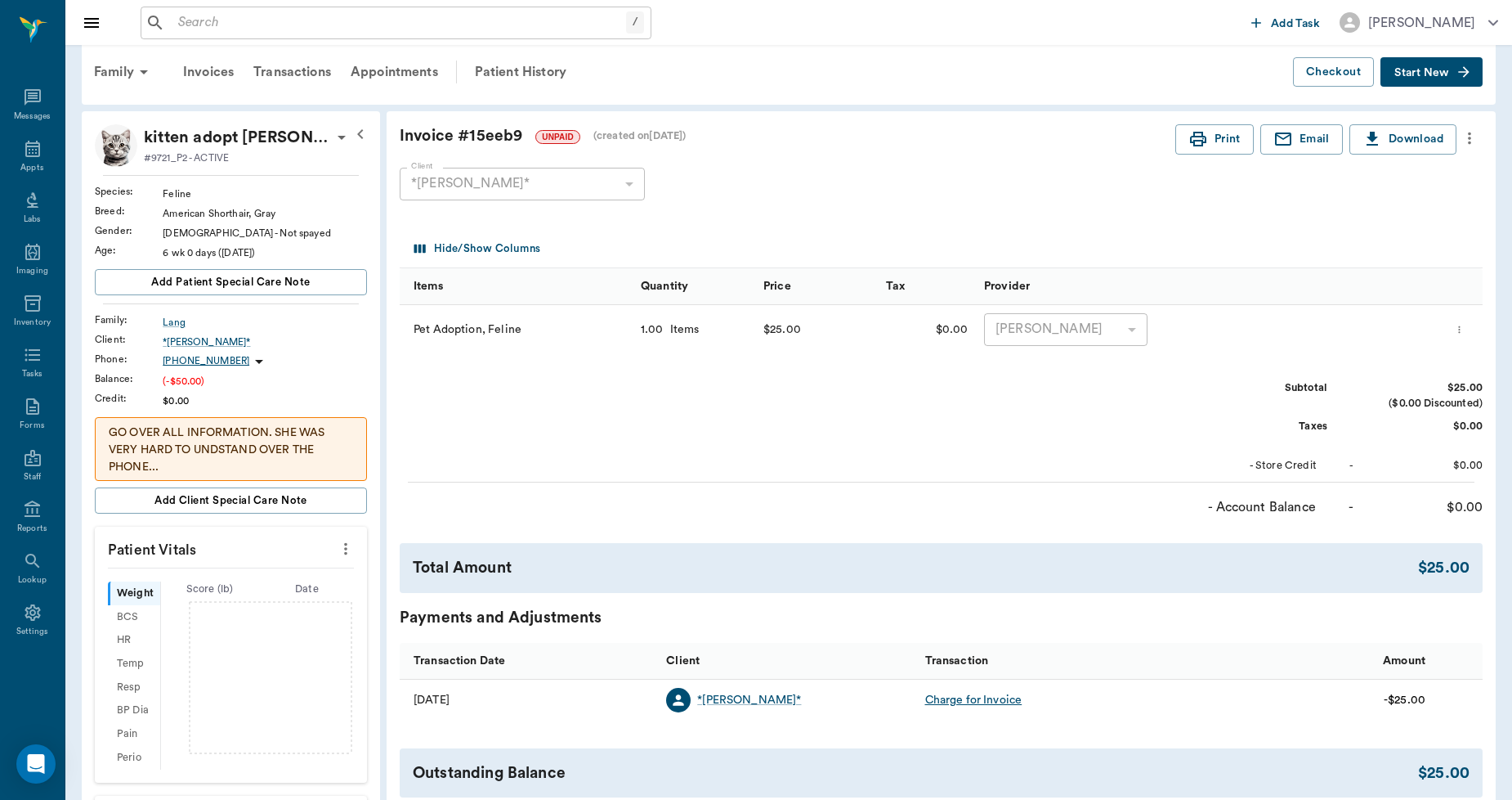
scroll to position [0, 0]
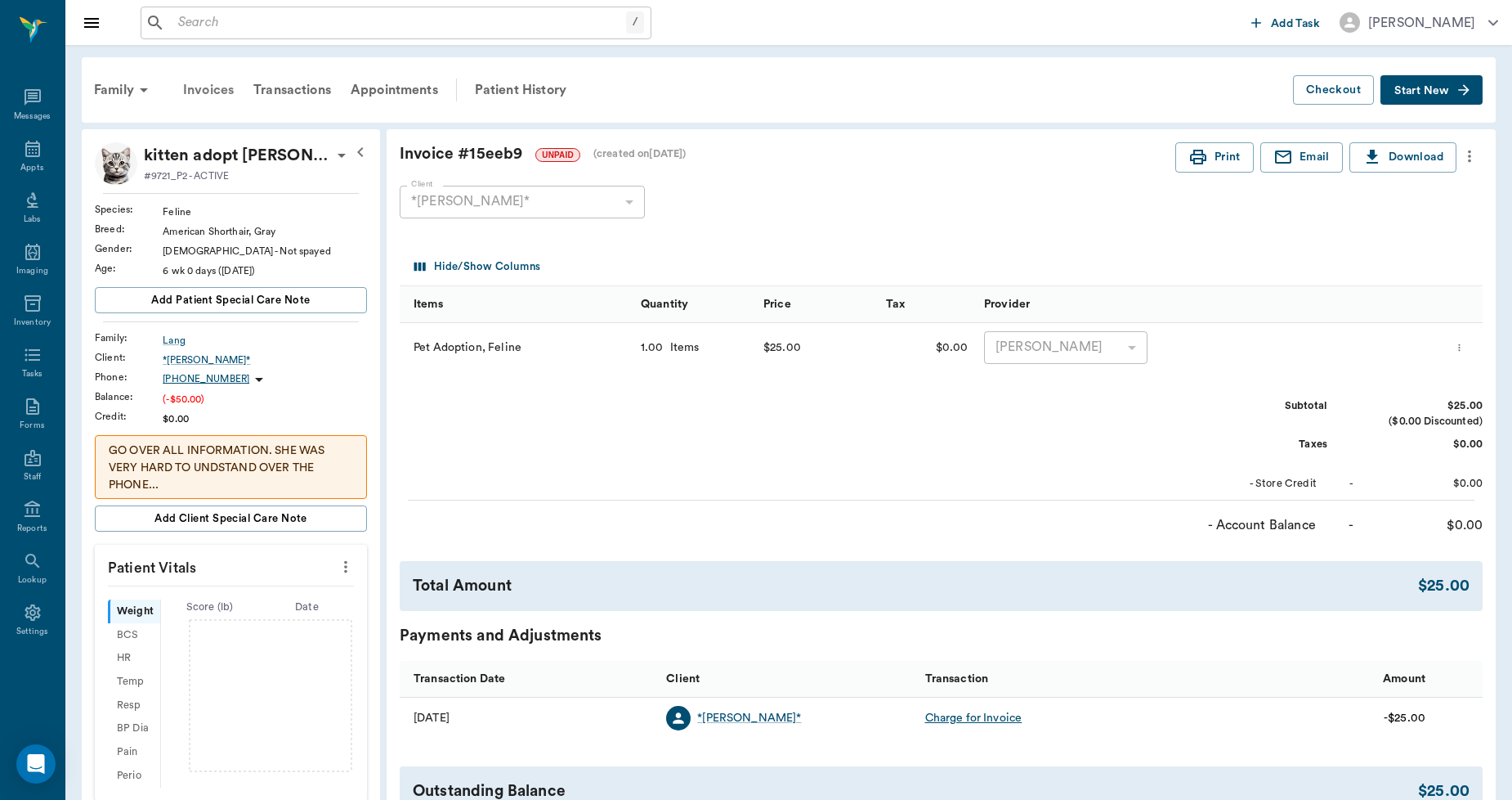
click at [193, 88] on div "Invoices" at bounding box center [208, 90] width 71 height 39
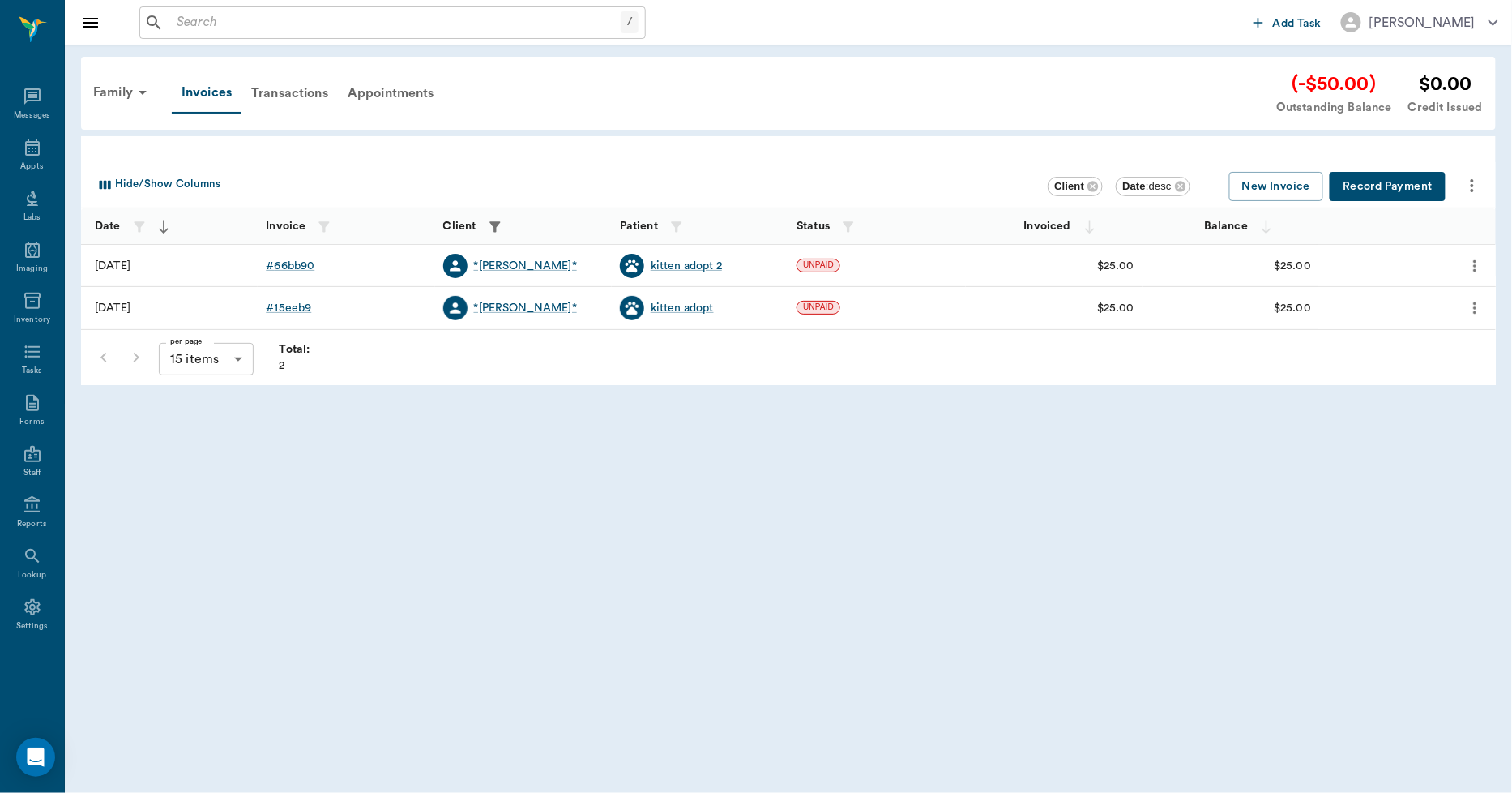
click at [1470, 263] on icon "more" at bounding box center [1475, 265] width 18 height 19
click at [286, 270] on div at bounding box center [756, 396] width 1512 height 793
click at [290, 268] on div "# 66bb90" at bounding box center [291, 266] width 49 height 16
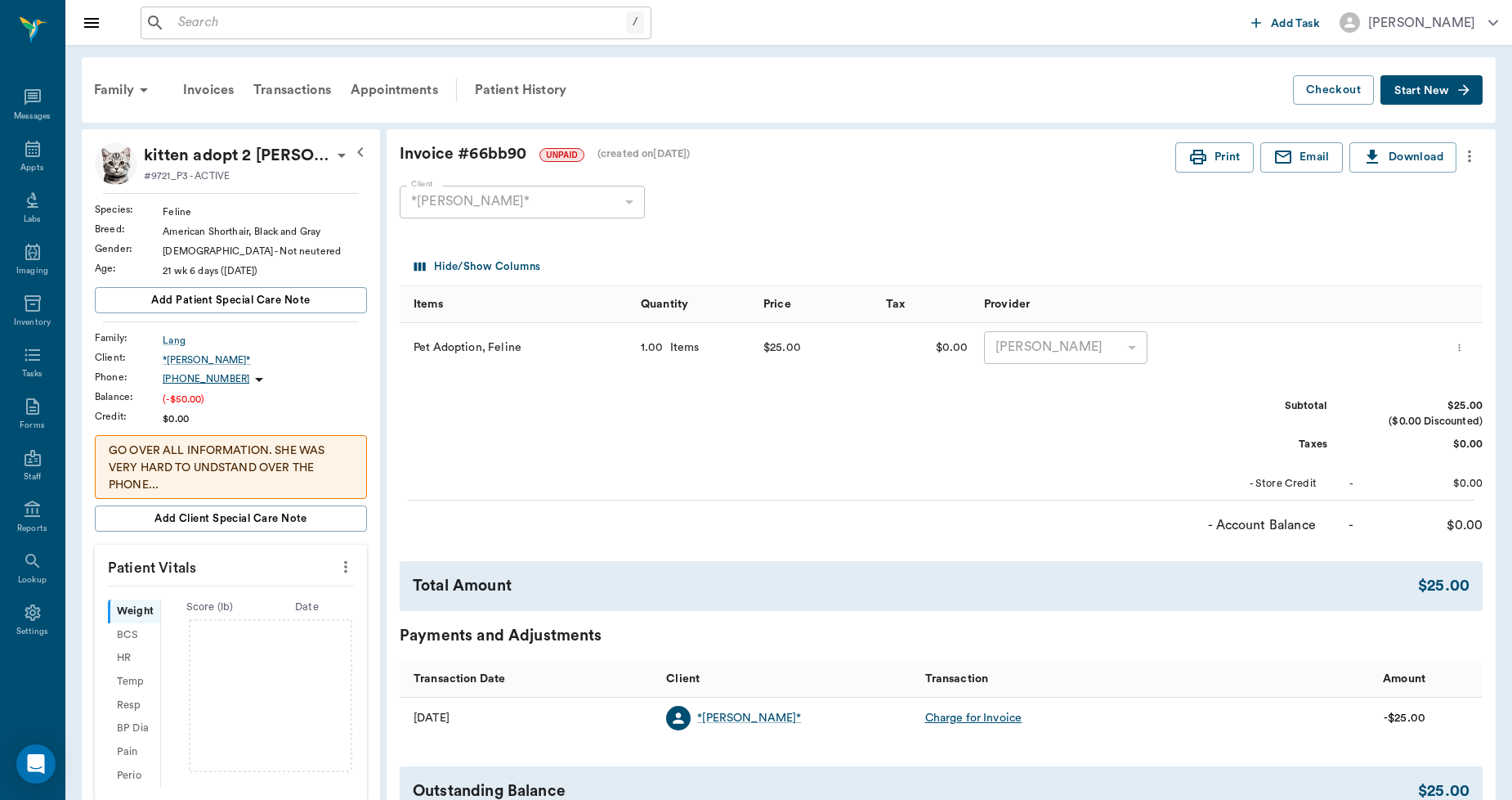
click at [1464, 347] on icon "more" at bounding box center [1459, 347] width 11 height 19
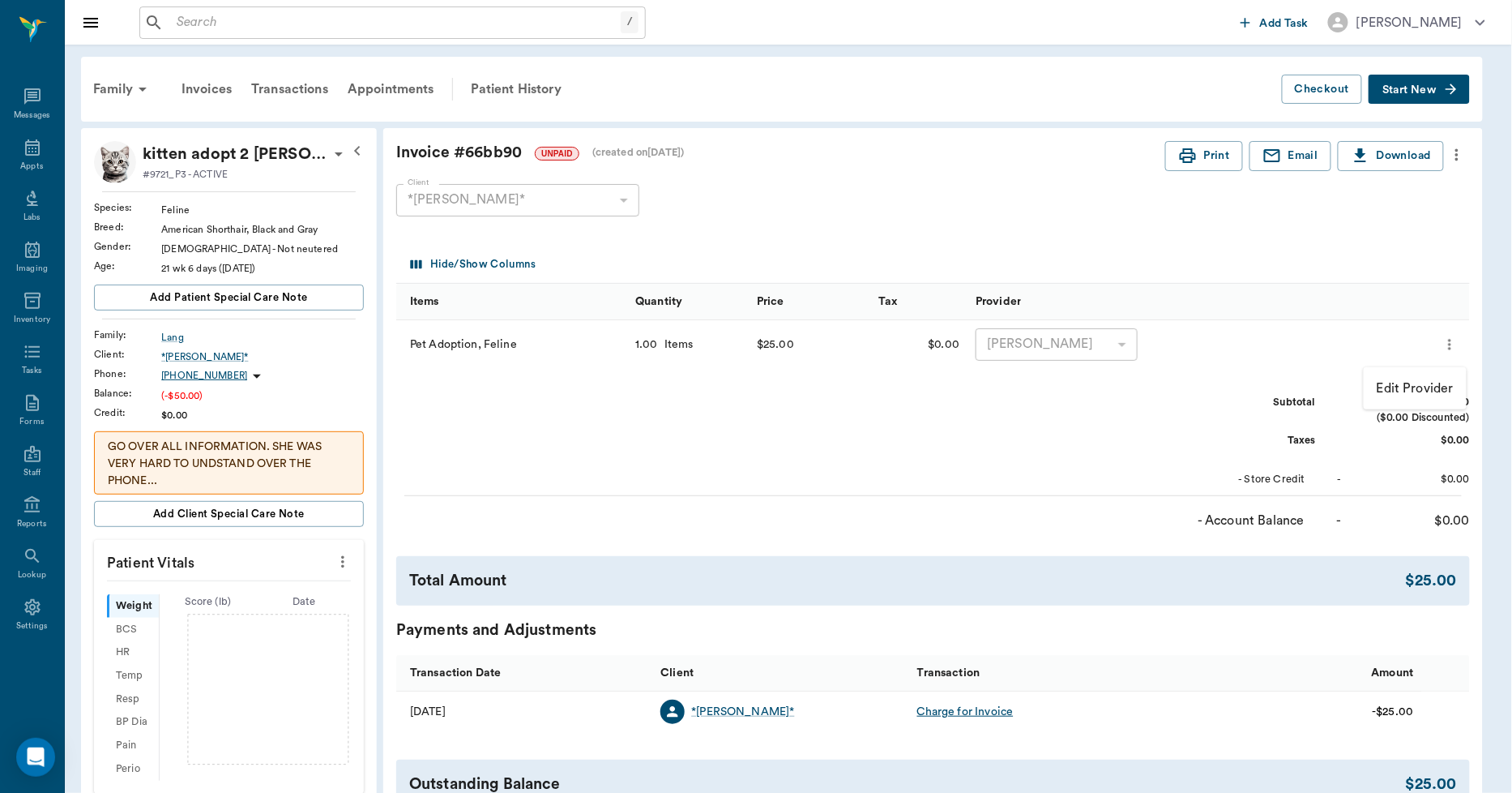
click at [1459, 158] on div at bounding box center [756, 396] width 1512 height 793
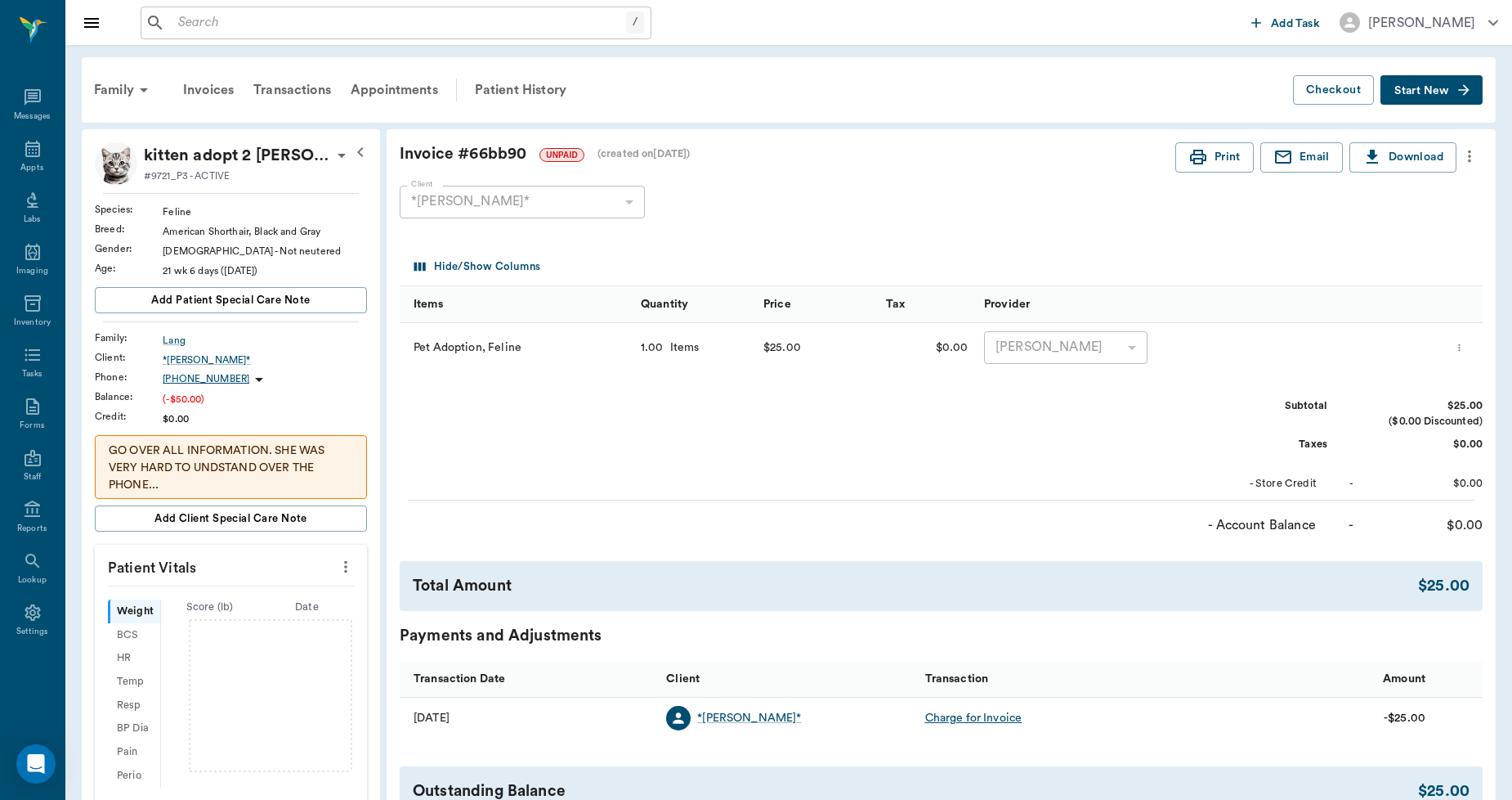
click at [1472, 159] on icon "more" at bounding box center [1469, 156] width 18 height 19
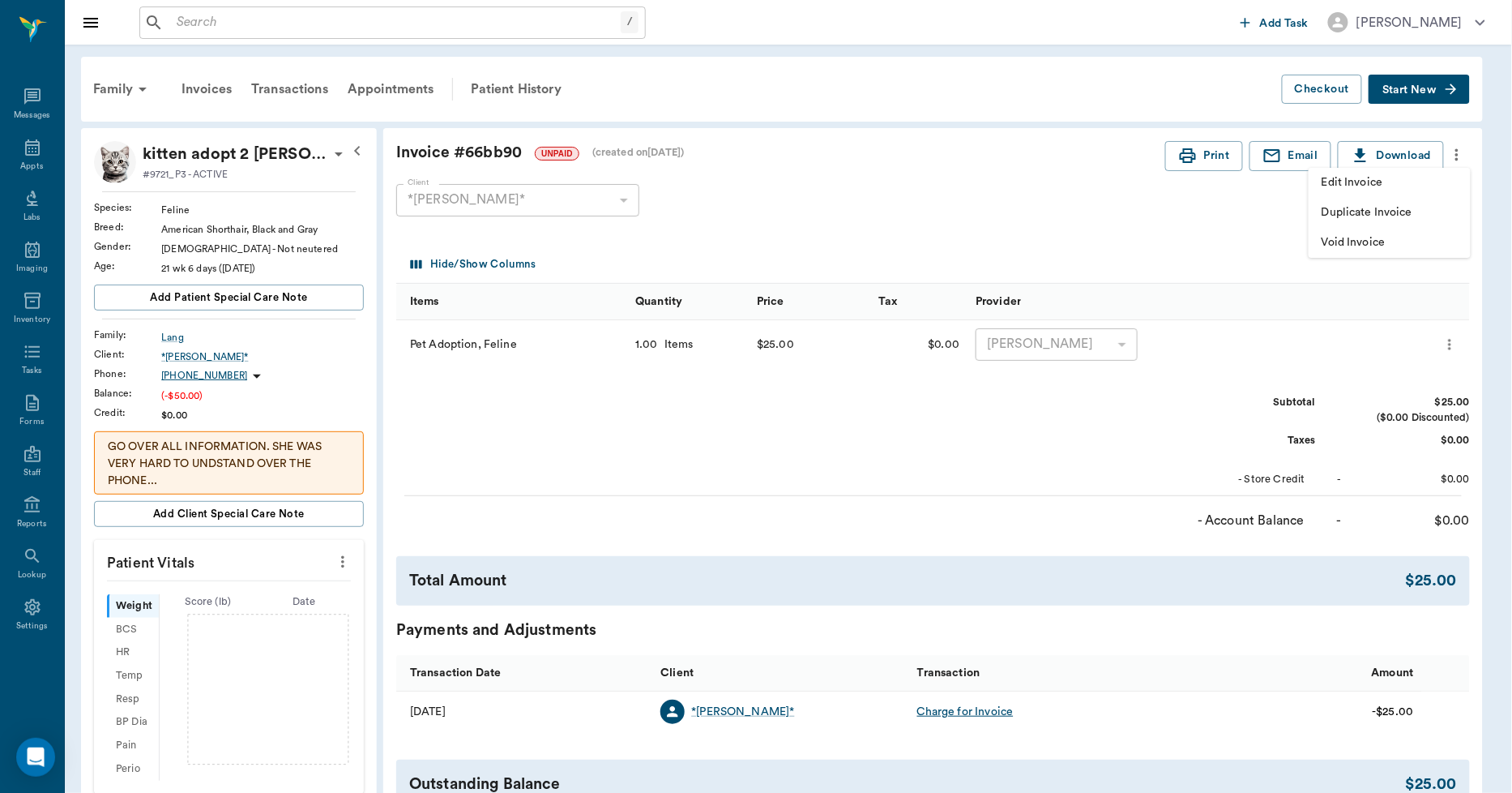
click at [1346, 184] on span "Edit Invoice" at bounding box center [1389, 183] width 136 height 17
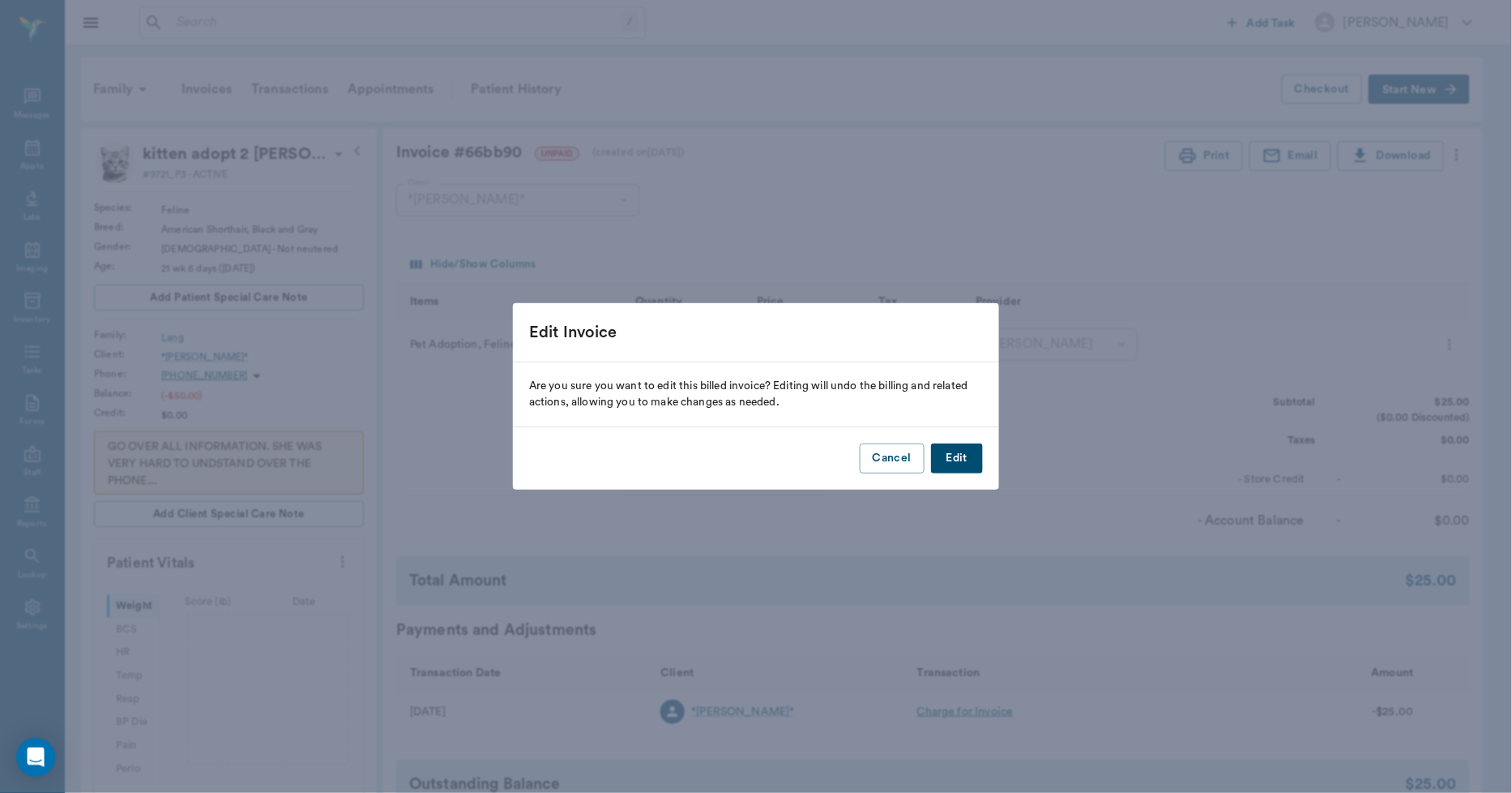
click at [966, 461] on button "Edit" at bounding box center [956, 458] width 52 height 30
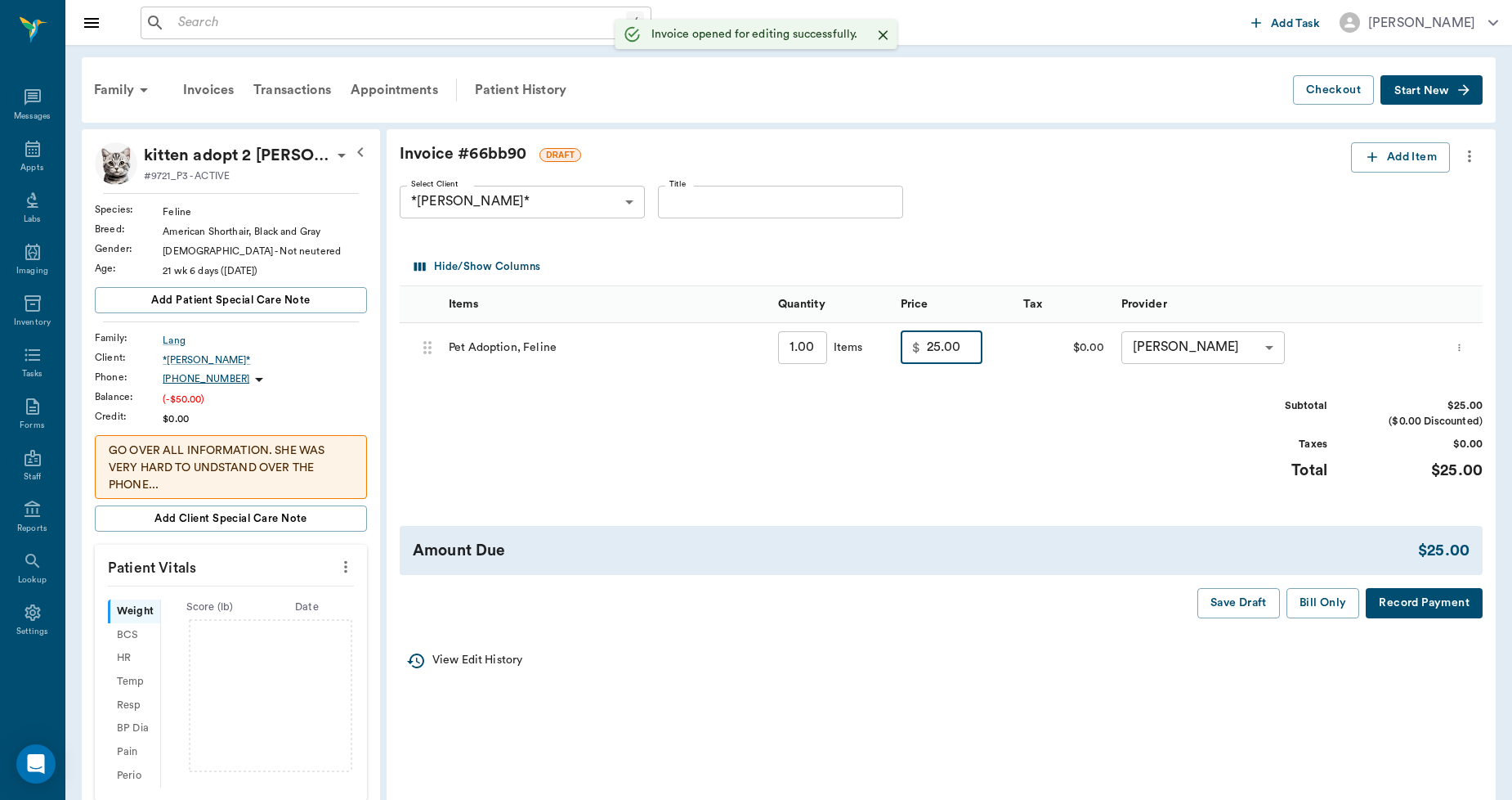
click at [941, 356] on input "25.00" at bounding box center [954, 347] width 56 height 33
type input "0.00"
click at [1326, 597] on button "Bill Only" at bounding box center [1322, 603] width 73 height 30
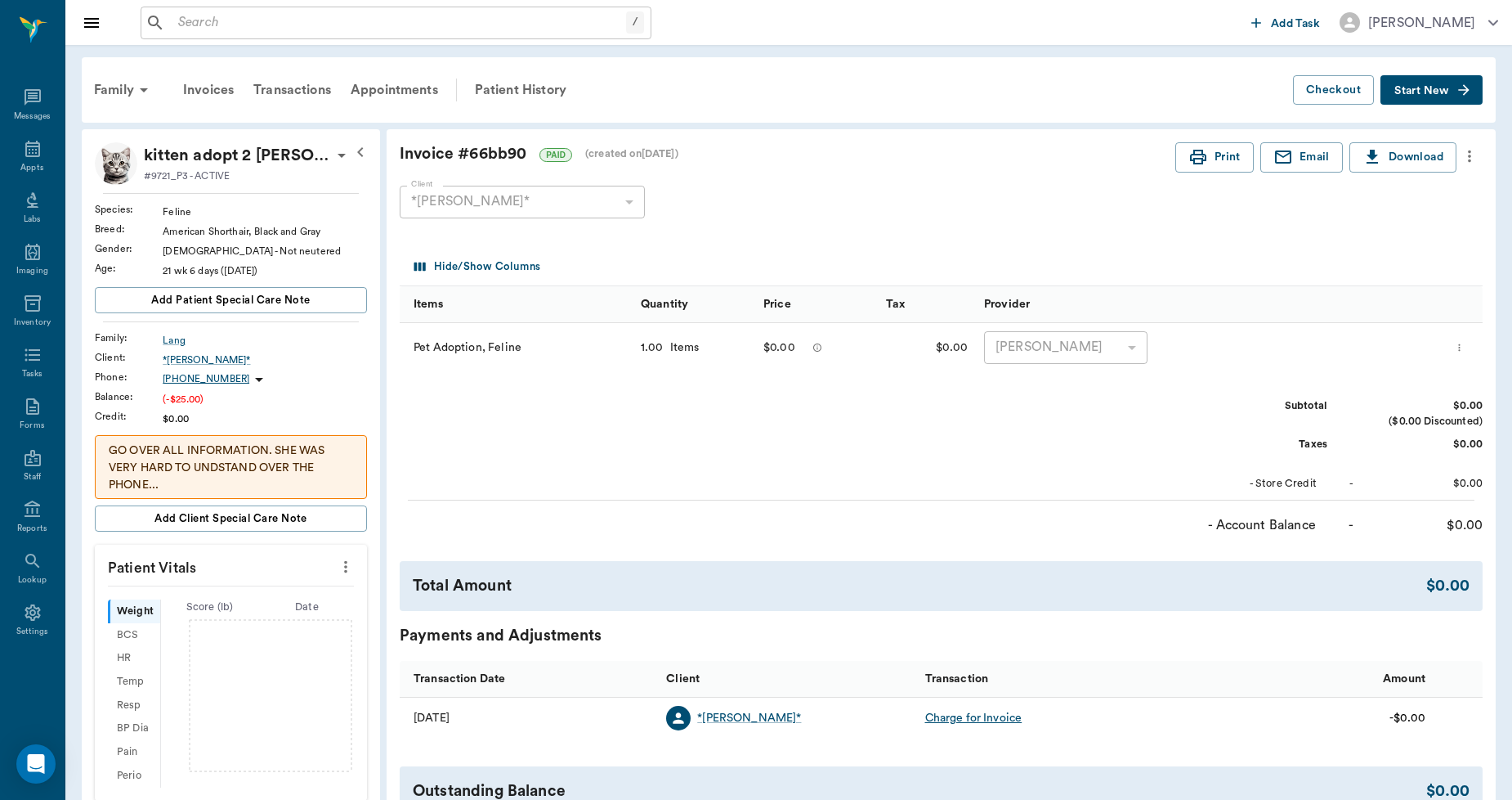
click at [1420, 91] on span "Start New" at bounding box center [1421, 91] width 55 height 0
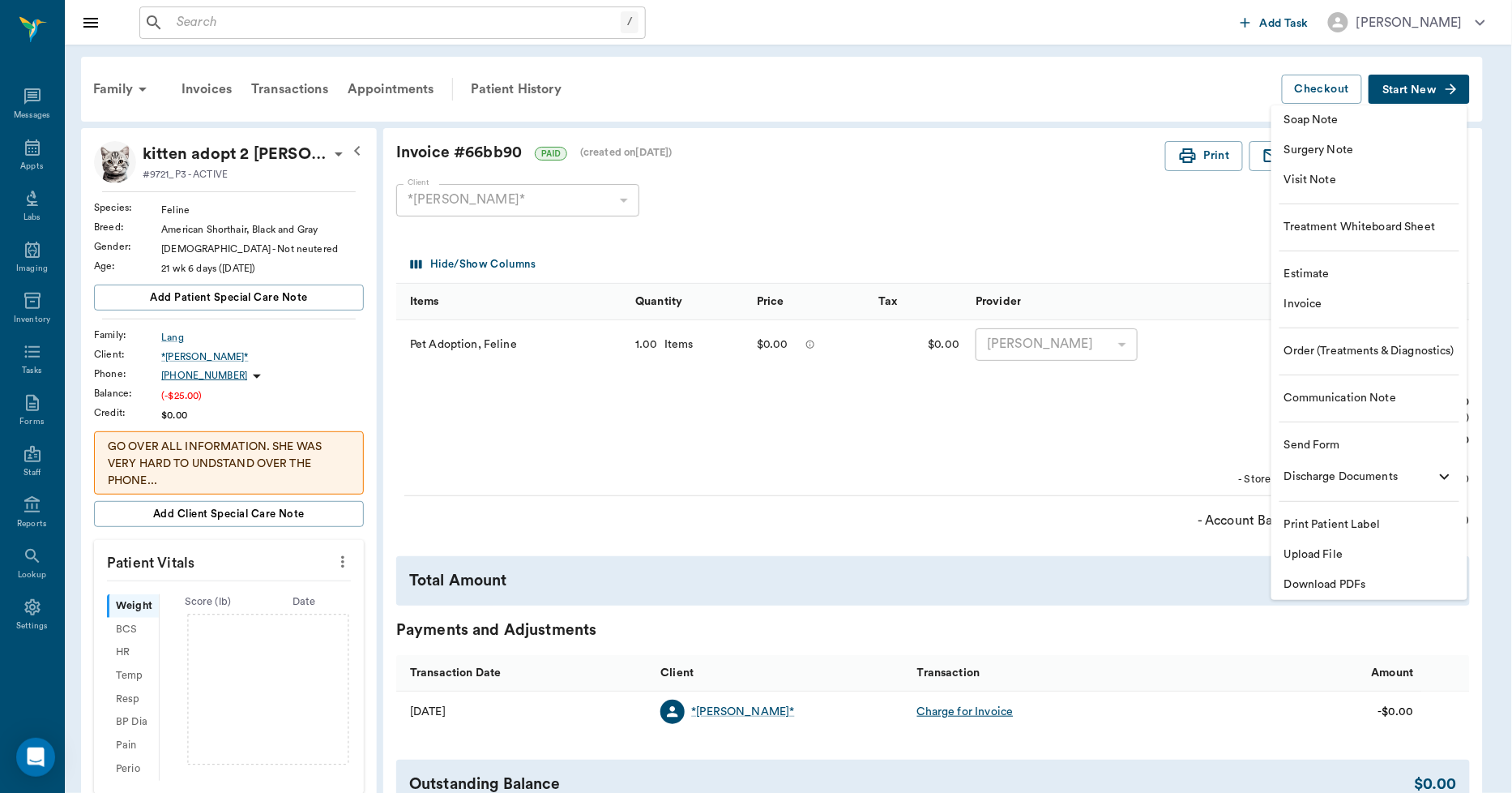
click at [1319, 554] on span "Upload File" at bounding box center [1369, 554] width 170 height 17
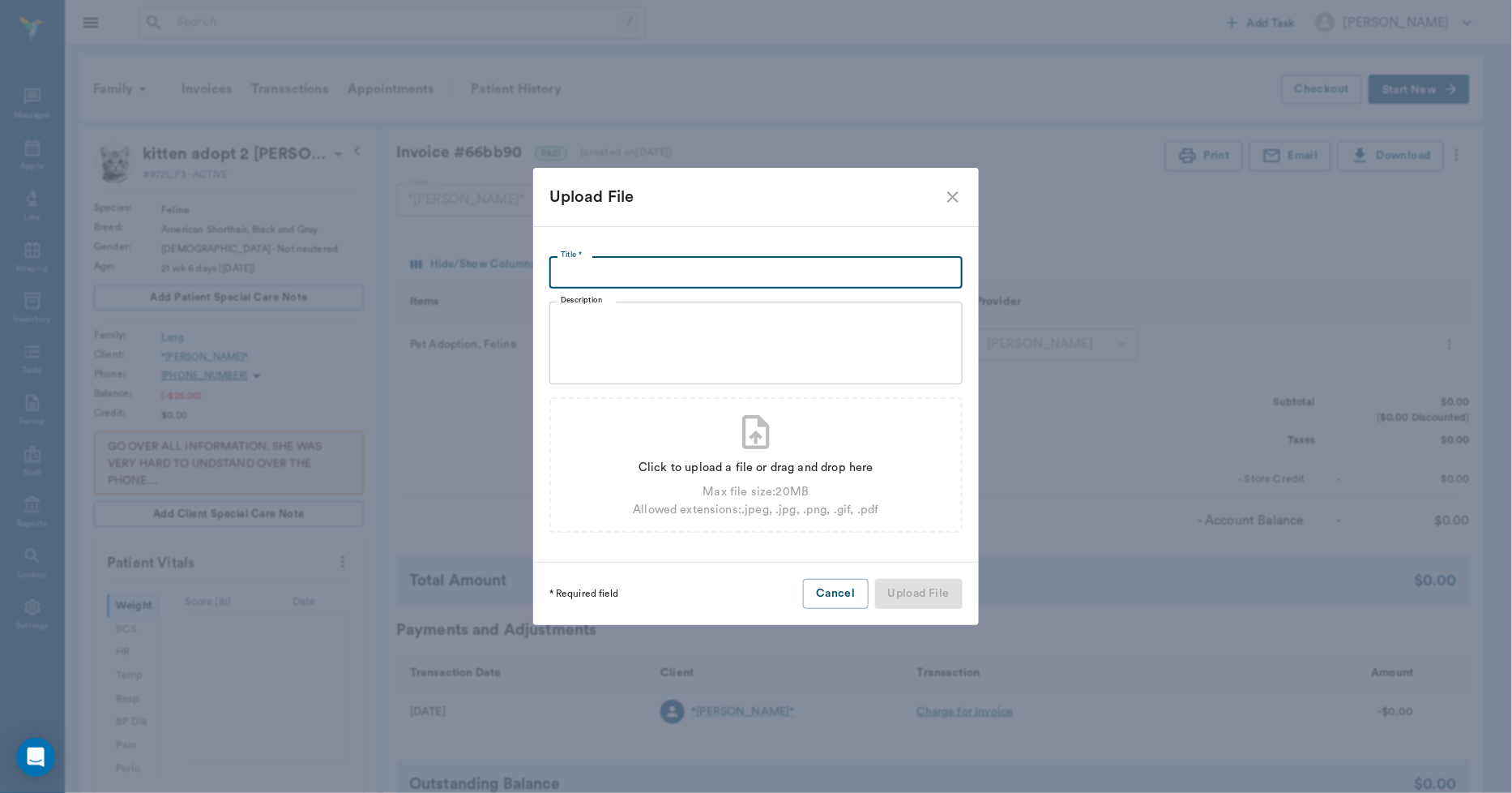
drag, startPoint x: 582, startPoint y: 272, endPoint x: 578, endPoint y: 286, distance: 14.6
click at [580, 283] on input "Title *" at bounding box center [756, 273] width 413 height 33
type input "Adoption Agreement"
click at [658, 498] on div "Max file size: 20 MB" at bounding box center [756, 492] width 245 height 18
type input "C:\fakepath\tiffanylangadoption.pdf"
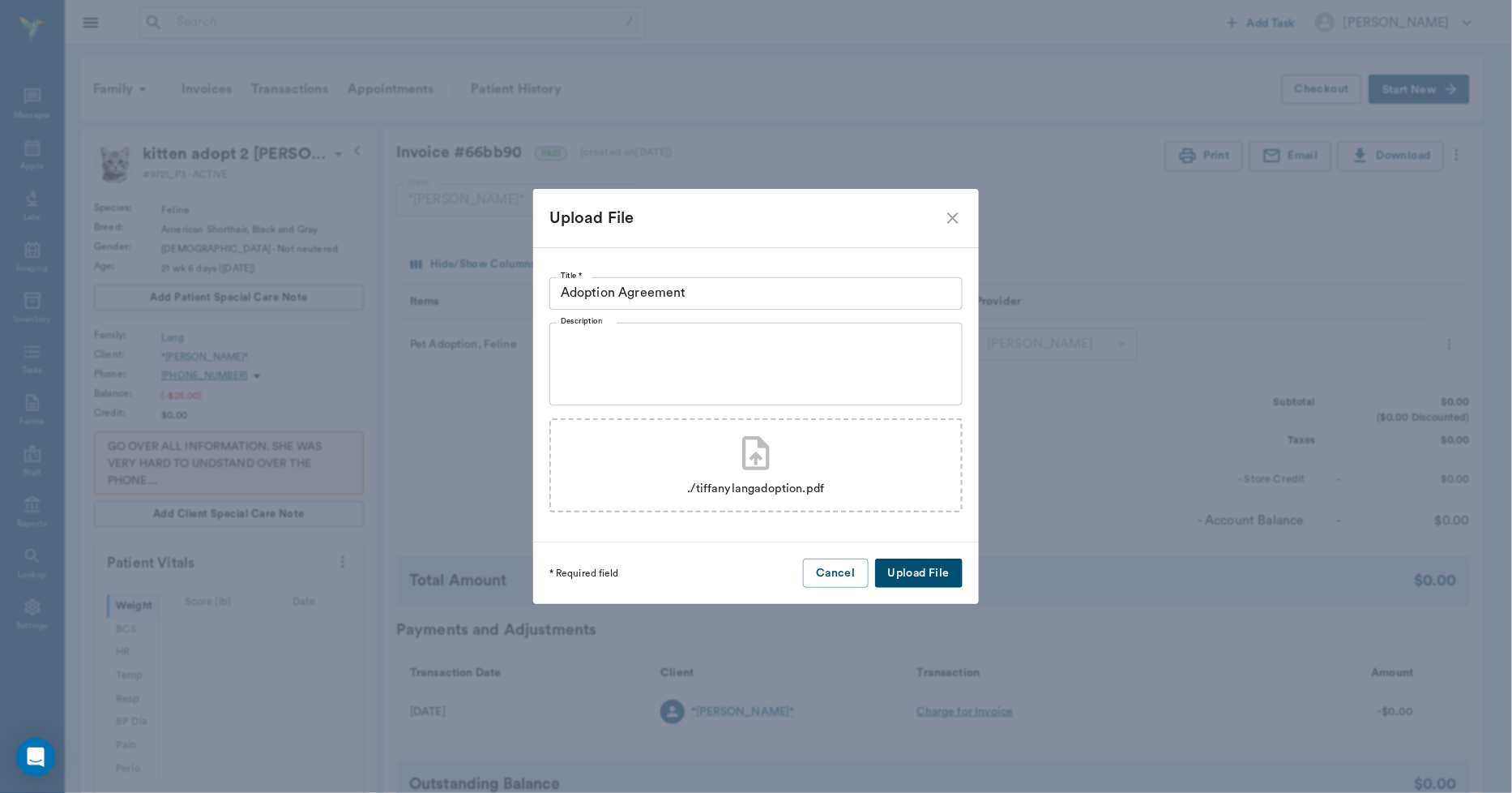
click at [945, 563] on button "Upload File" at bounding box center [919, 573] width 87 height 30
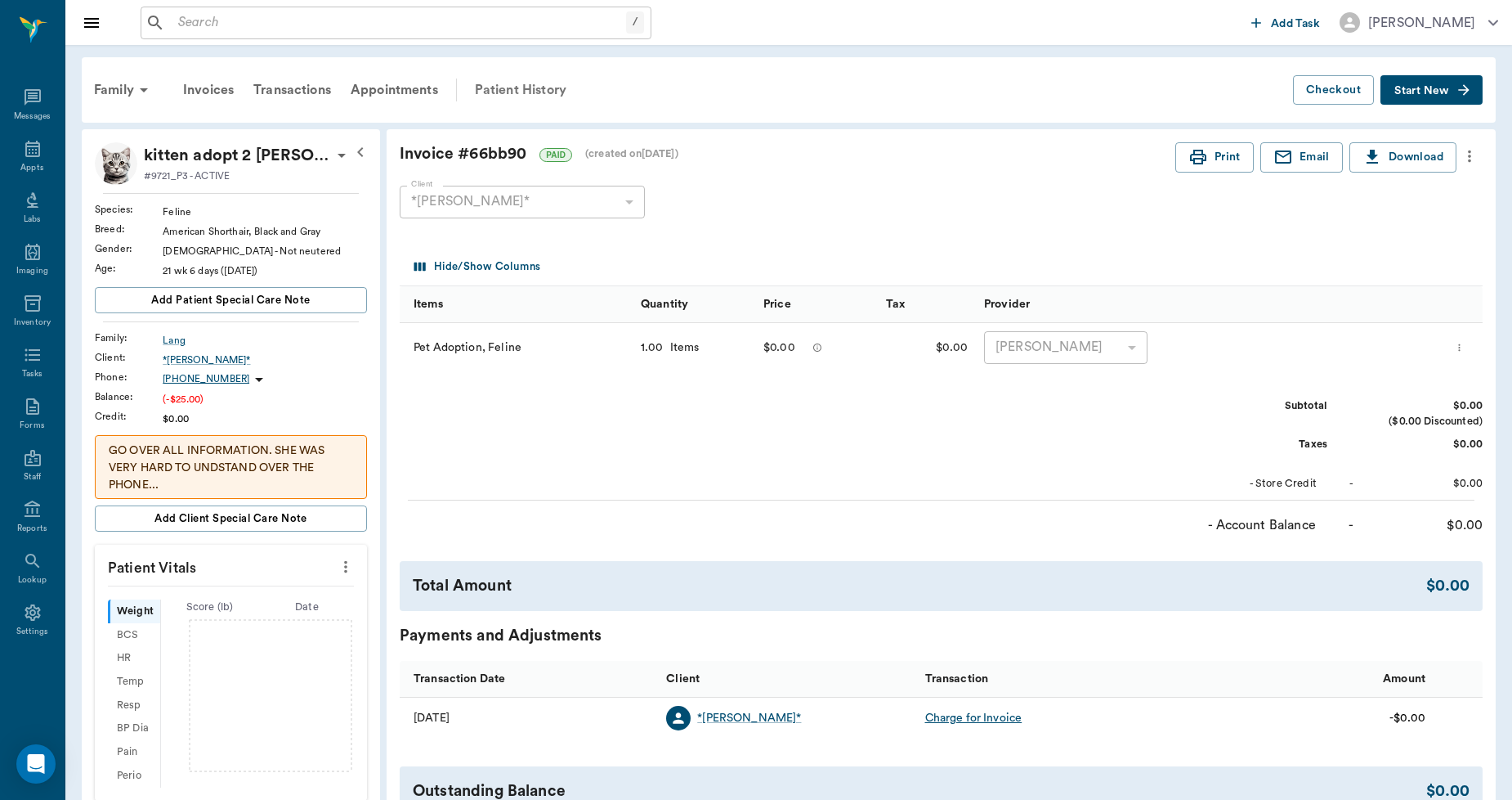
click at [505, 93] on div "Patient History" at bounding box center [520, 90] width 111 height 39
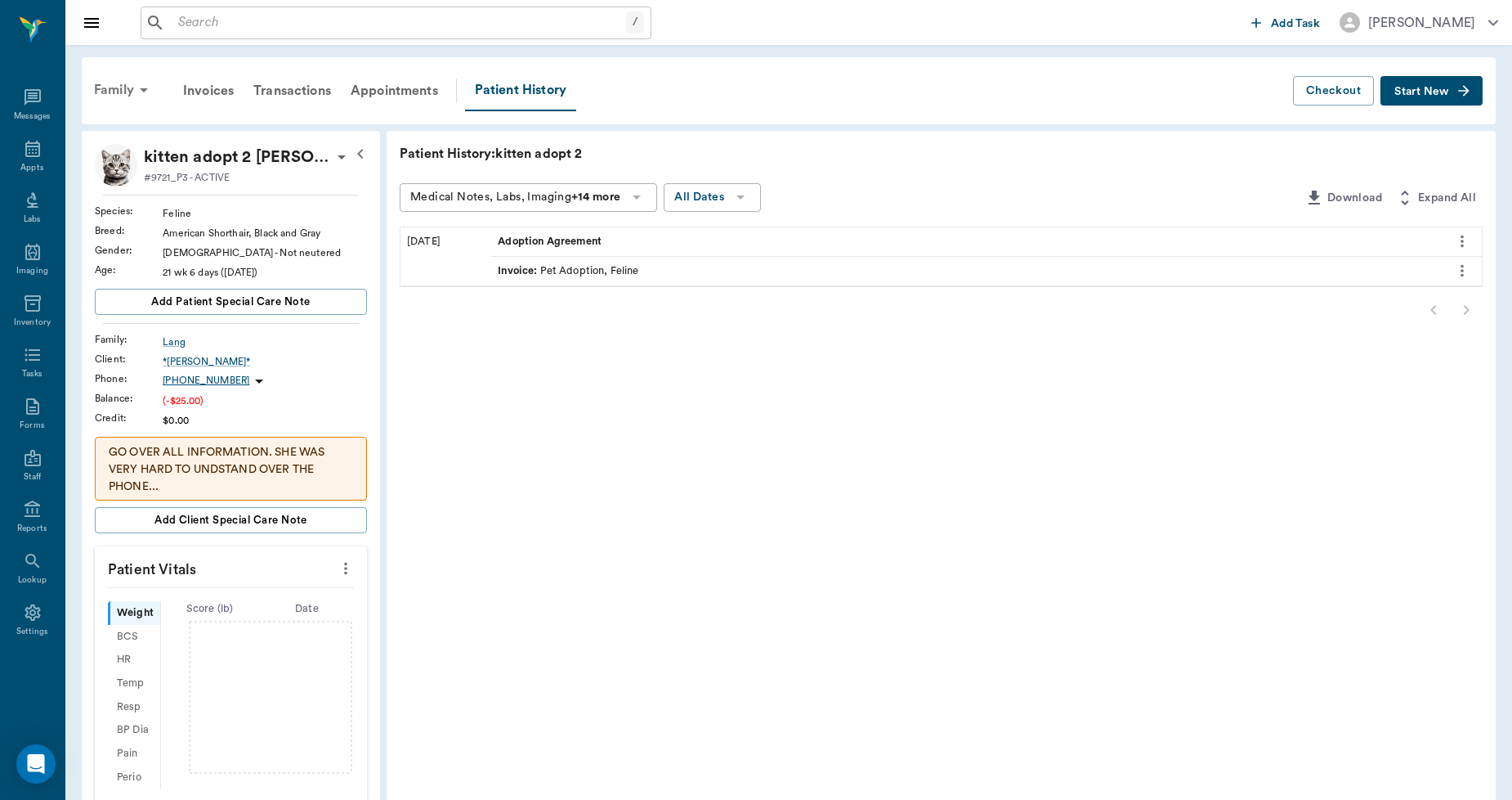
click at [113, 87] on div "Family" at bounding box center [124, 90] width 80 height 39
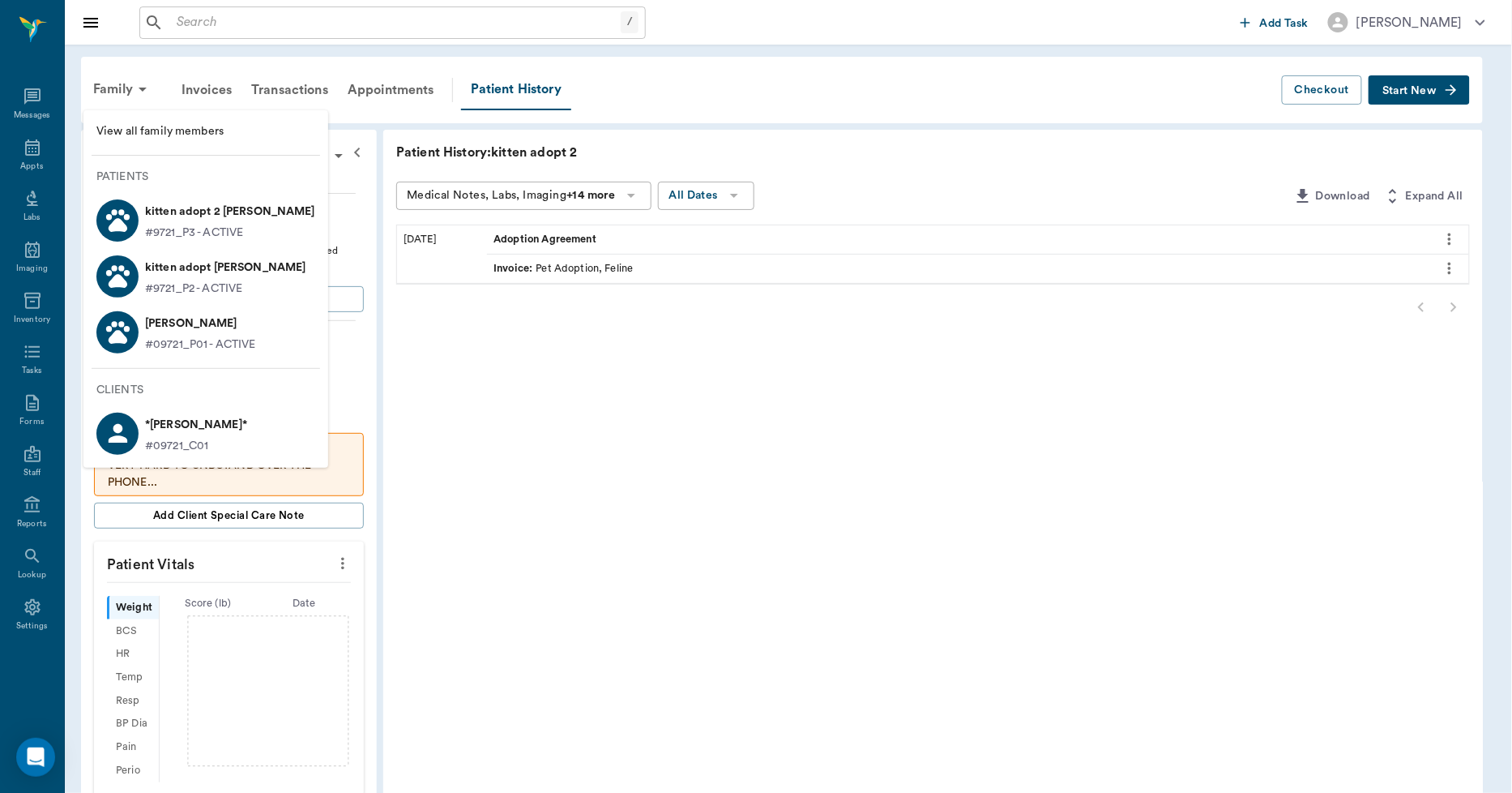
click at [1418, 94] on div at bounding box center [756, 396] width 1512 height 793
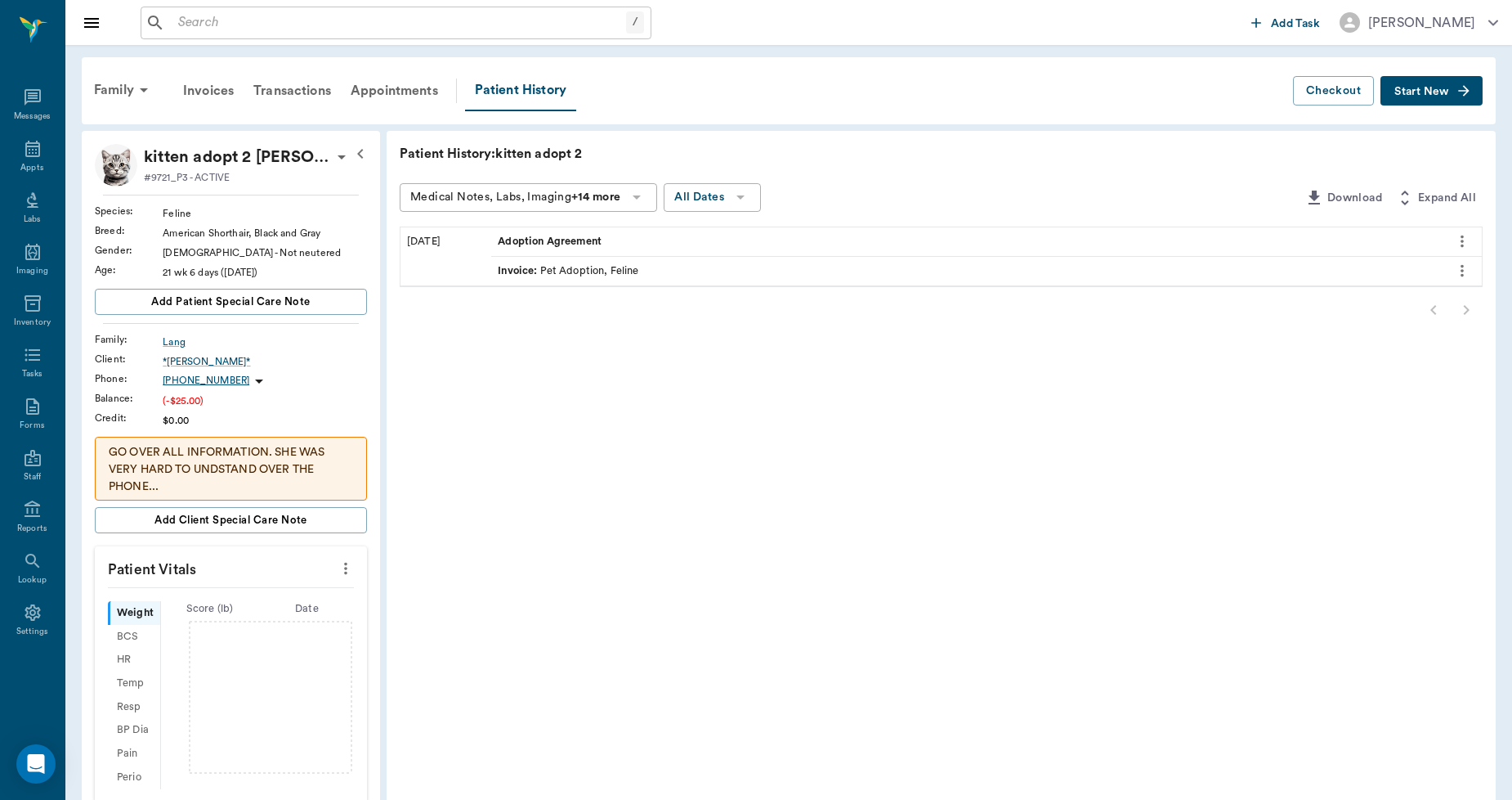
click at [1417, 92] on span "Start New" at bounding box center [1421, 92] width 55 height 0
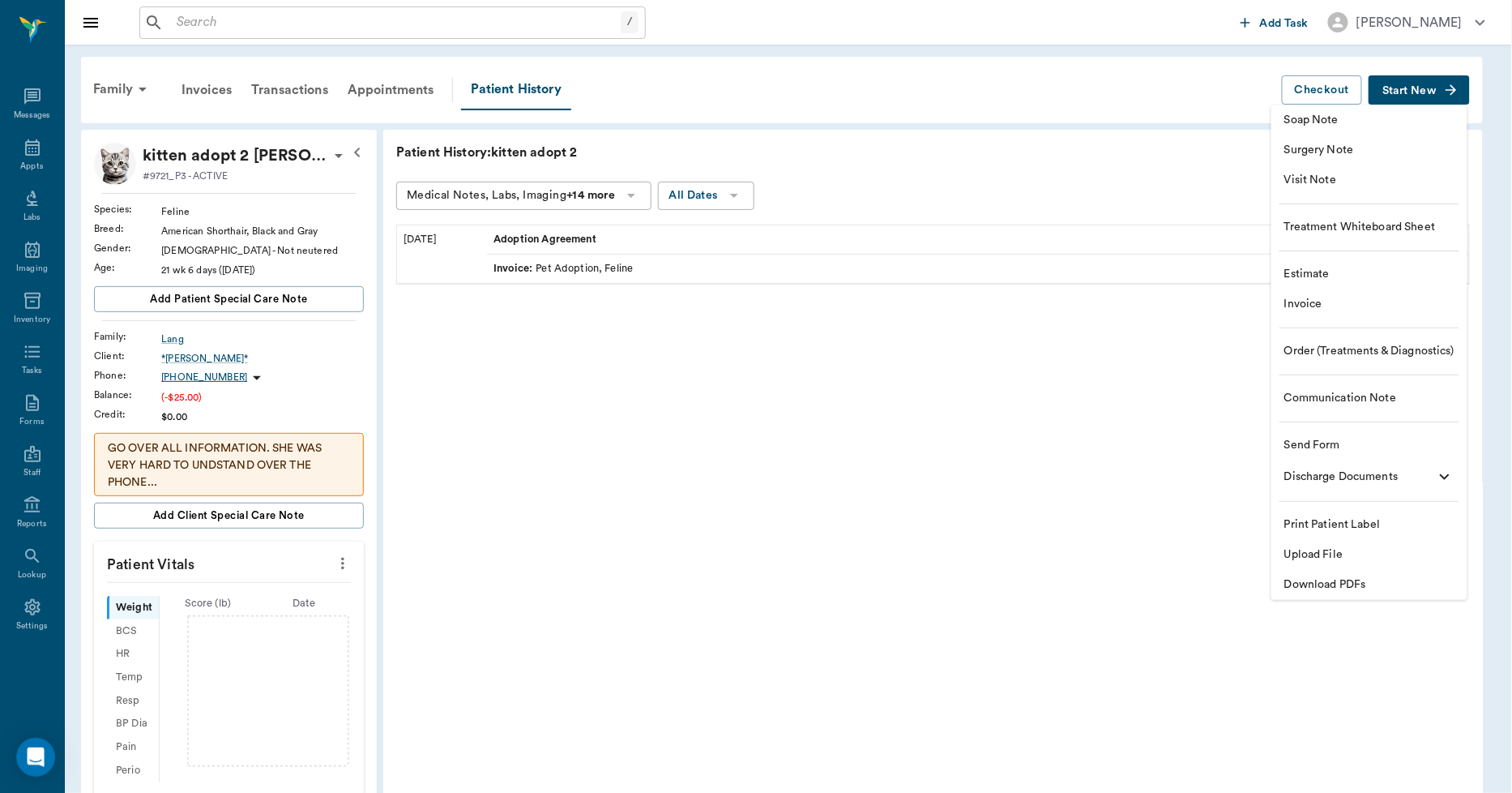
click at [1325, 557] on span "Upload File" at bounding box center [1369, 554] width 170 height 17
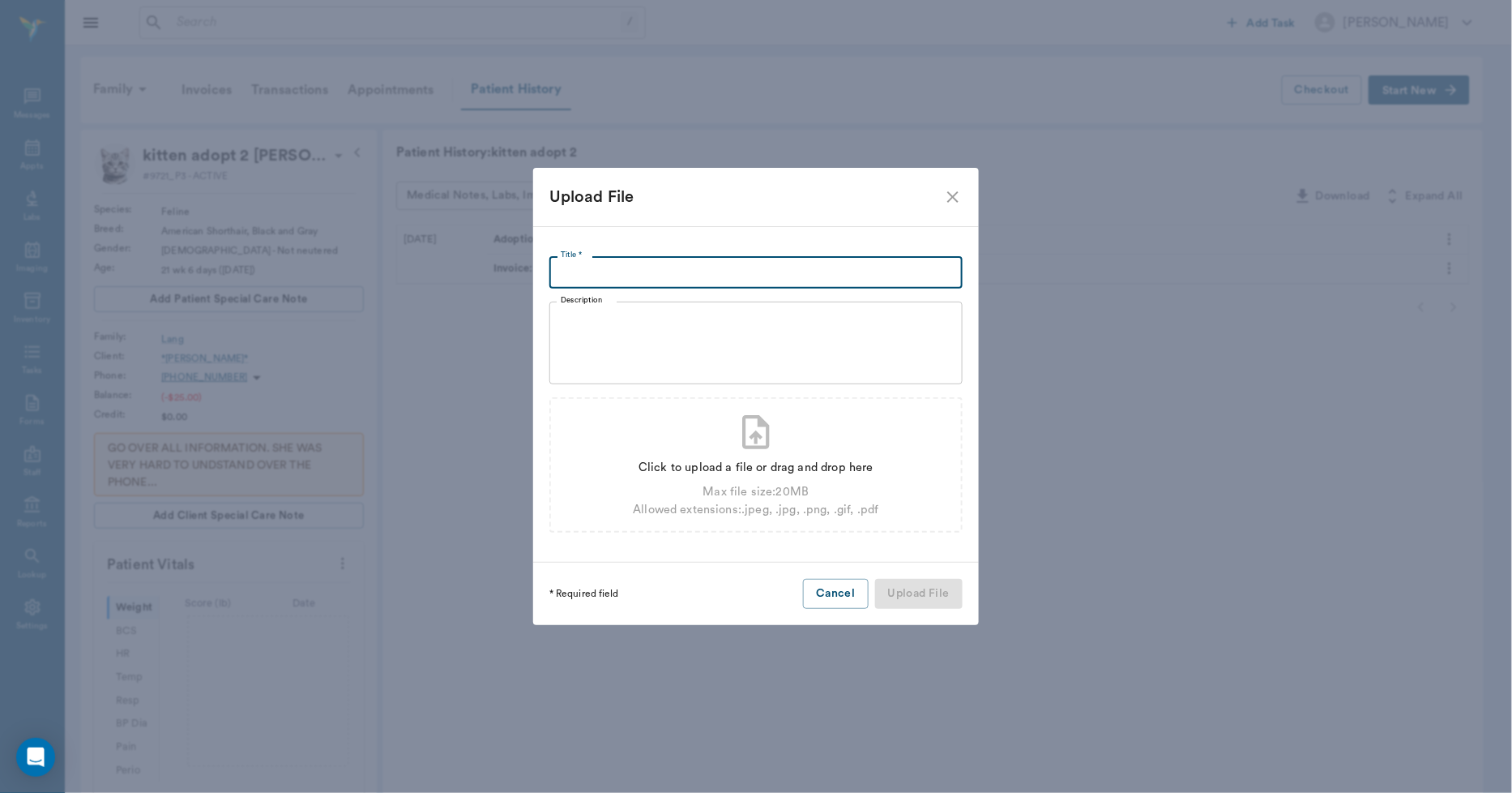
click at [598, 283] on input "Title *" at bounding box center [756, 273] width 413 height 33
type input "Adoption Agreement"
click at [802, 488] on div "Max file size: 20 MB" at bounding box center [756, 492] width 245 height 18
type input "C:\fakepath\langadoption.pdf"
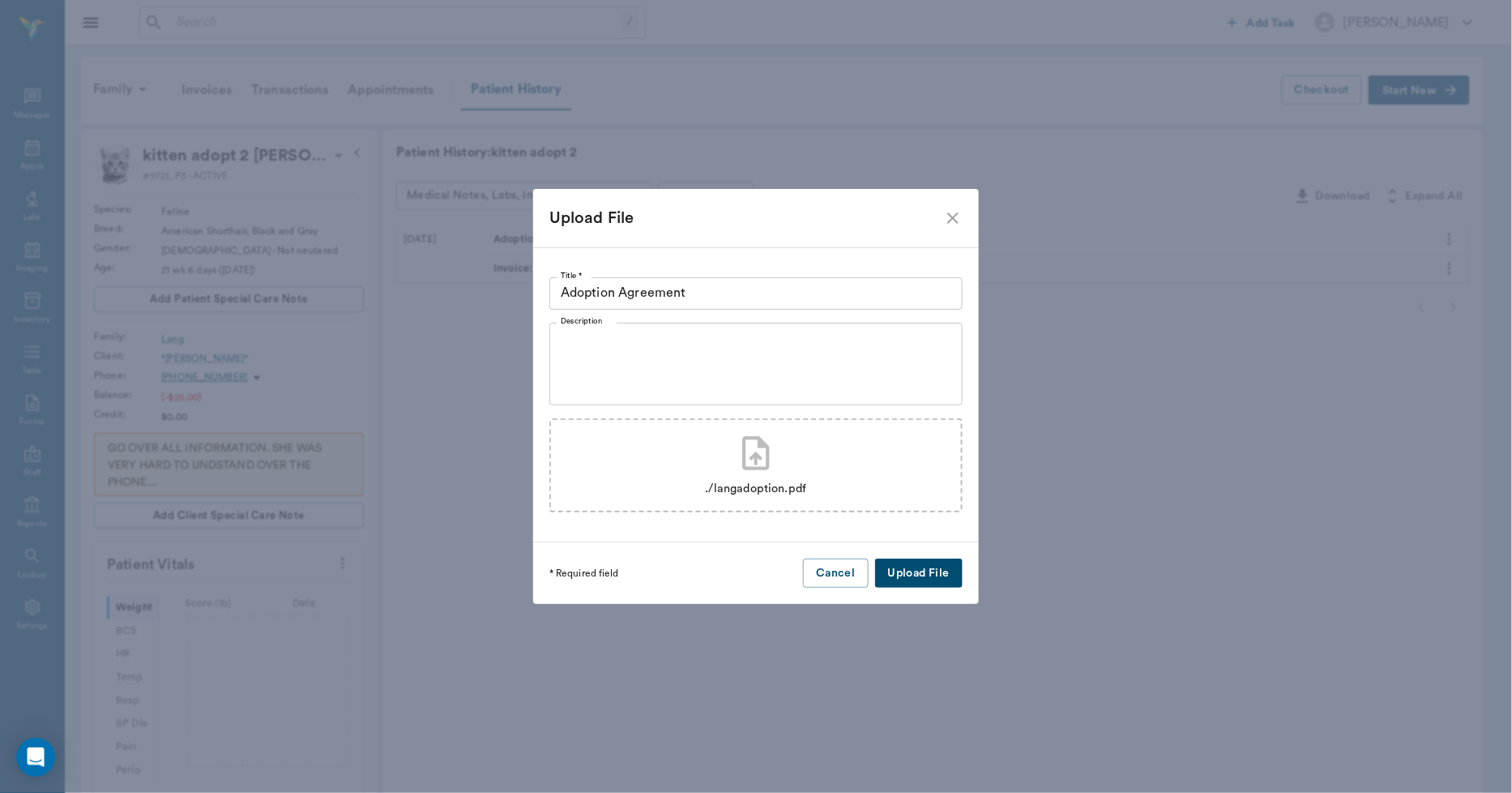
click at [934, 570] on button "Upload File" at bounding box center [919, 573] width 87 height 30
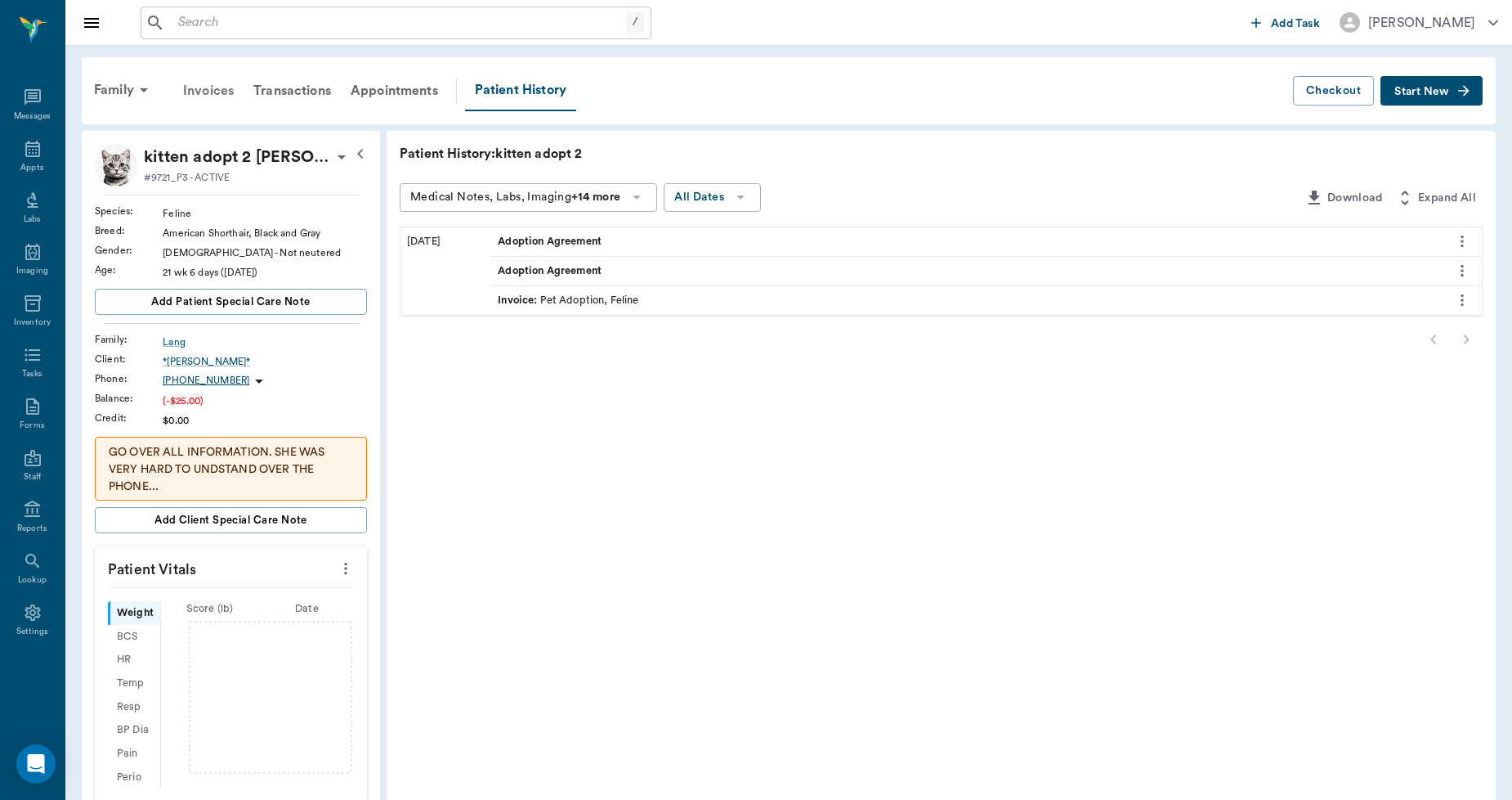
click at [197, 94] on div "Invoices" at bounding box center [208, 91] width 71 height 39
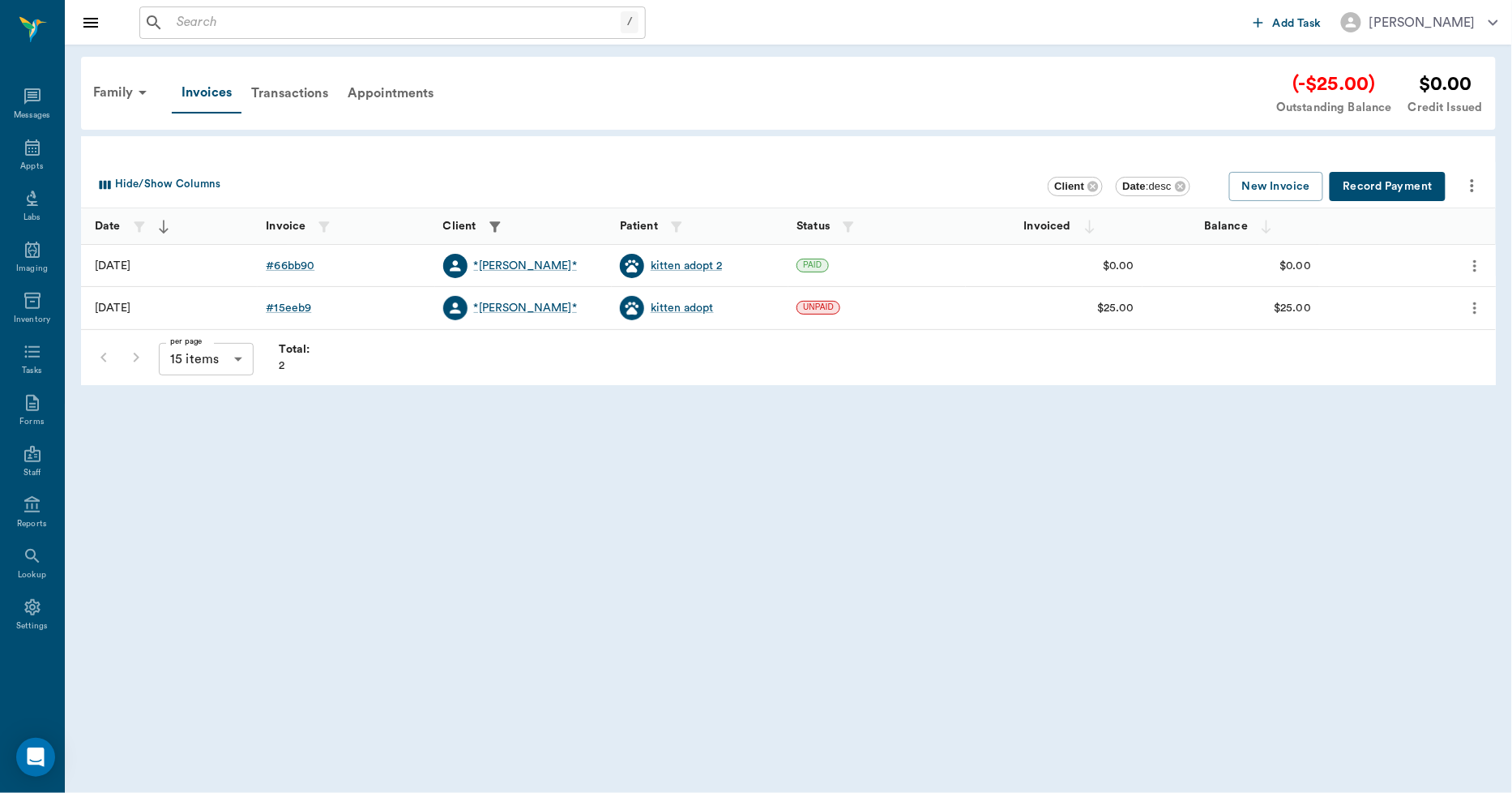
click at [1432, 186] on button "Record Payment" at bounding box center [1388, 186] width 116 height 30
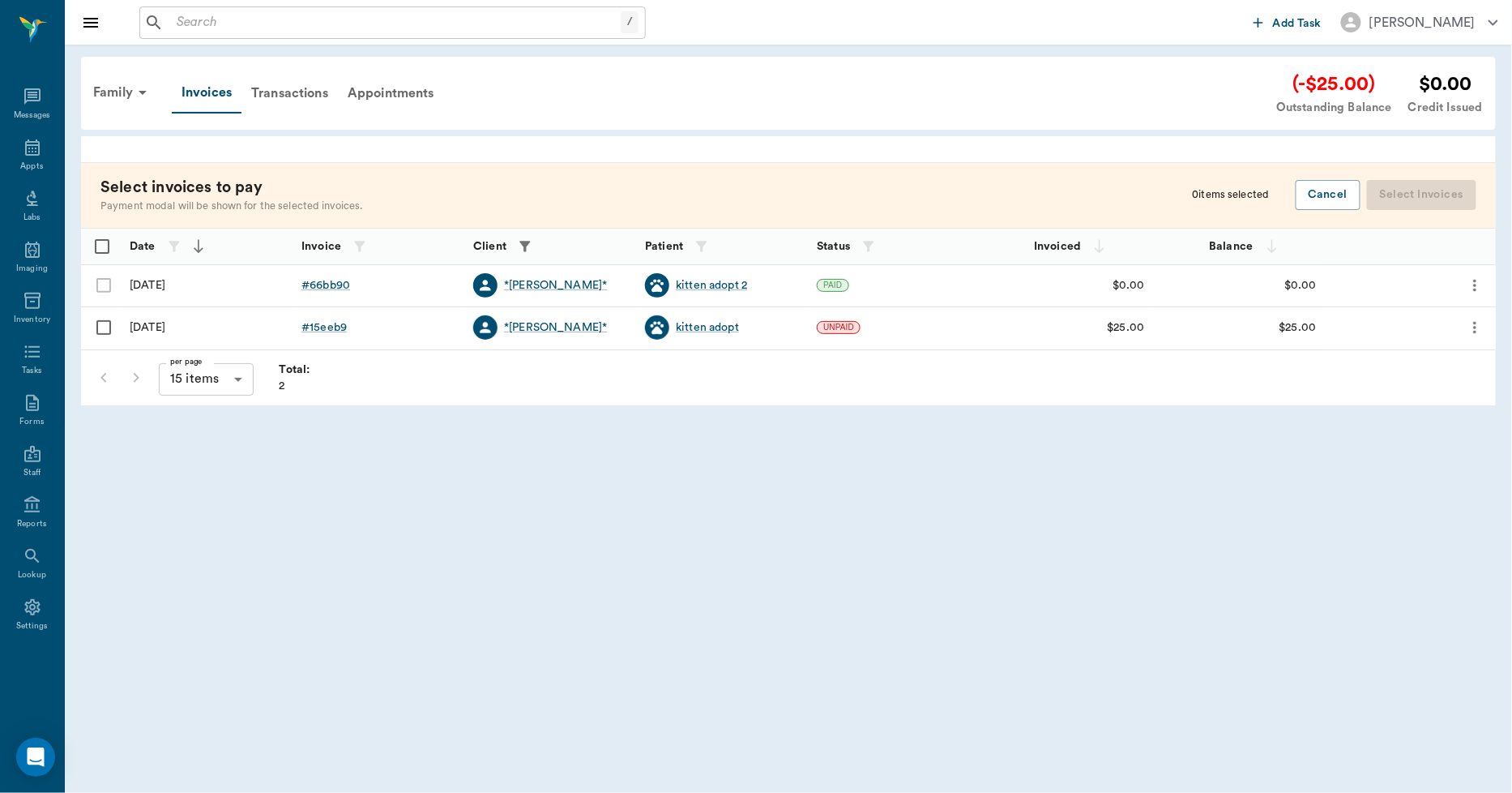
click at [101, 328] on input "Select row" at bounding box center [103, 327] width 34 height 34
checkbox input "false"
checkbox input "true"
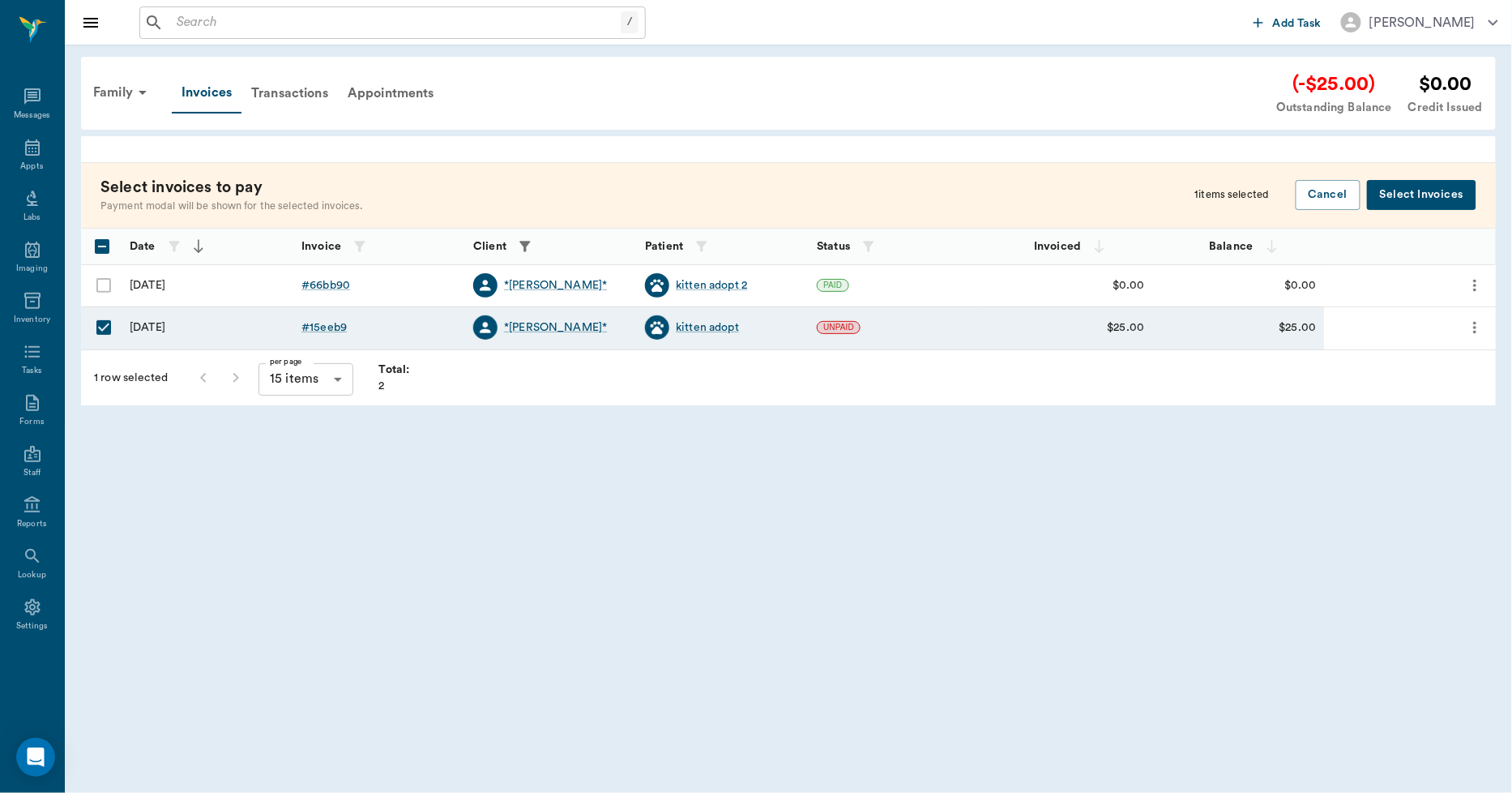
click at [1423, 193] on button "Select Invoices" at bounding box center [1421, 194] width 109 height 30
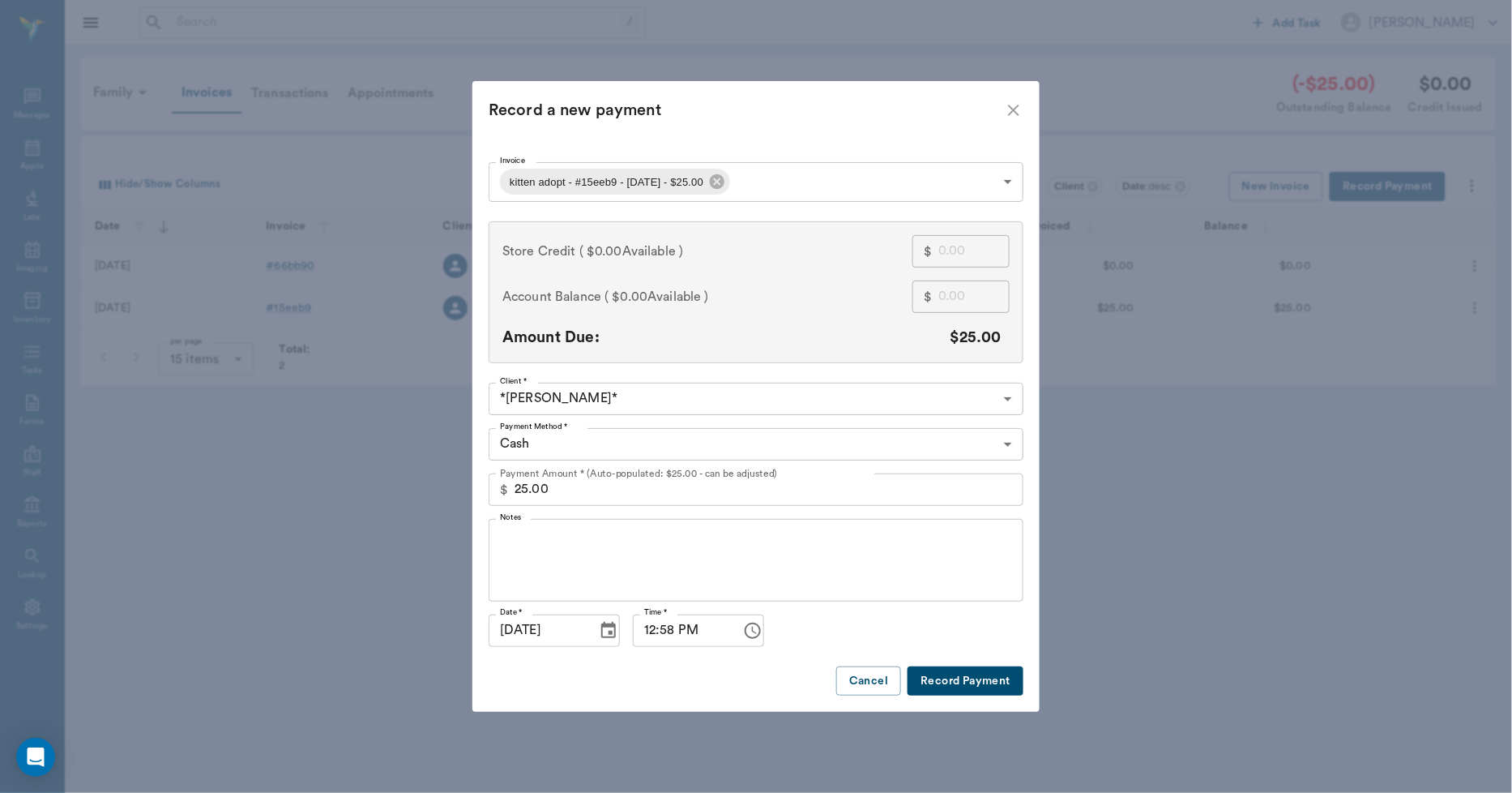
click at [540, 450] on body "/ ​ Add Task Dr. Bert Ellsworth Nectar Messages Appts Labs Imaging Inventory Ta…" at bounding box center [756, 396] width 1512 height 793
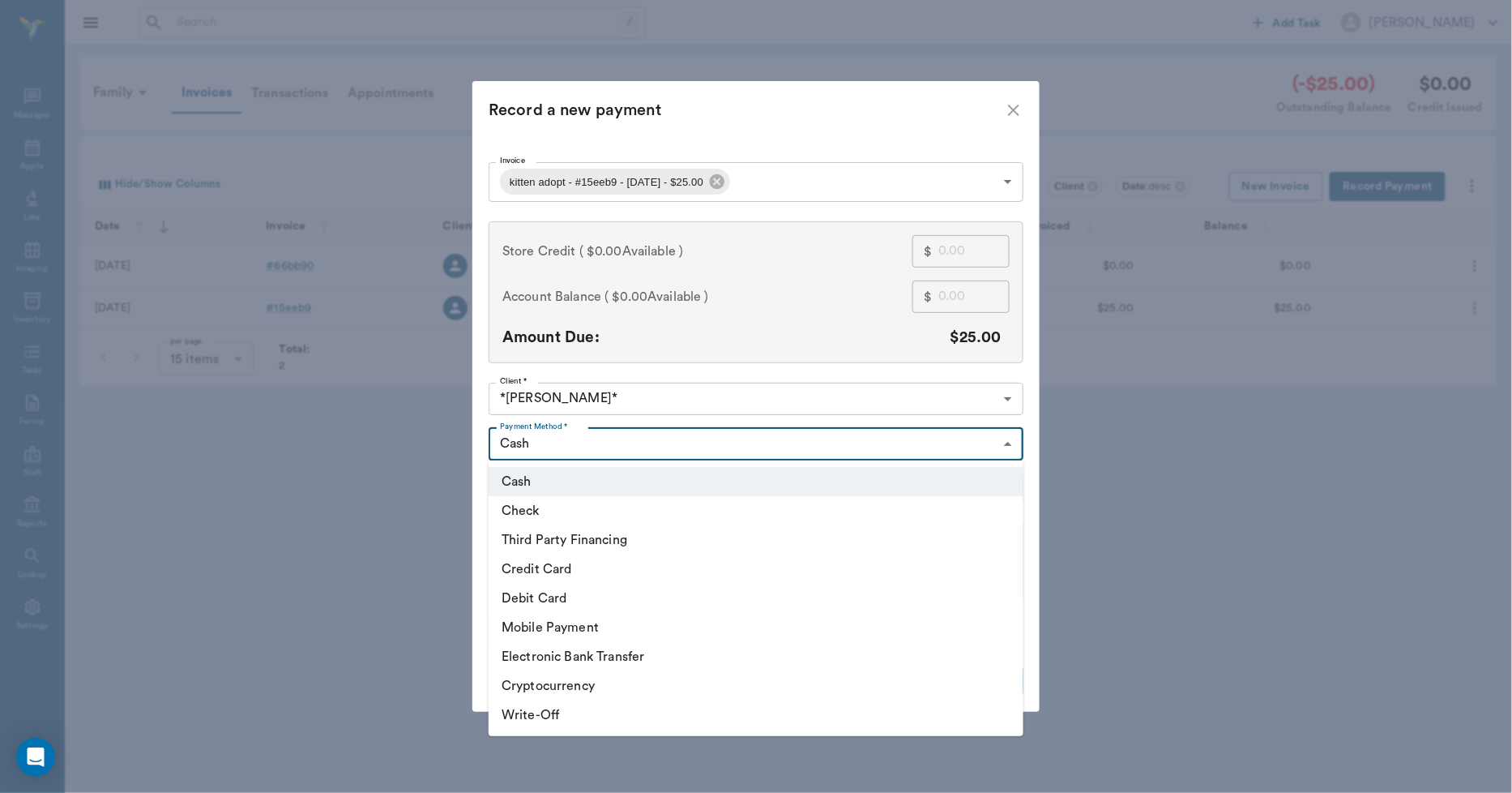
click at [561, 566] on li "Credit Card" at bounding box center [756, 569] width 535 height 29
type input "CREDIT_CARD"
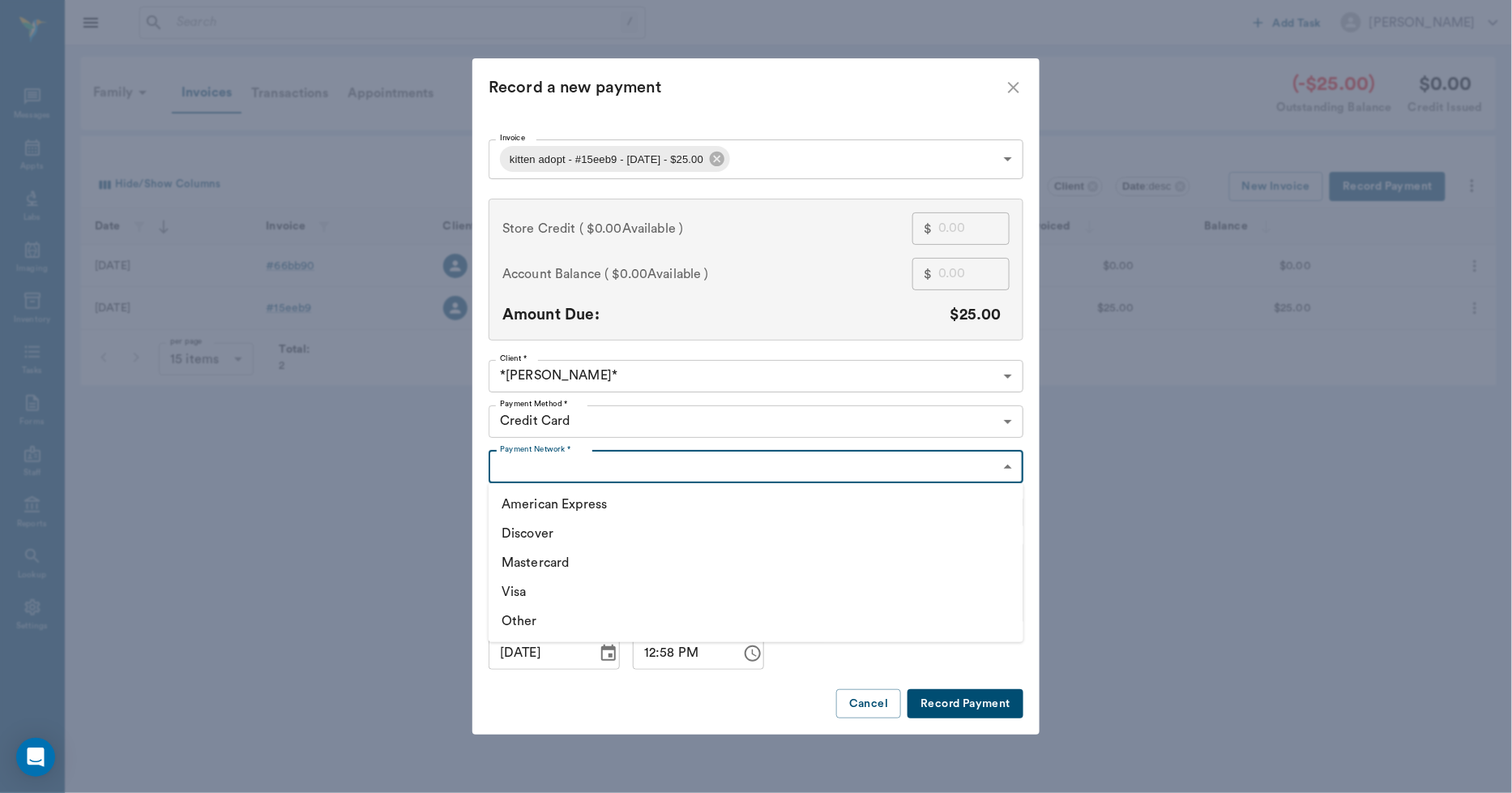
click at [543, 474] on body "/ ​ Add Task Dr. Bert Ellsworth Nectar Messages Appts Labs Imaging Inventory Ta…" at bounding box center [756, 396] width 1512 height 793
click at [519, 594] on li "Visa" at bounding box center [756, 591] width 535 height 29
type input "VISA"
click at [993, 700] on button "Record Payment" at bounding box center [965, 703] width 116 height 30
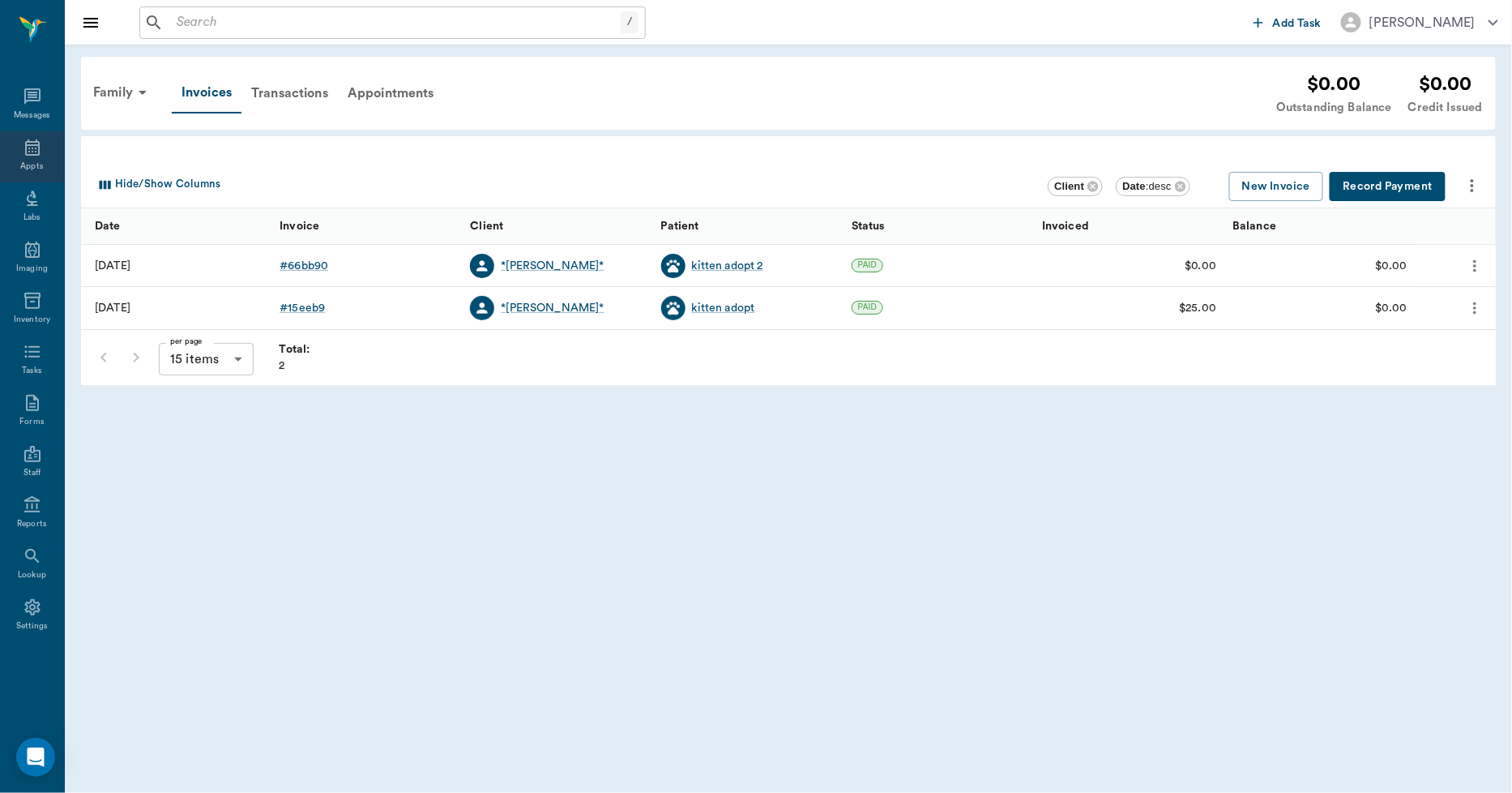
click at [34, 152] on icon at bounding box center [32, 147] width 19 height 19
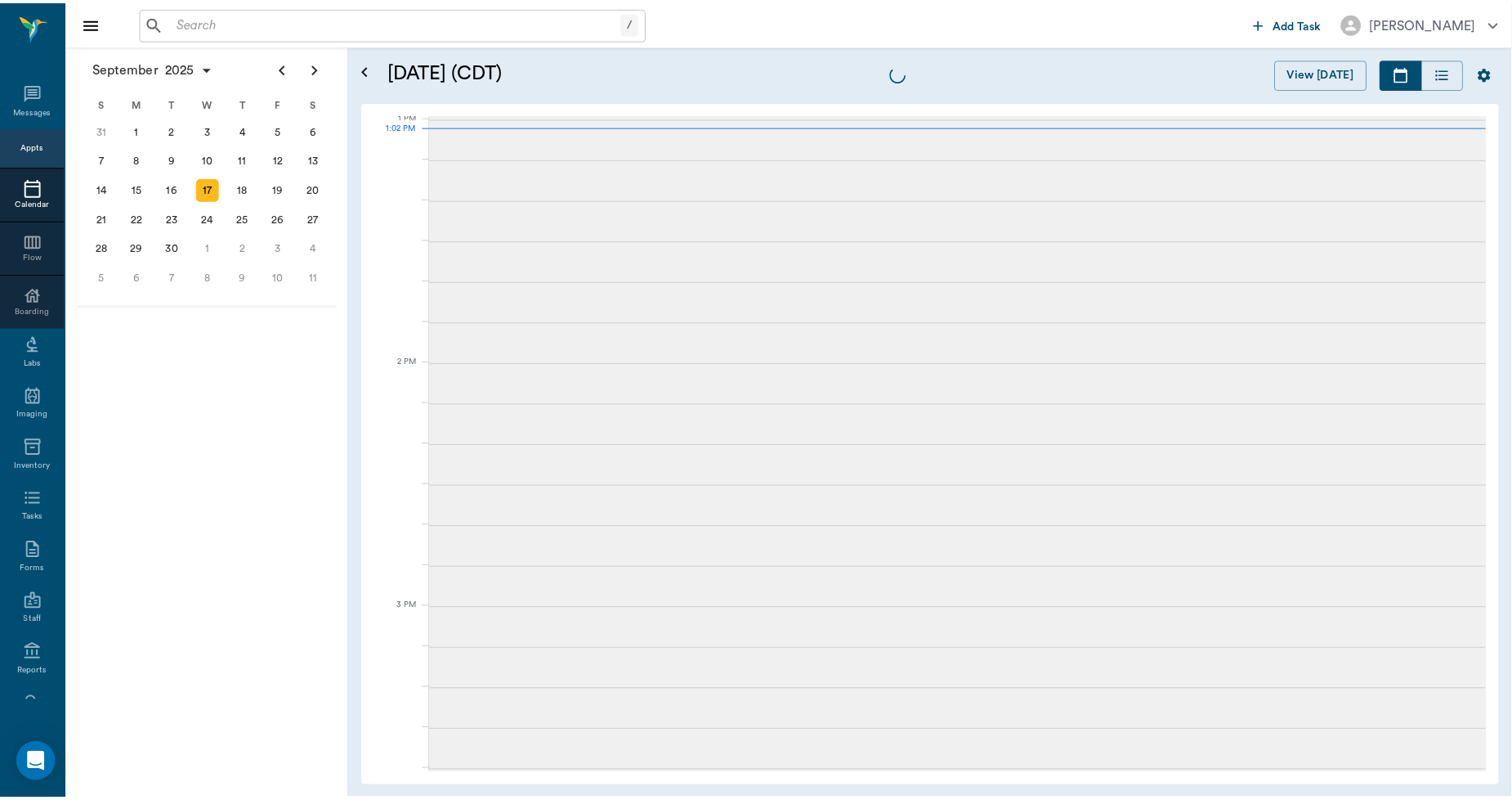
scroll to position [1229, 0]
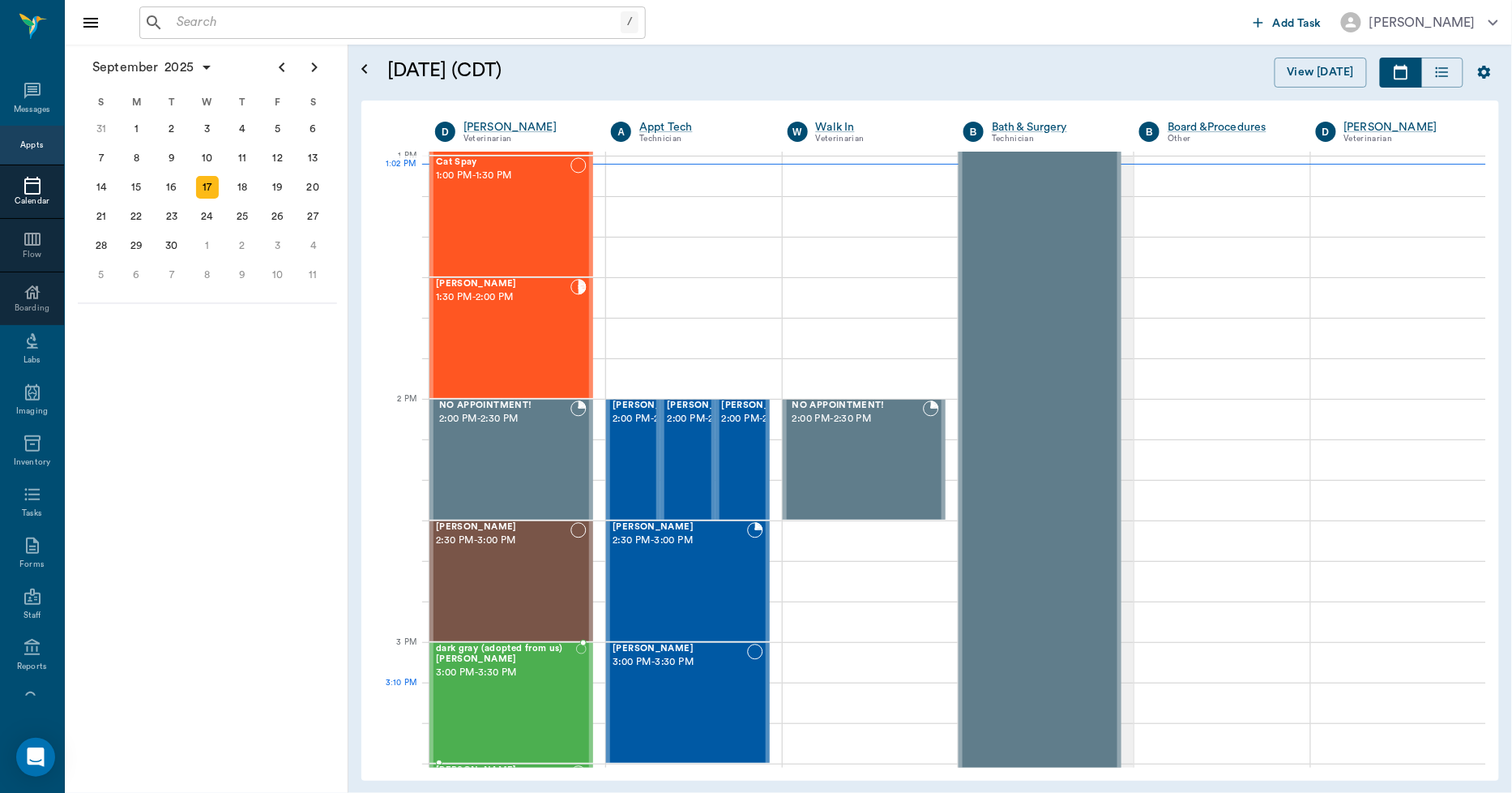
click at [478, 691] on div "dark gray (adopted from us) [PERSON_NAME] 3:00 PM - 3:30 PM" at bounding box center [506, 702] width 140 height 118
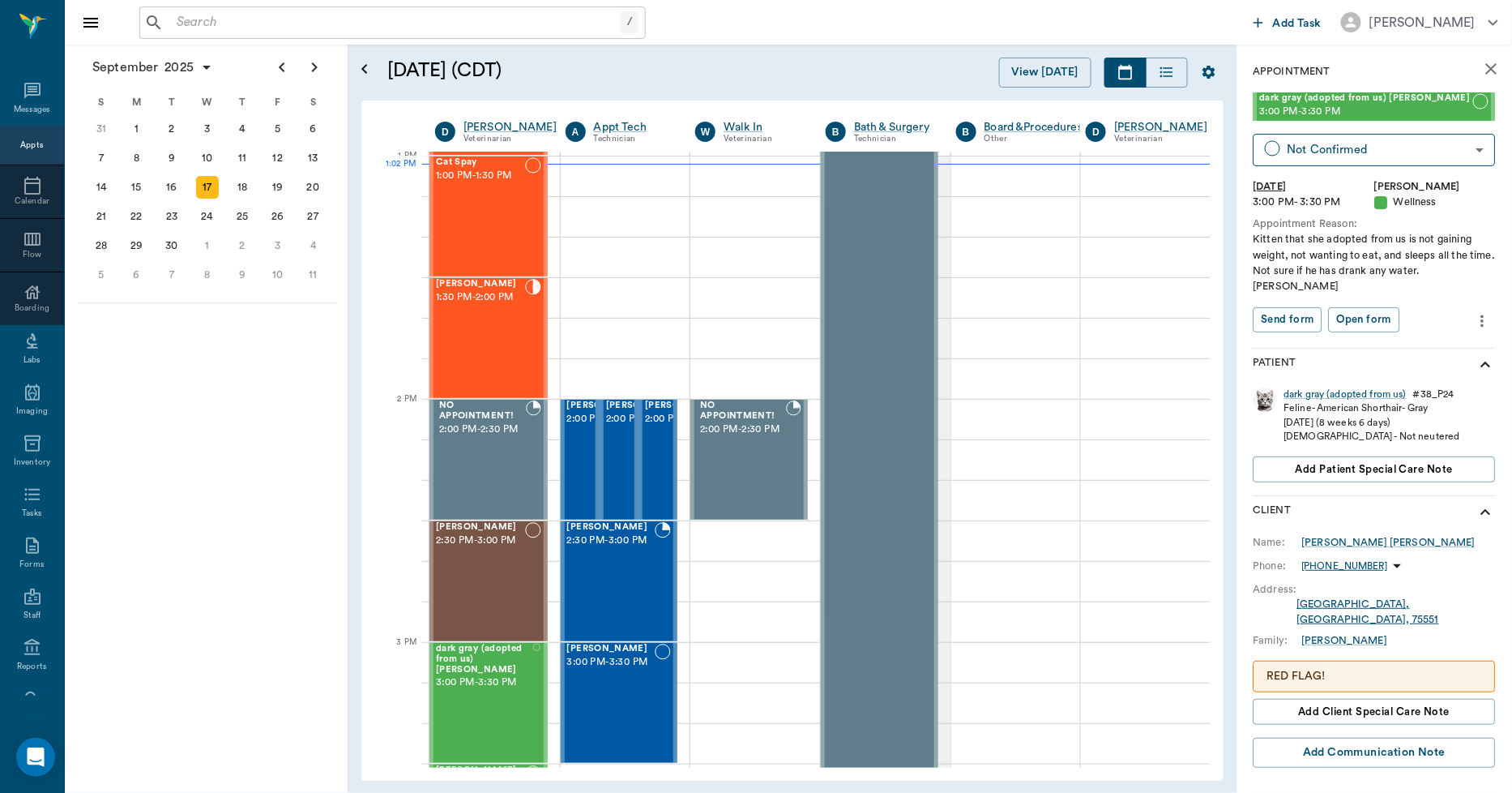
click at [1327, 395] on div "dark gray (adopted from us)" at bounding box center [1345, 394] width 123 height 14
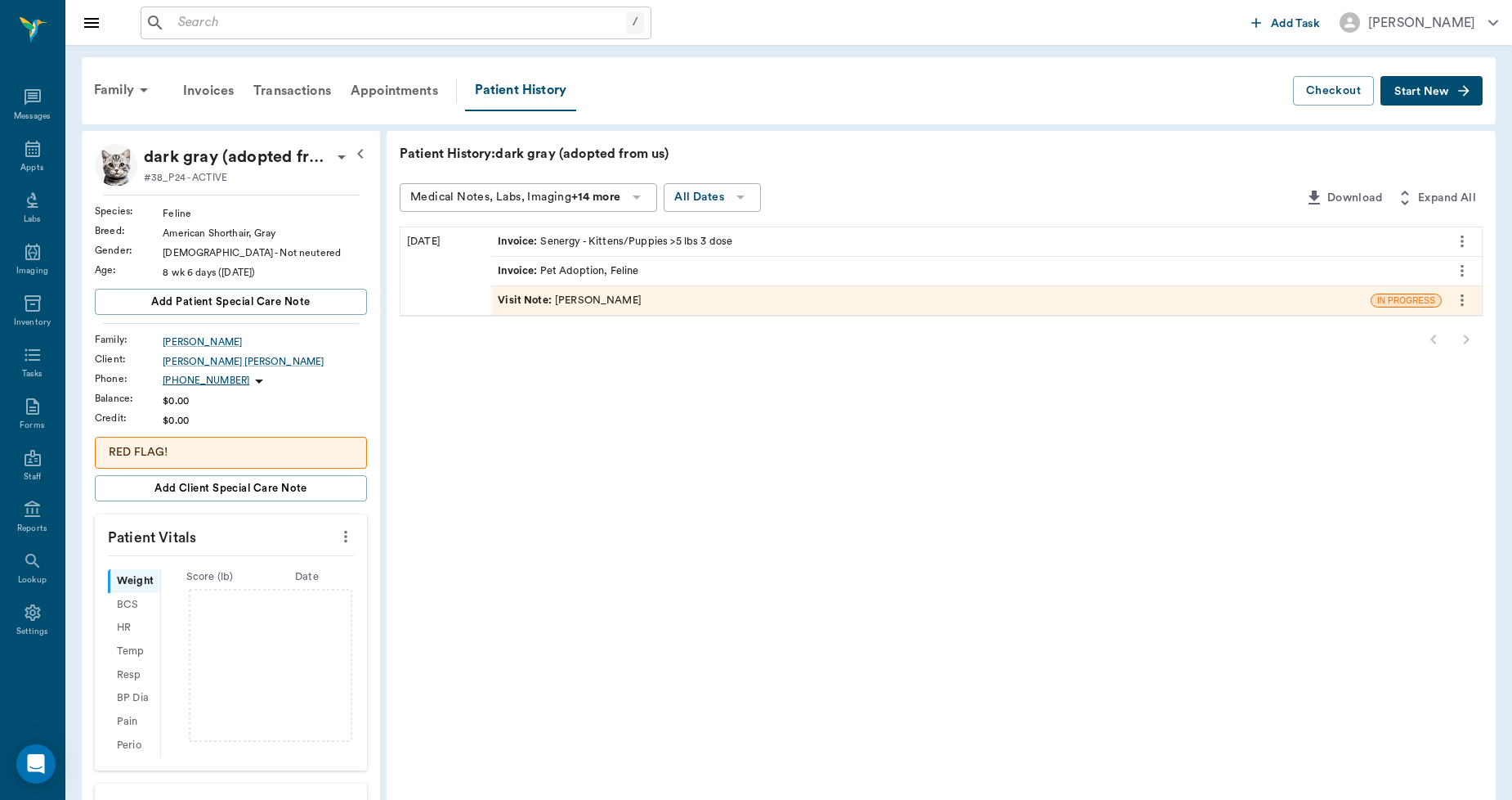
click at [521, 267] on span "Invoice :" at bounding box center [518, 270] width 42 height 16
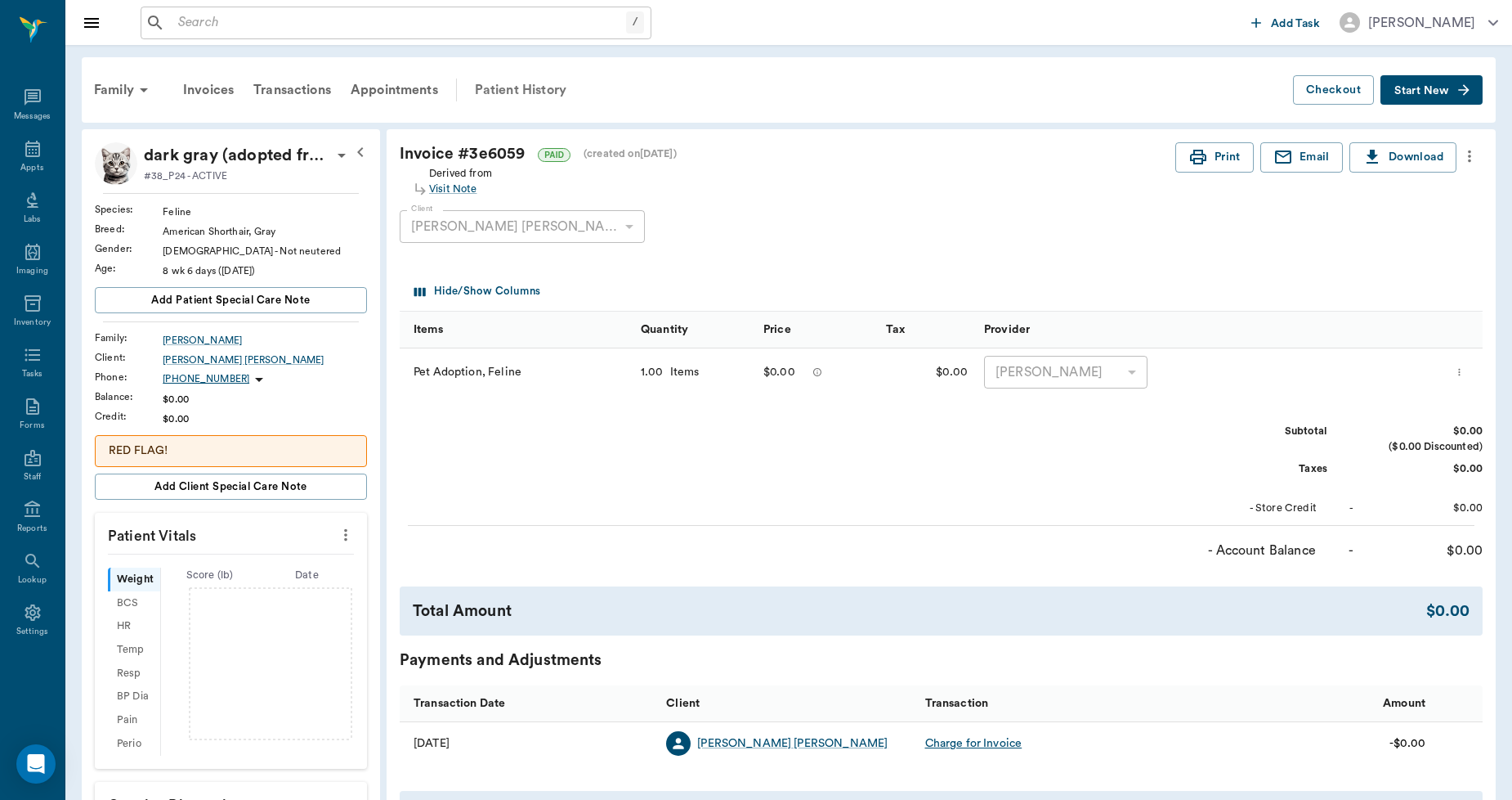
click at [500, 87] on div "Patient History" at bounding box center [520, 90] width 111 height 39
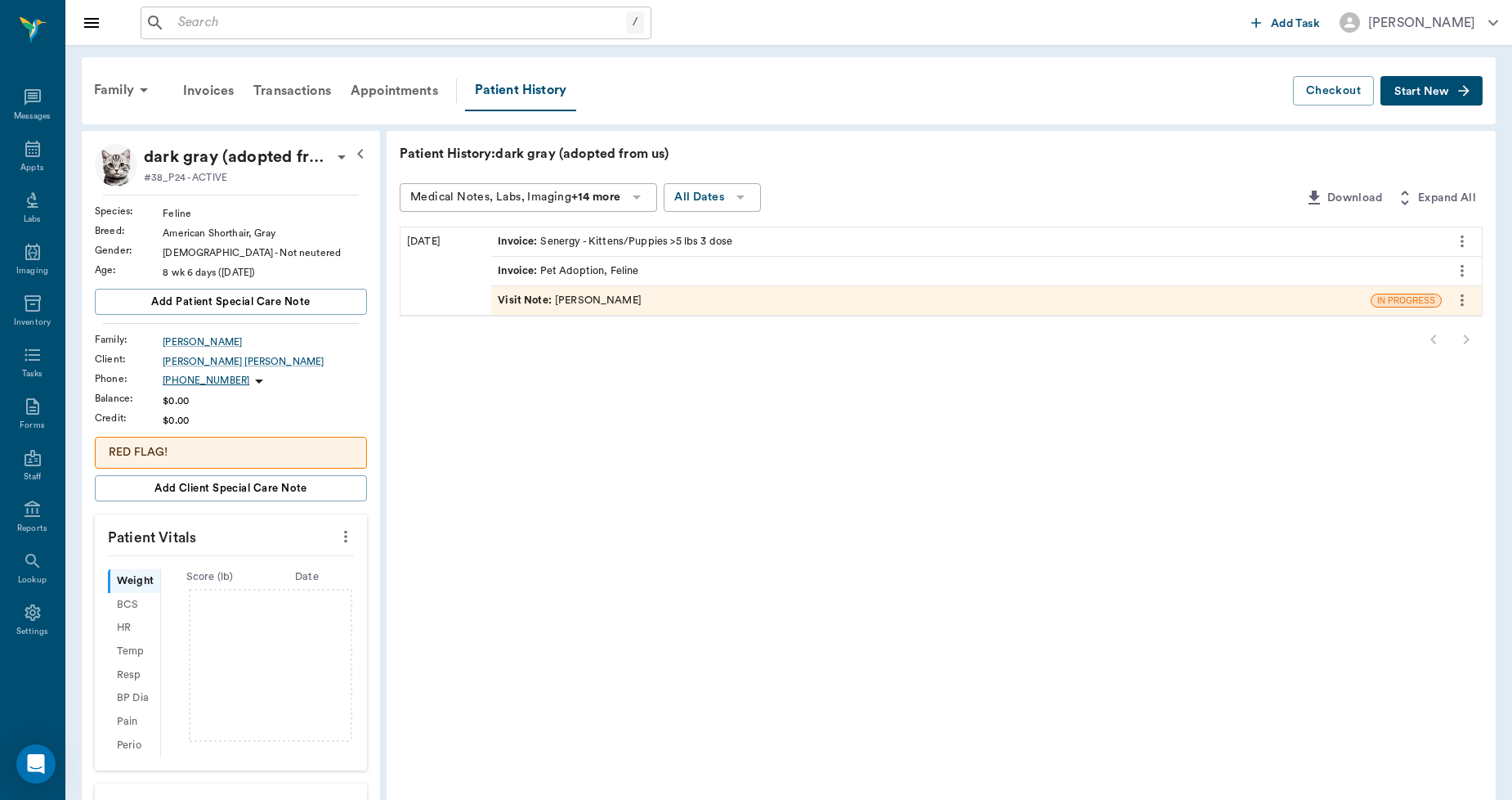
click at [526, 238] on span "Invoice :" at bounding box center [518, 241] width 42 height 16
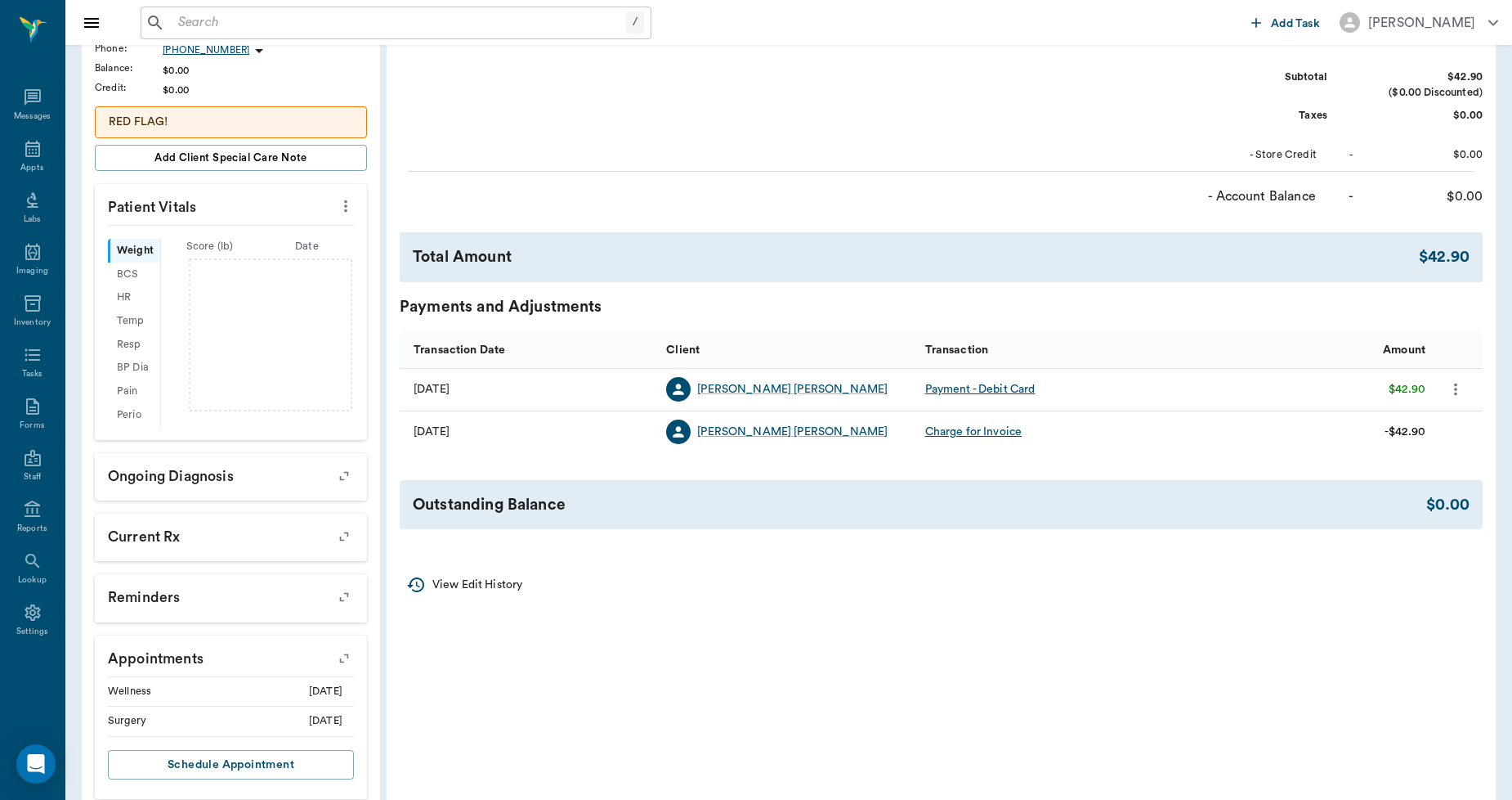
scroll to position [360, 0]
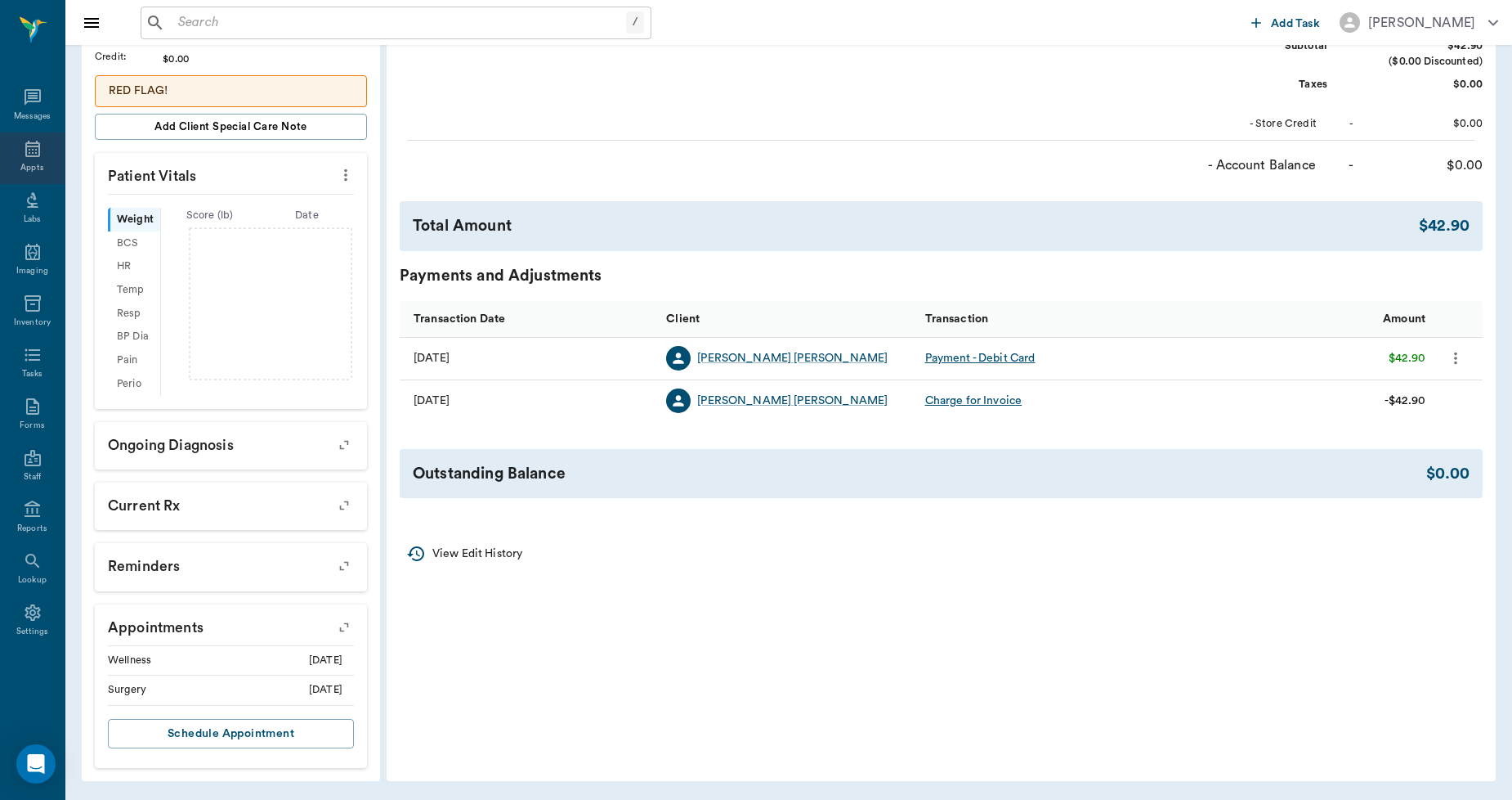
click at [35, 154] on icon at bounding box center [32, 148] width 19 height 19
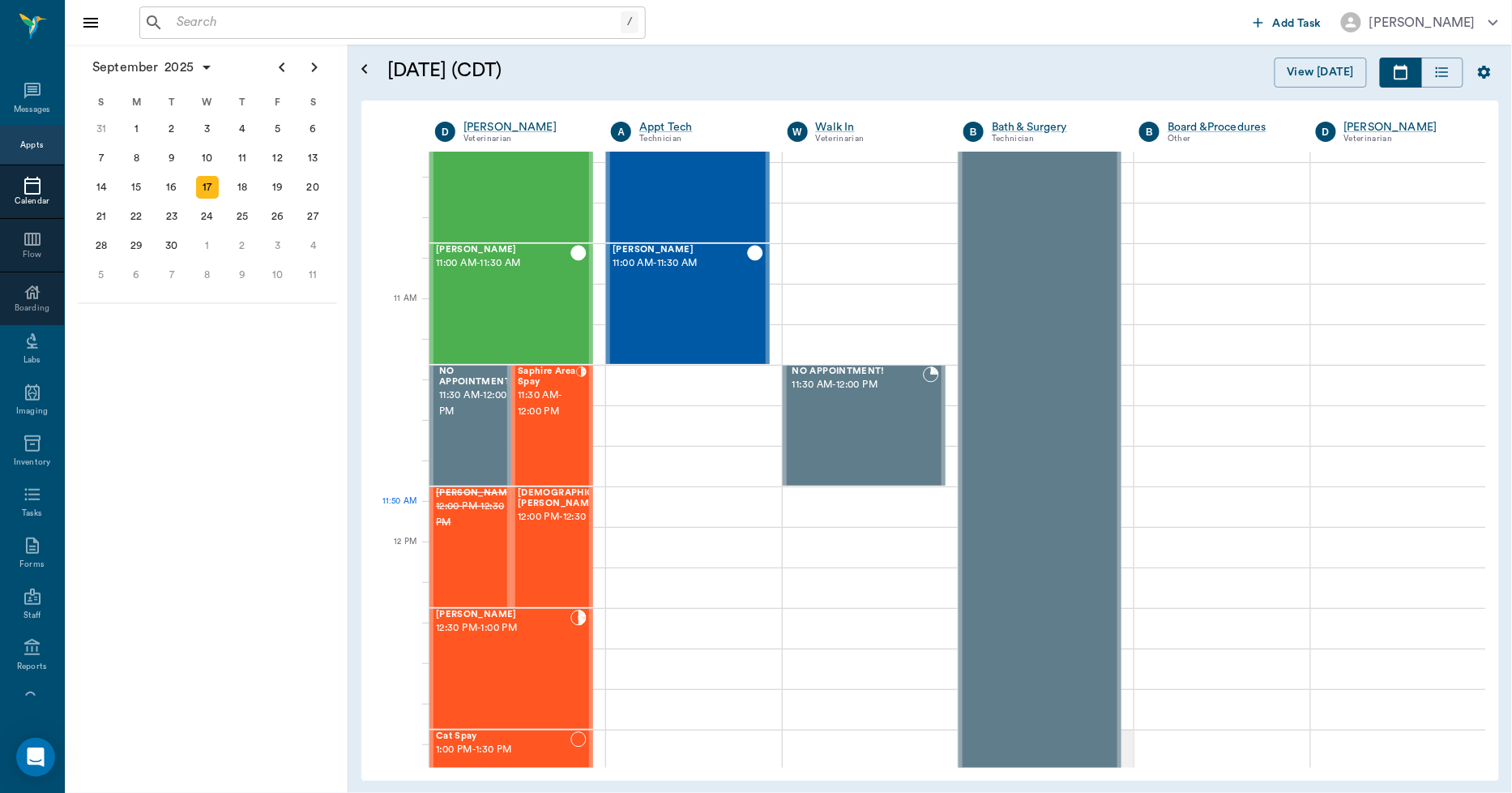
scroll to position [589, 0]
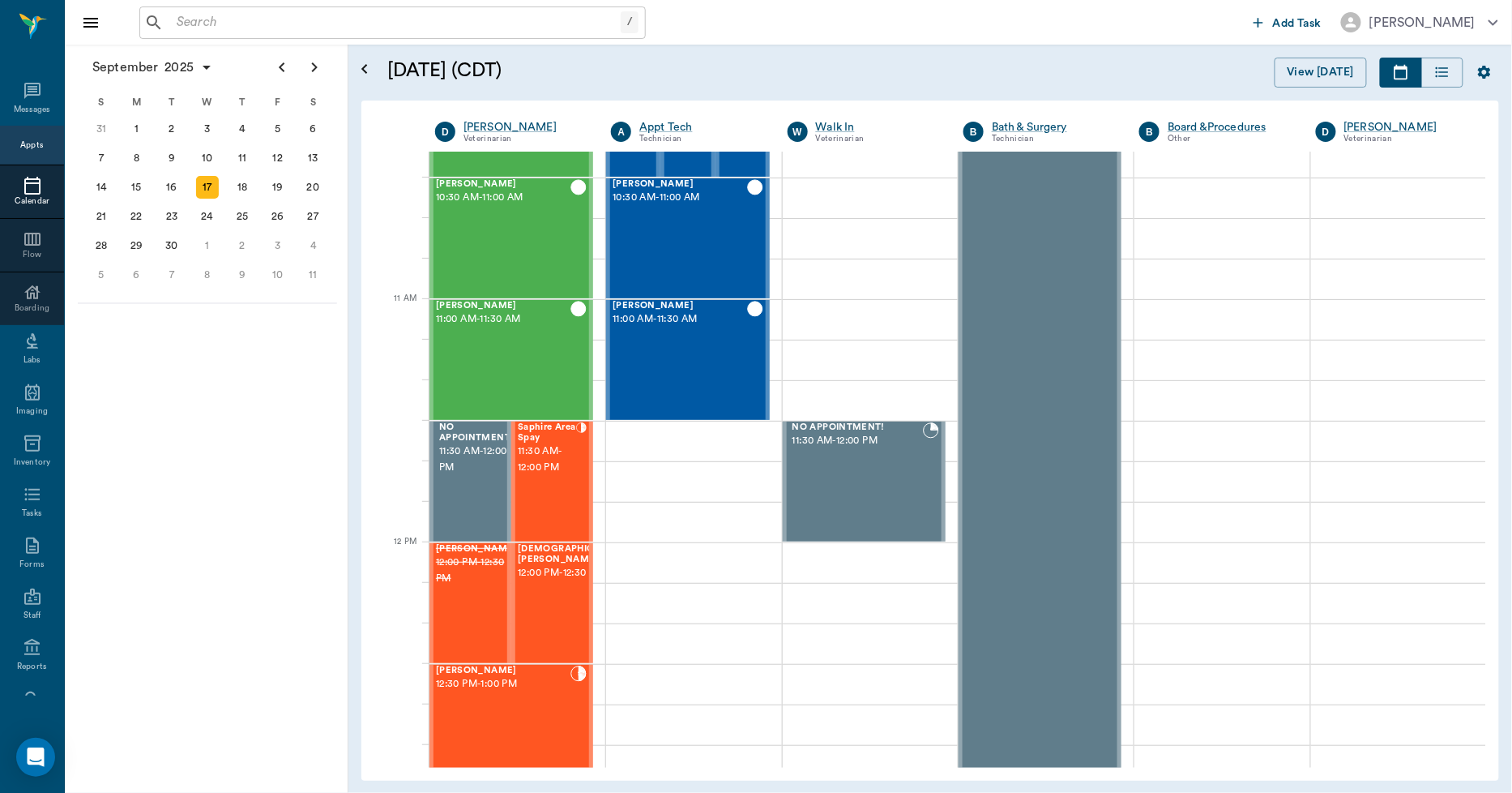
click at [20, 148] on div "Appts" at bounding box center [31, 144] width 23 height 12
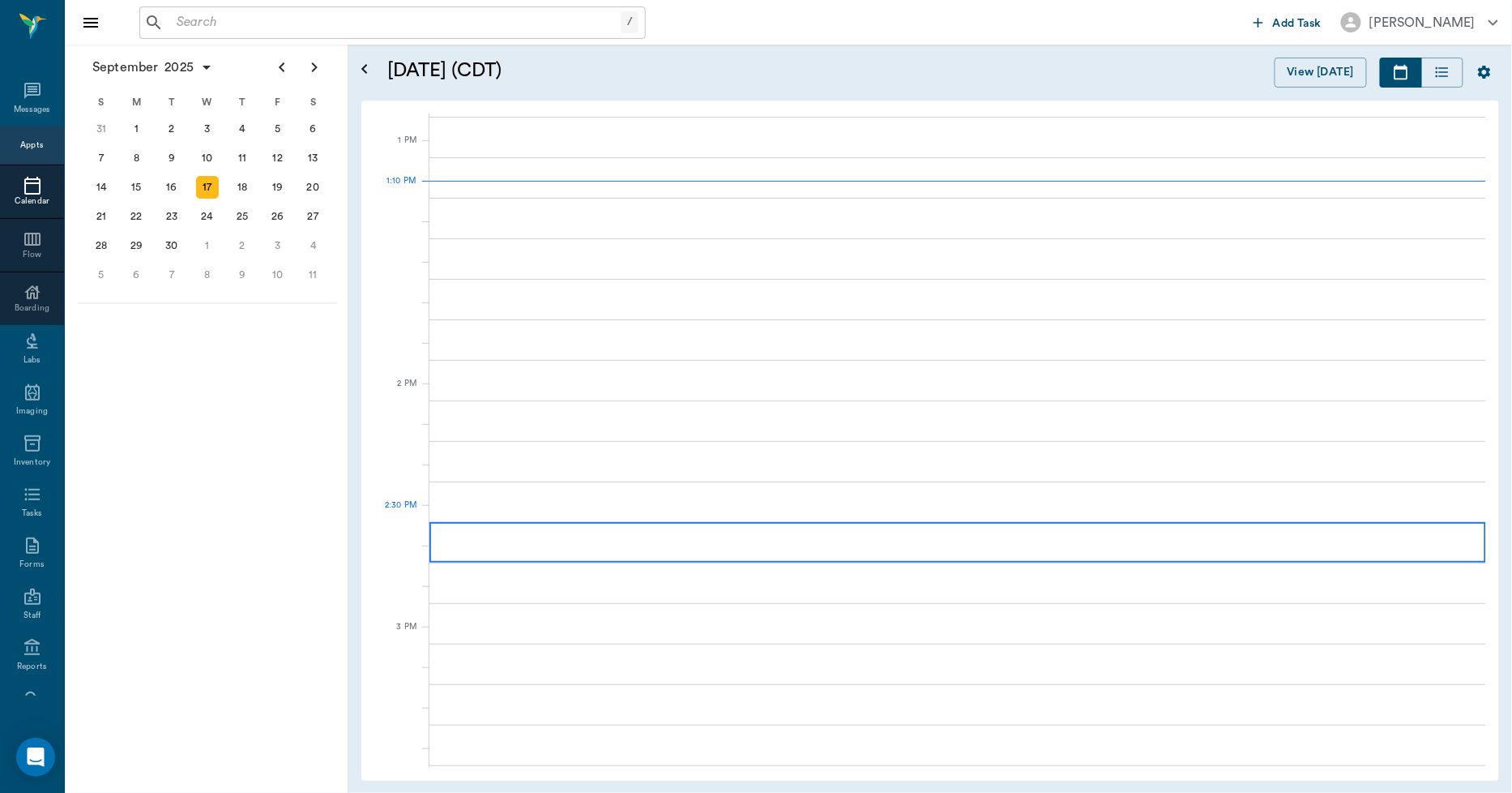
scroll to position [1218, 0]
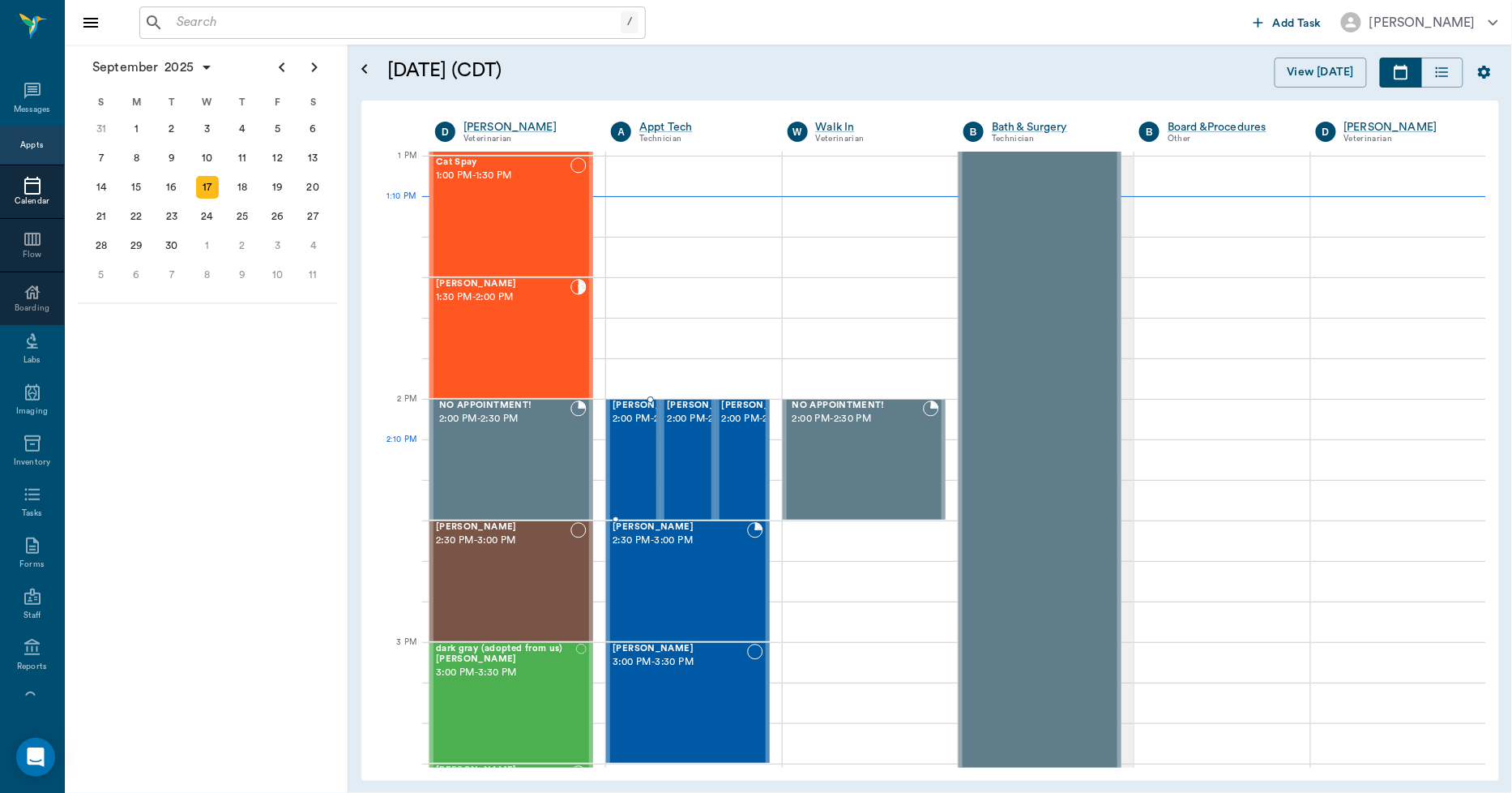
click at [650, 478] on div "[PERSON_NAME] 2:00 PM - 2:30 PM" at bounding box center [653, 460] width 81 height 118
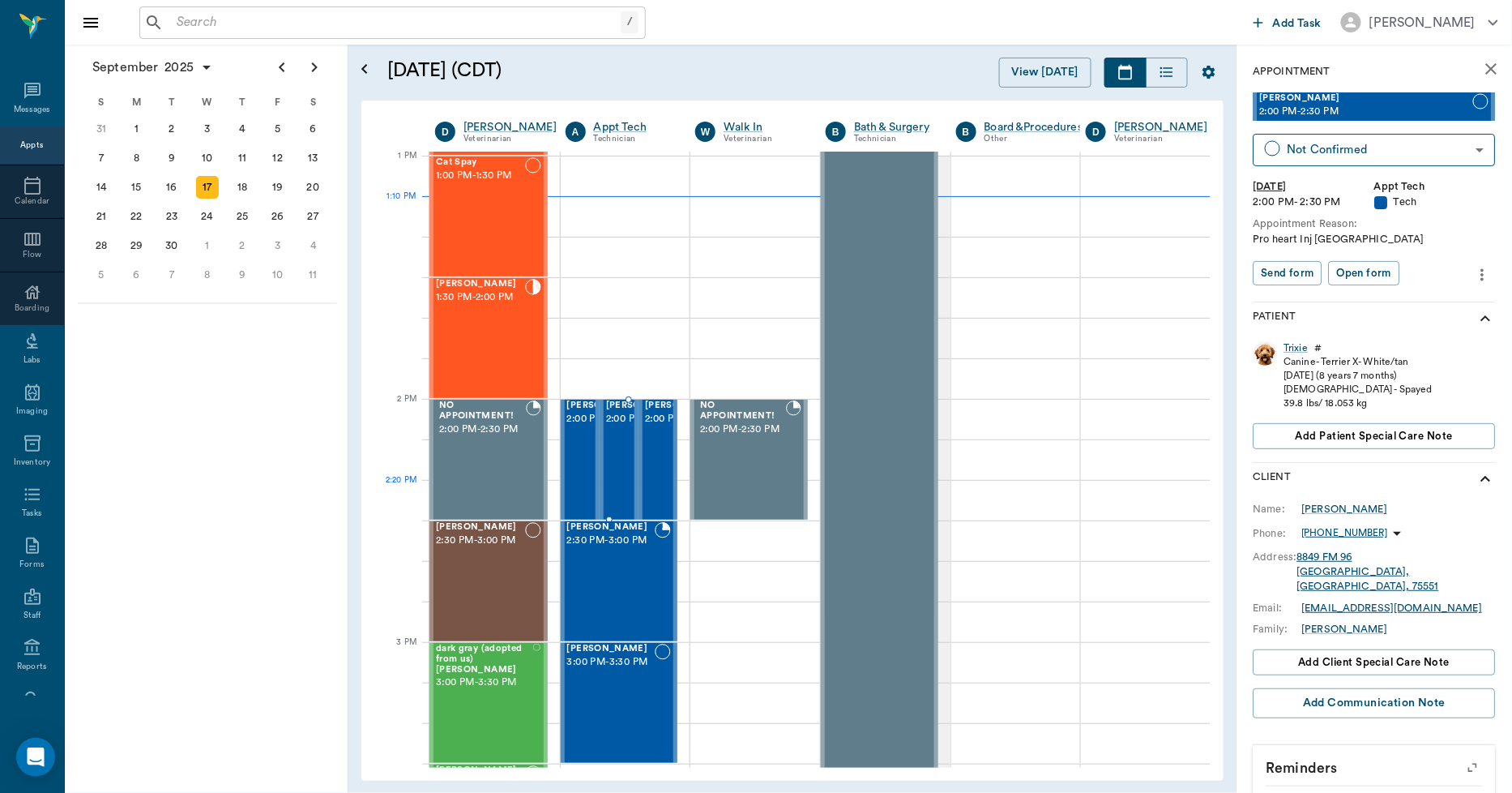
click at [620, 480] on div "[PERSON_NAME] 2:00 PM - 2:30 PM" at bounding box center [646, 460] width 81 height 118
click at [650, 481] on div "[PERSON_NAME] 2:00 PM - 2:30 PM" at bounding box center [685, 460] width 81 height 118
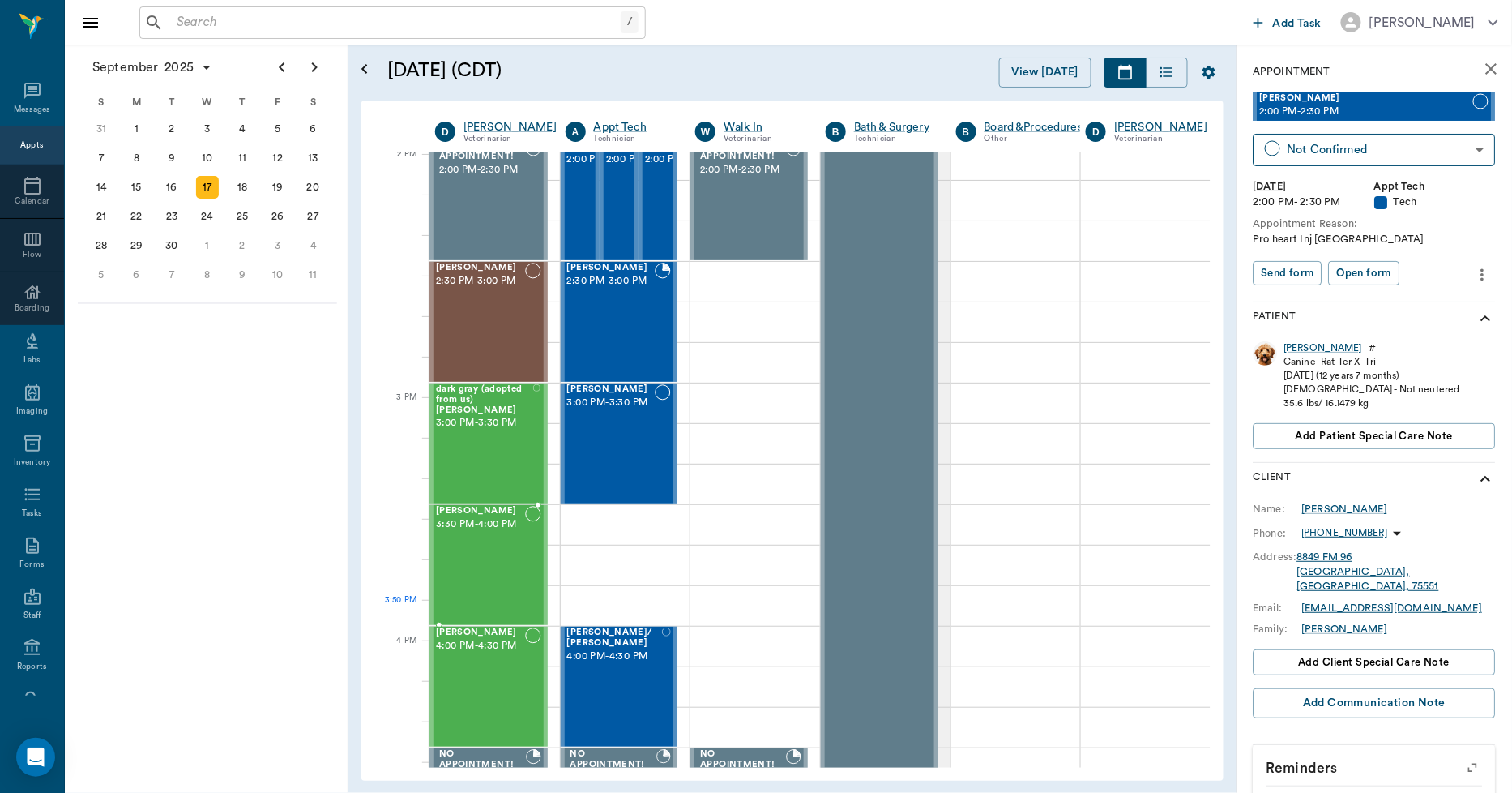
scroll to position [1488, 0]
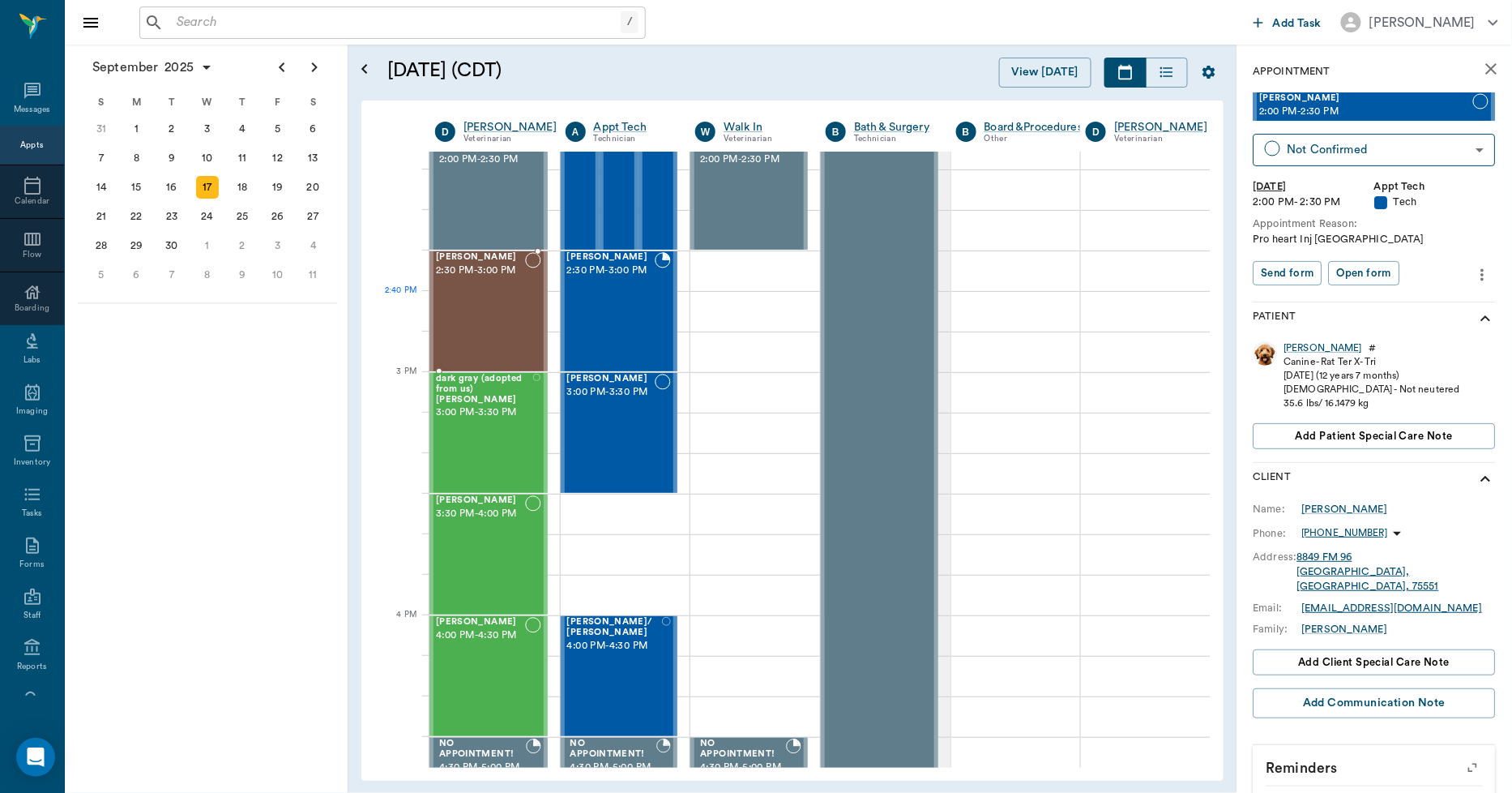
click at [502, 310] on div "[PERSON_NAME] 2:30 PM - 3:00 PM" at bounding box center [480, 311] width 89 height 118
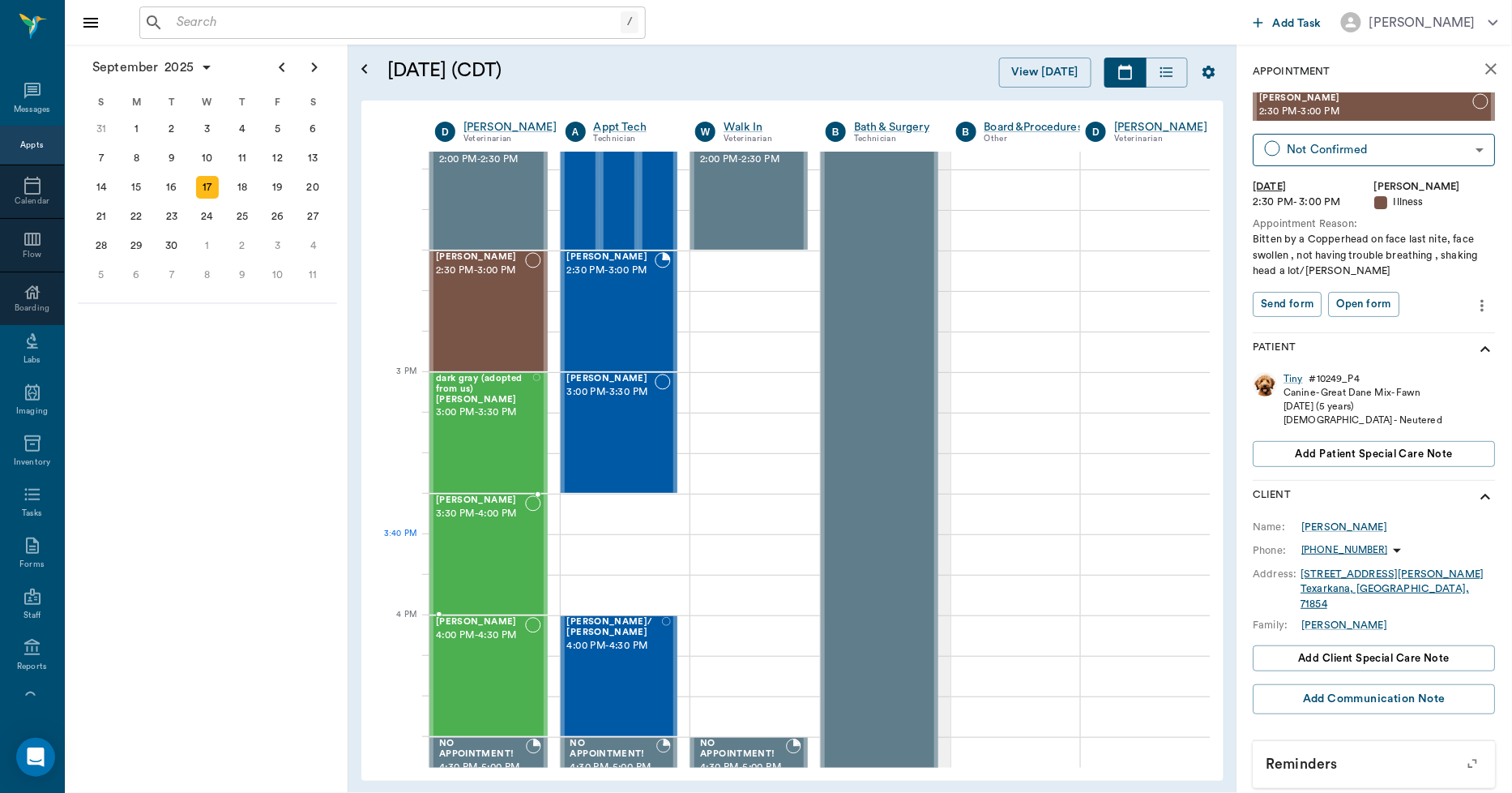
click at [469, 547] on div "[PERSON_NAME] 3:30 PM - 4:00 PM" at bounding box center [480, 554] width 89 height 118
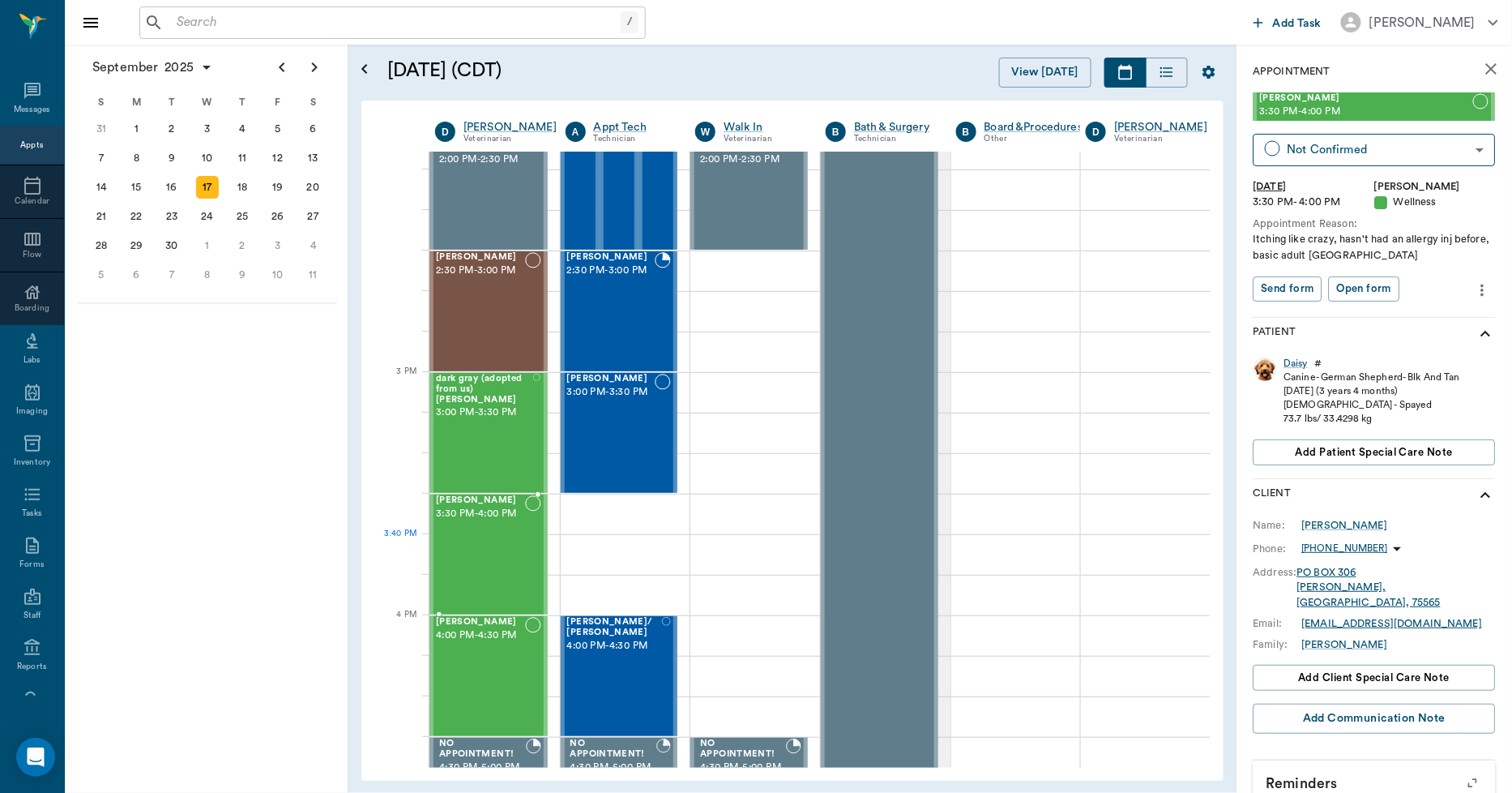
click at [481, 564] on div "[PERSON_NAME] 3:30 PM - 4:00 PM" at bounding box center [480, 554] width 89 height 118
click at [475, 673] on div "[PERSON_NAME] 4:00 PM - 4:30 PM" at bounding box center [480, 676] width 89 height 118
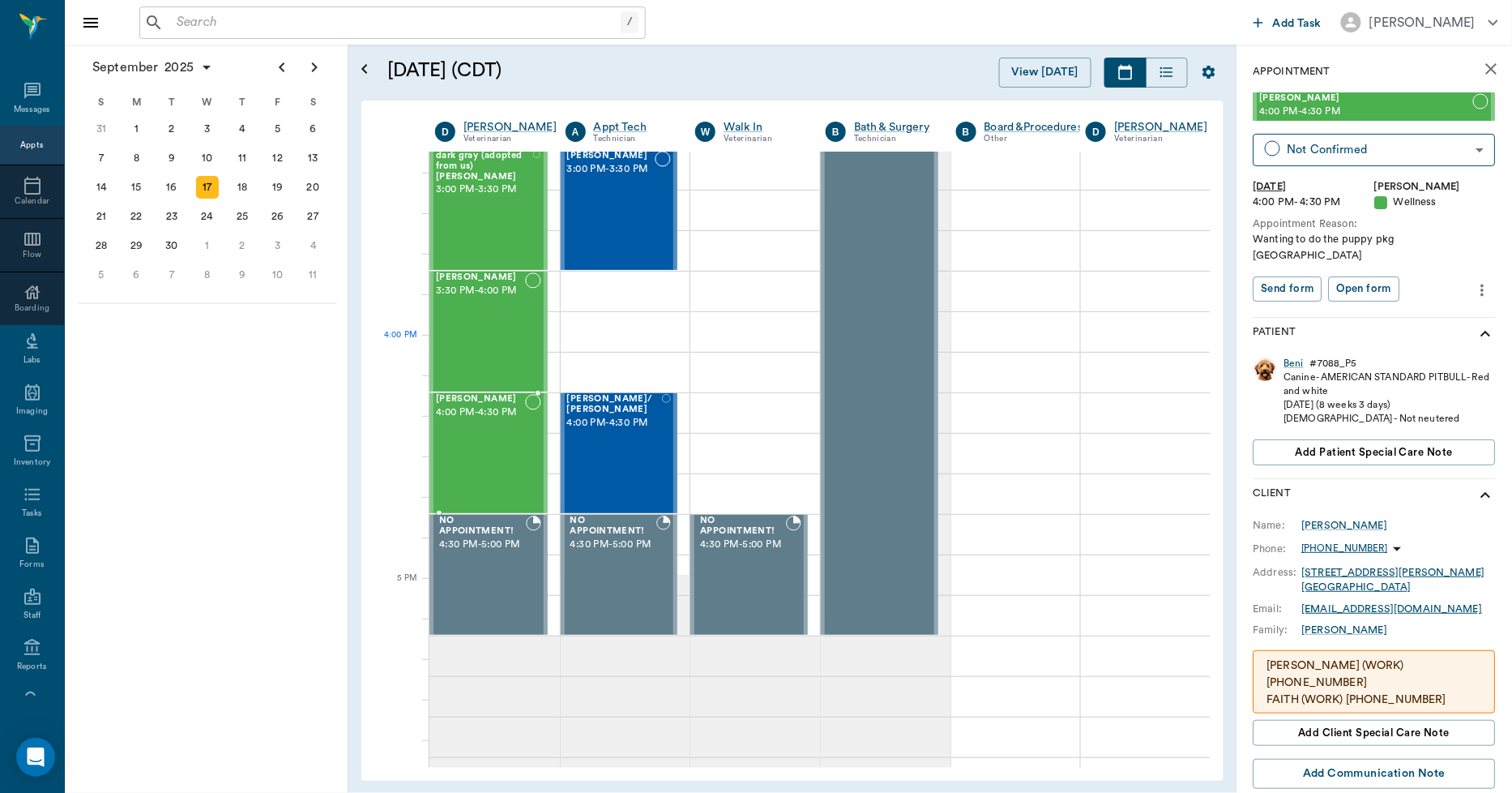
scroll to position [1668, 0]
